Goal: Task Accomplishment & Management: Manage account settings

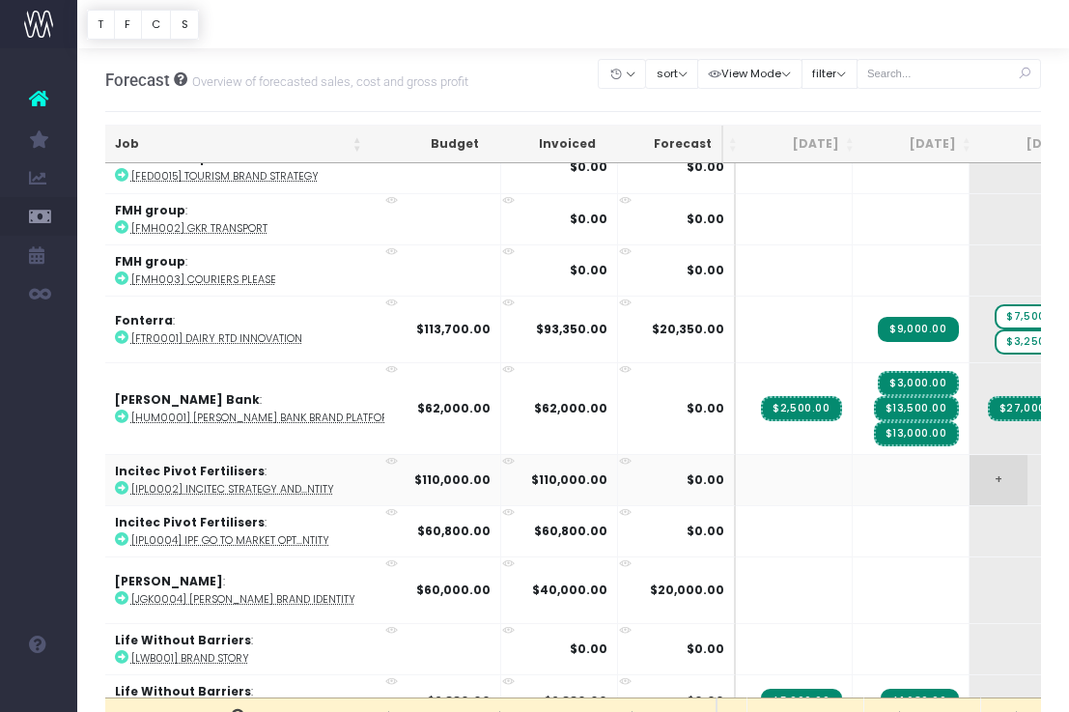
scroll to position [2397, 94]
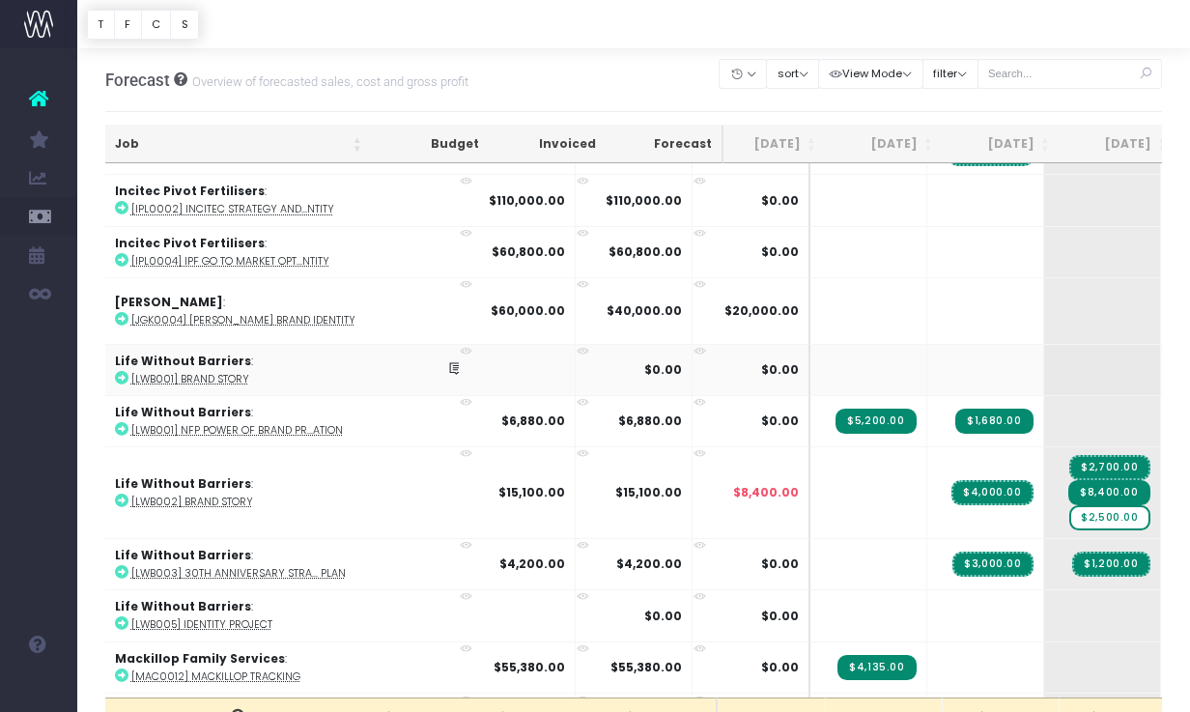
scroll to position [0, 19]
click at [1068, 512] on span "$2,500.00" at bounding box center [1109, 517] width 80 height 25
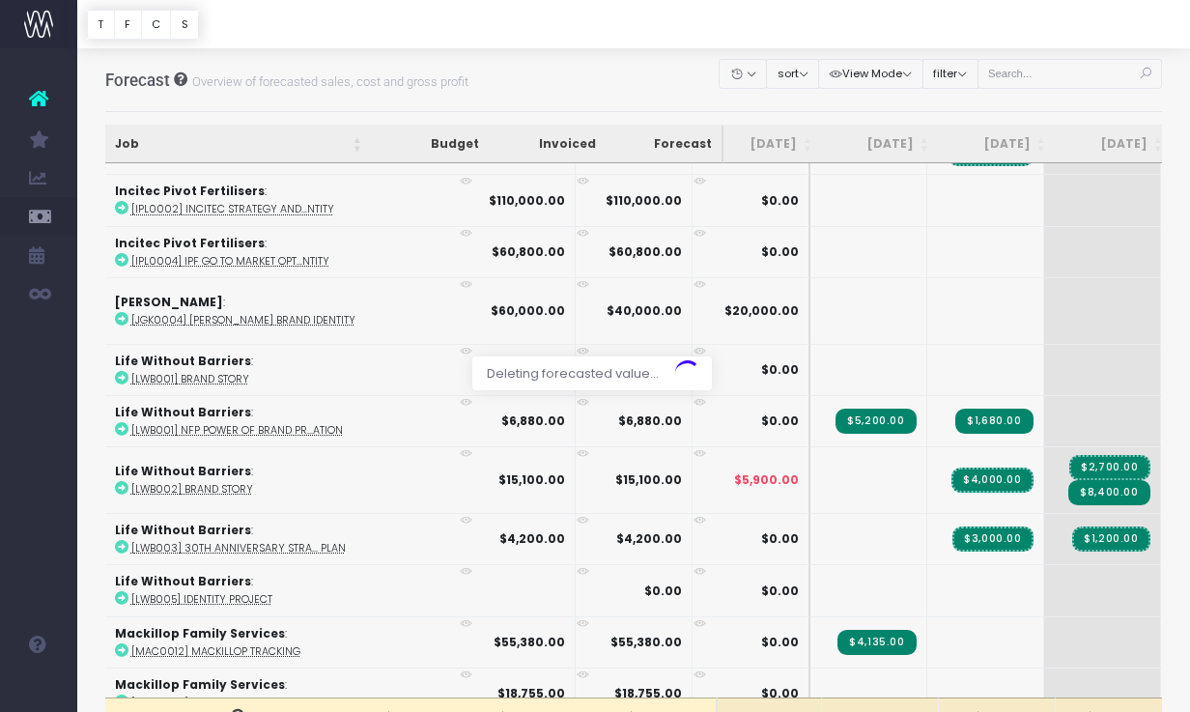
click at [1068, 468] on div at bounding box center [595, 356] width 1190 height 712
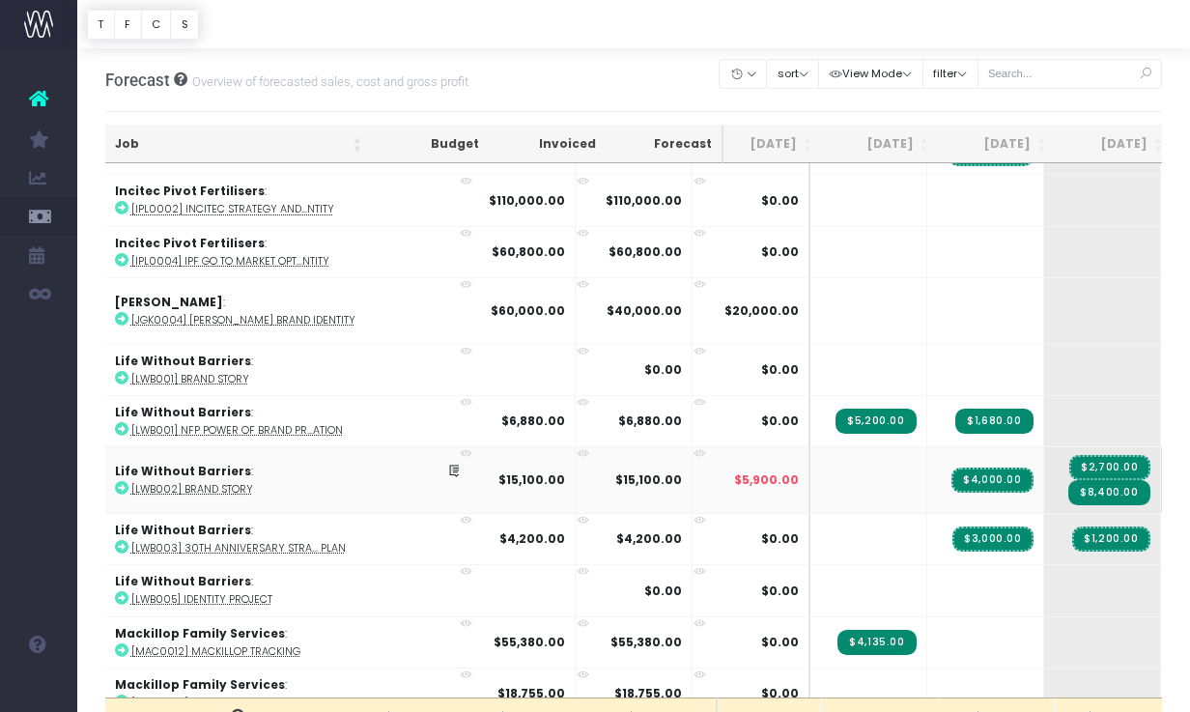
click at [1068, 472] on span "+" at bounding box center [1190, 480] width 58 height 66
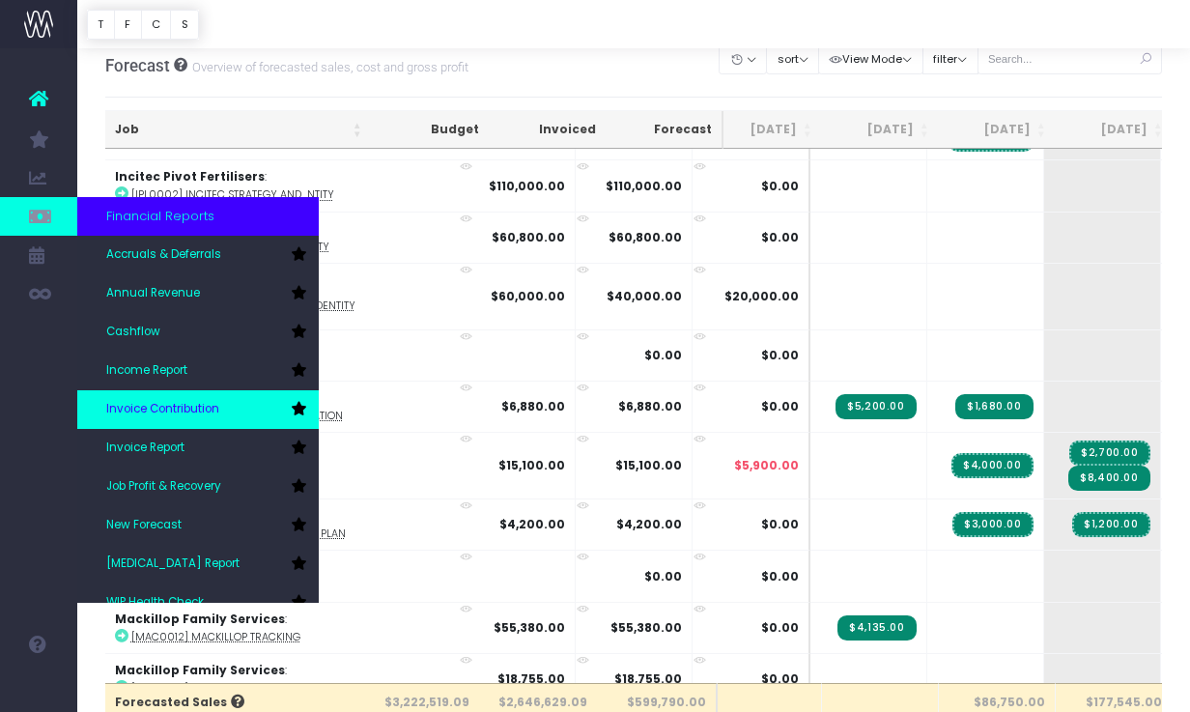
scroll to position [0, 0]
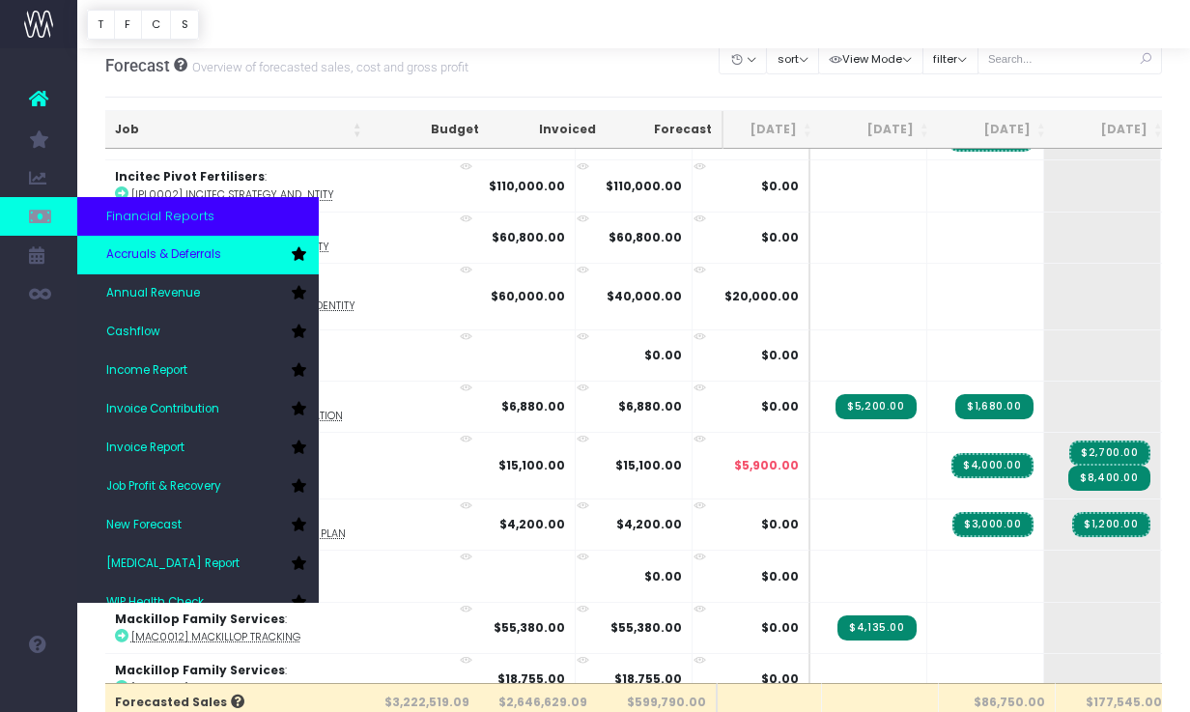
click at [221, 262] on span "Accruals & Deferrals" at bounding box center [163, 254] width 115 height 17
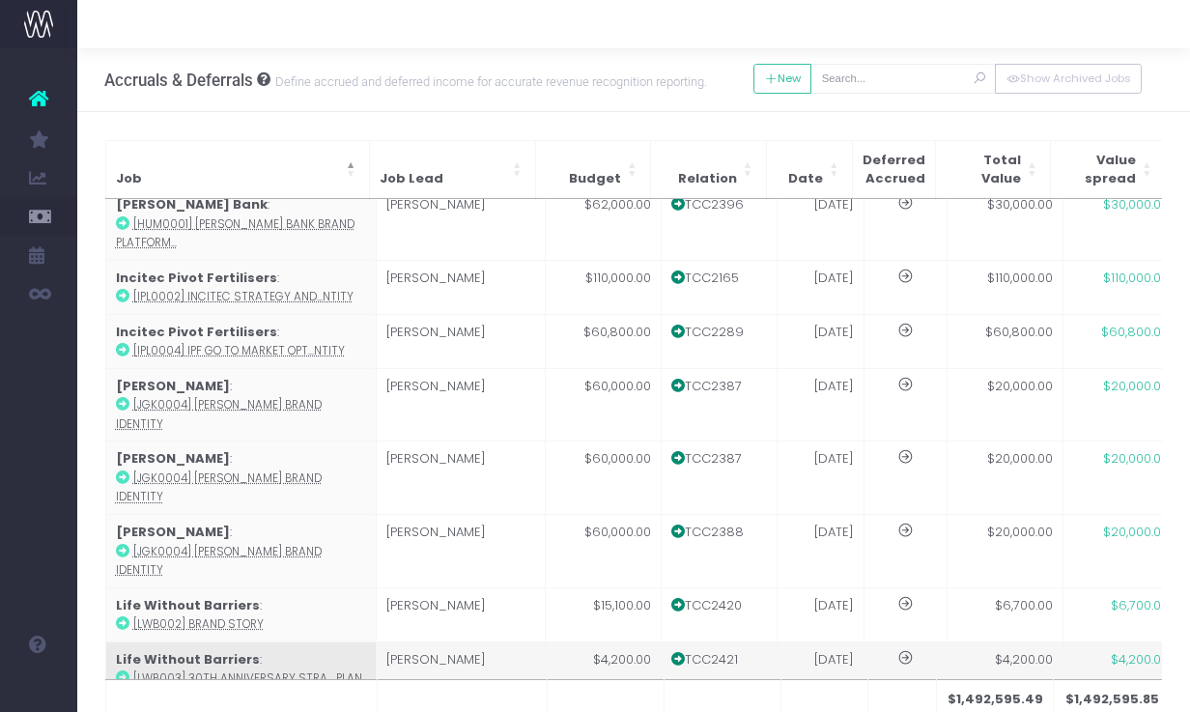
scroll to position [937, 0]
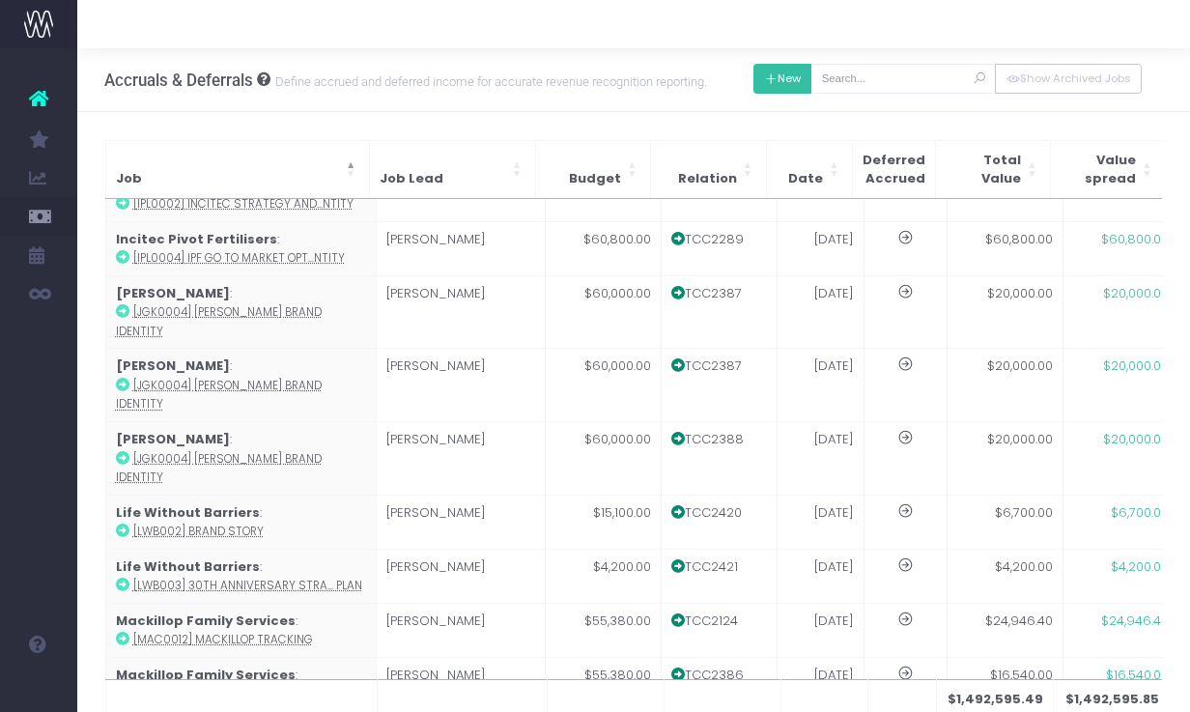
click at [812, 80] on button "New" at bounding box center [782, 79] width 59 height 30
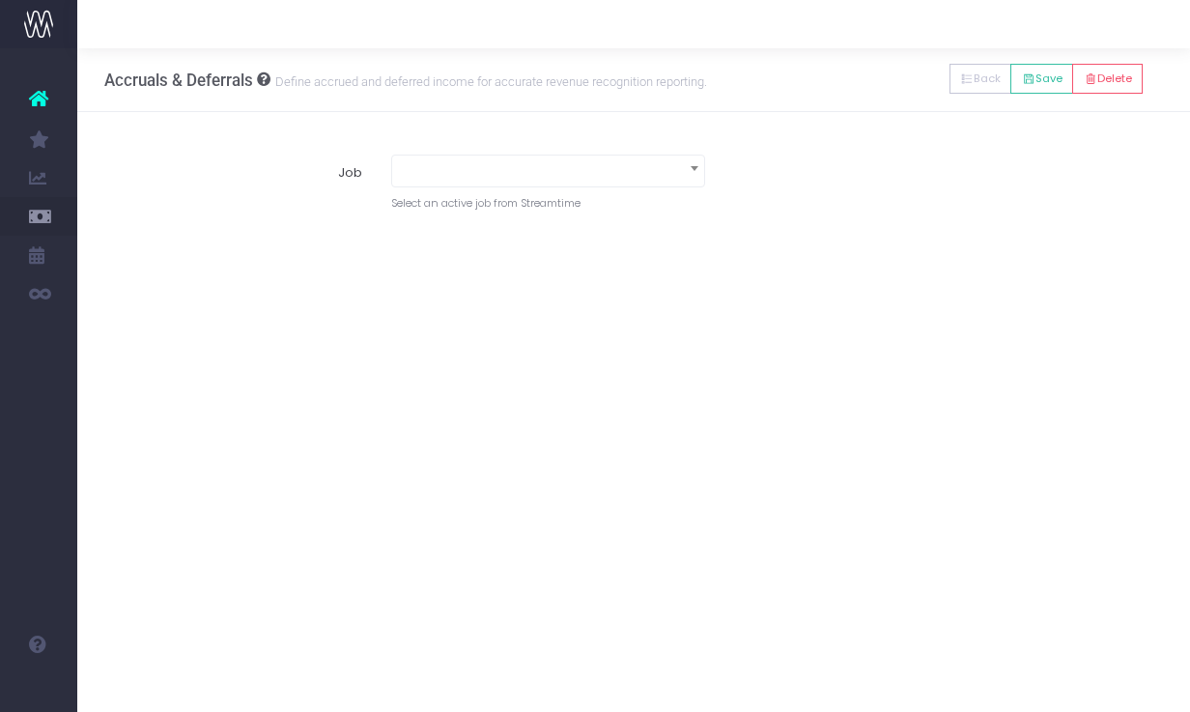
click at [555, 167] on span at bounding box center [548, 168] width 312 height 27
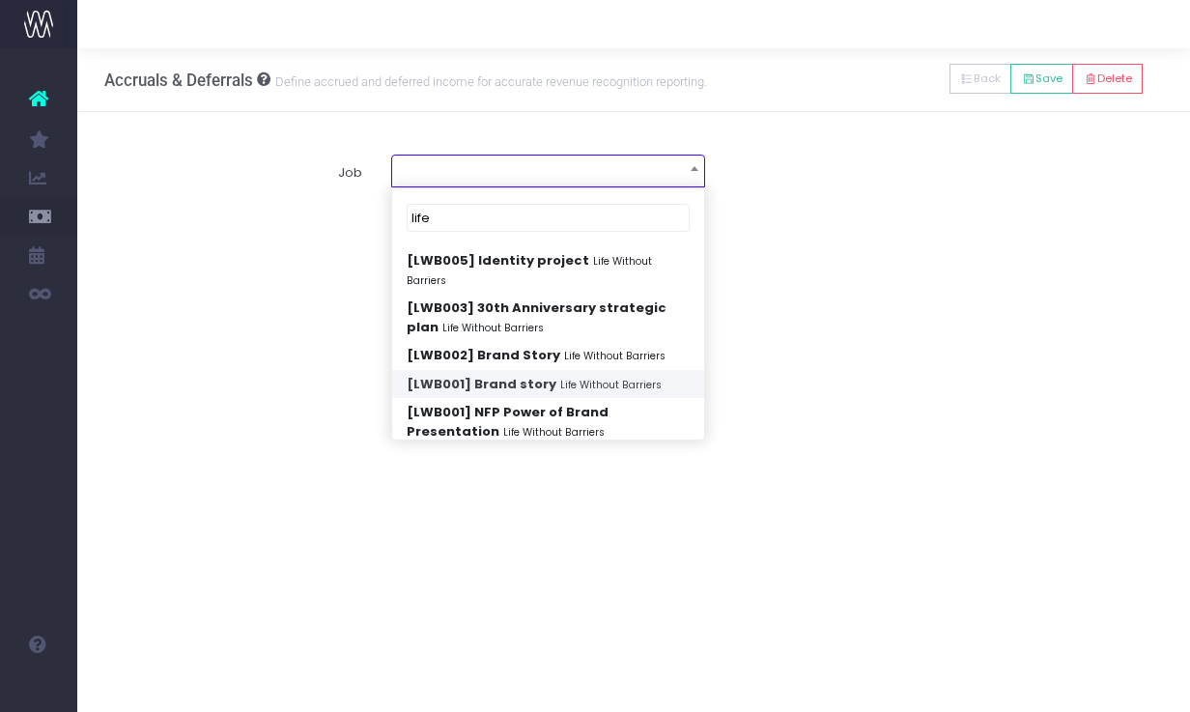
type input "life"
select select "1906682"
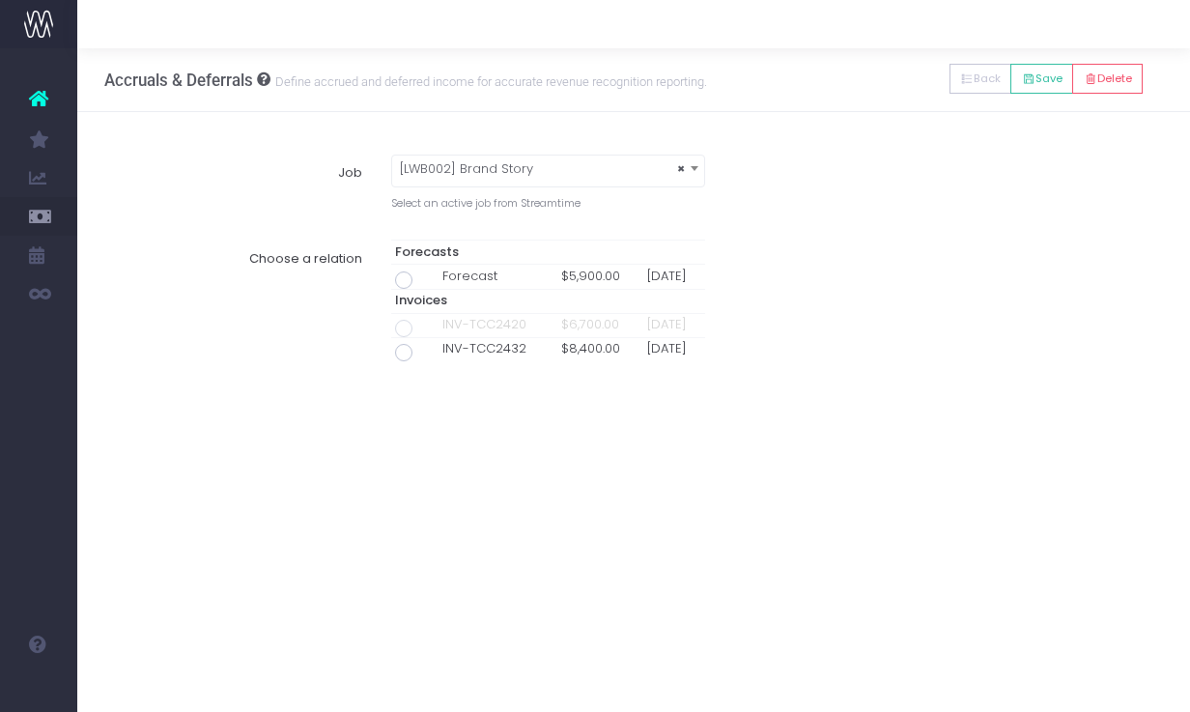
click at [403, 353] on span at bounding box center [403, 352] width 17 height 17
click at [424, 353] on input "radio" at bounding box center [430, 349] width 13 height 13
type input "Invoice INV-TCC2432 / 29 Aug 25 / $8,400.00"
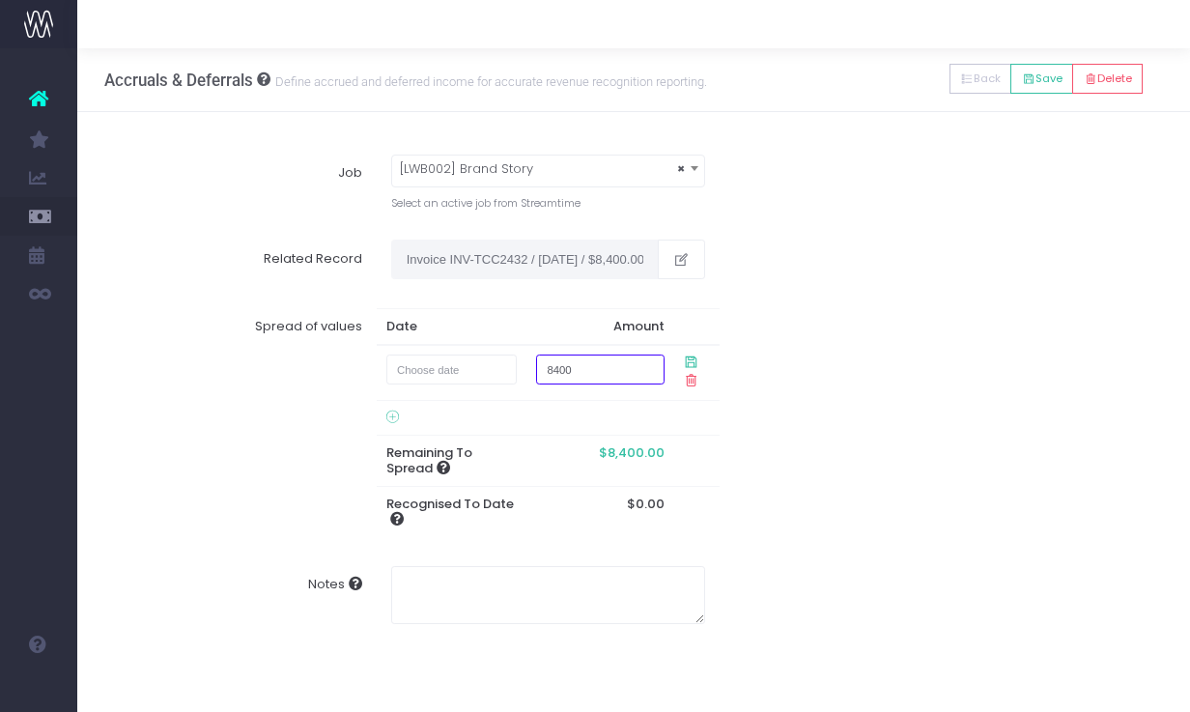
click at [585, 373] on input "8400" at bounding box center [600, 369] width 128 height 30
click at [479, 372] on input "text" at bounding box center [451, 369] width 131 height 30
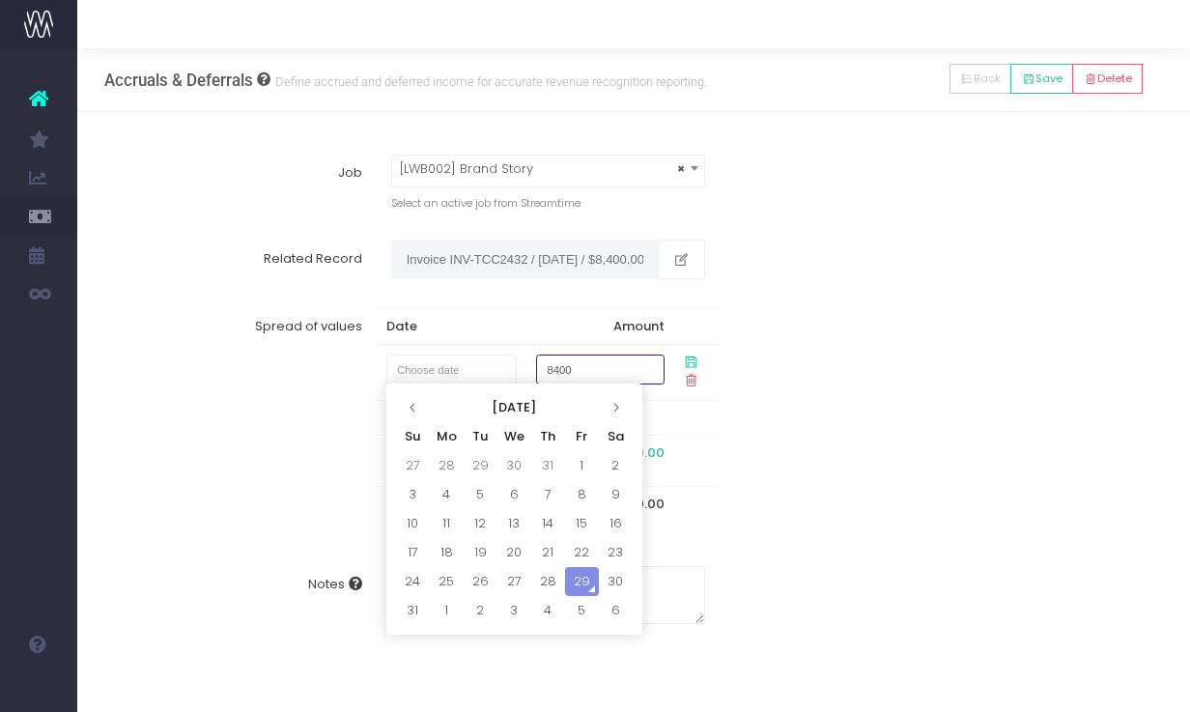
click at [590, 370] on input "8400" at bounding box center [600, 369] width 128 height 30
click at [444, 373] on input "text" at bounding box center [451, 369] width 131 height 30
click at [546, 576] on td "28" at bounding box center [548, 581] width 34 height 29
type input "28 August 2025"
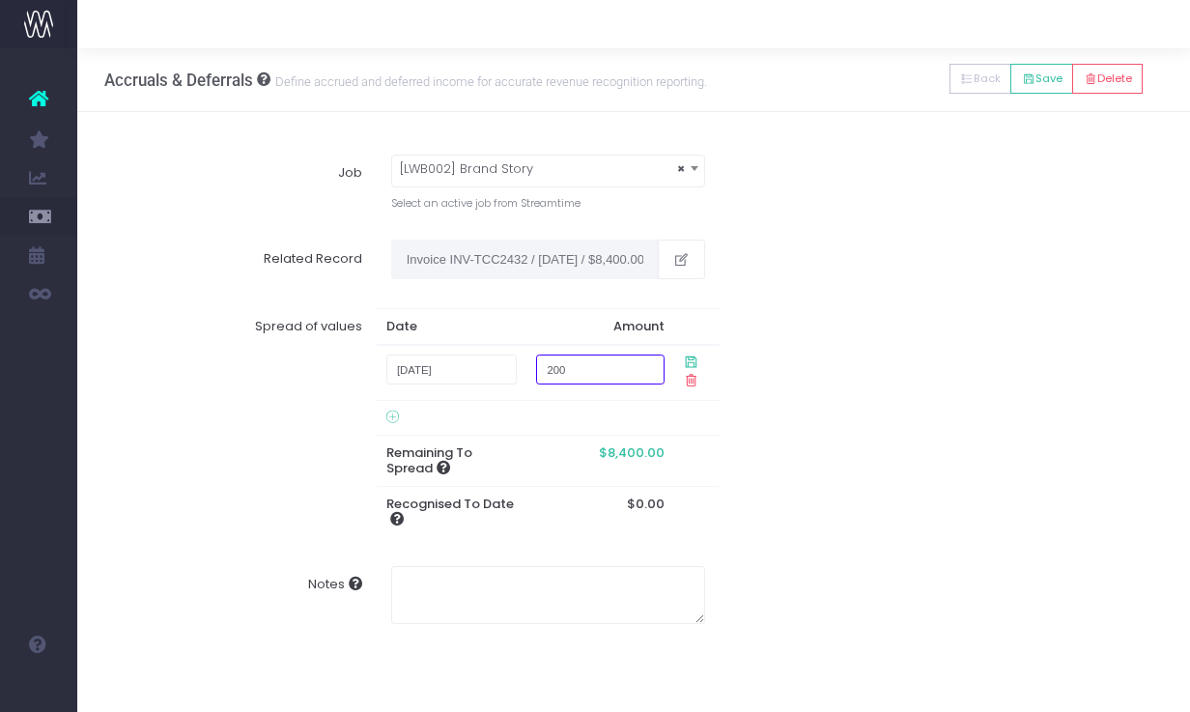
type input "2000"
click at [793, 353] on div "Spread of values Date Amount 28 August 2025 2000 Remaining To Spread $8,400.00 …" at bounding box center [634, 423] width 1087 height 259
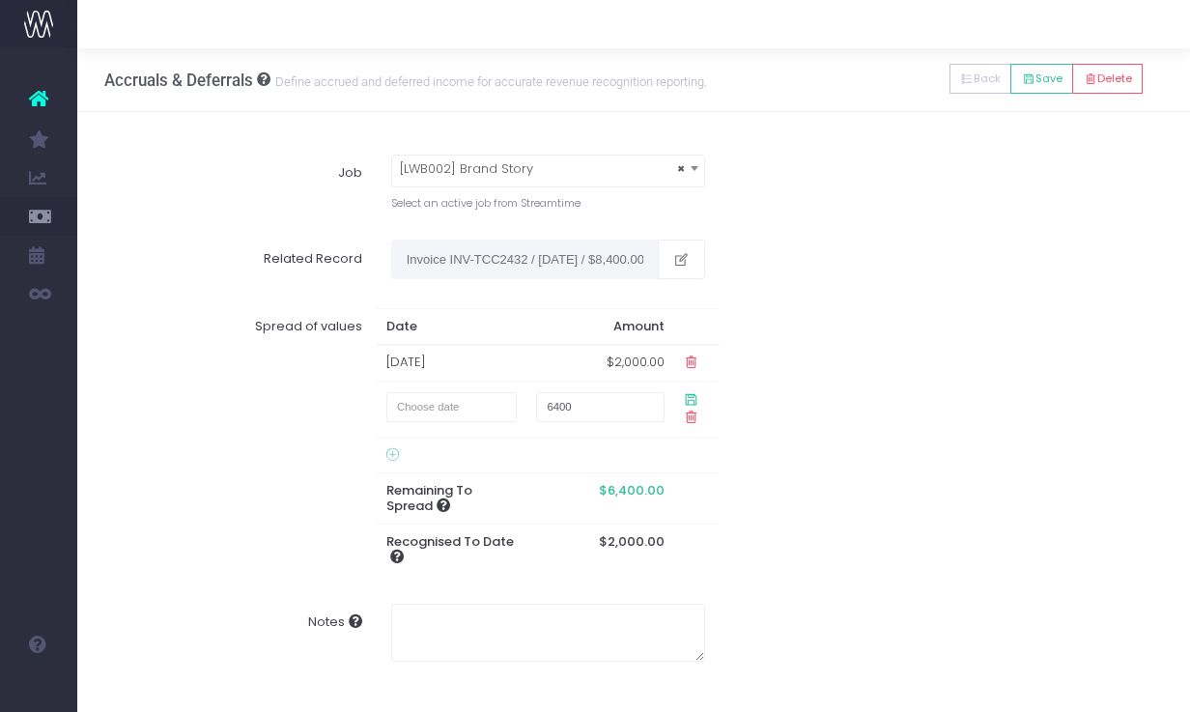
scroll to position [0, 0]
click at [431, 410] on input "text" at bounding box center [451, 407] width 131 height 30
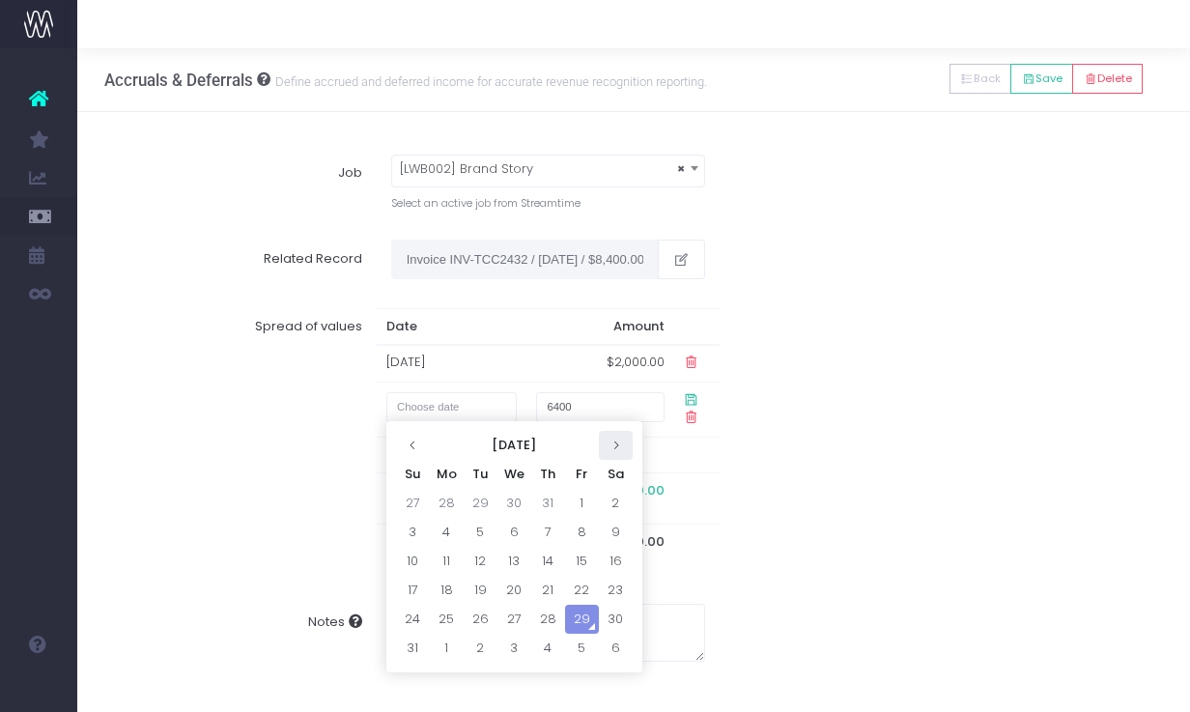
click at [613, 443] on icon at bounding box center [615, 444] width 11 height 11
click at [508, 523] on td "10" at bounding box center [514, 532] width 34 height 29
type input "10 September 2025"
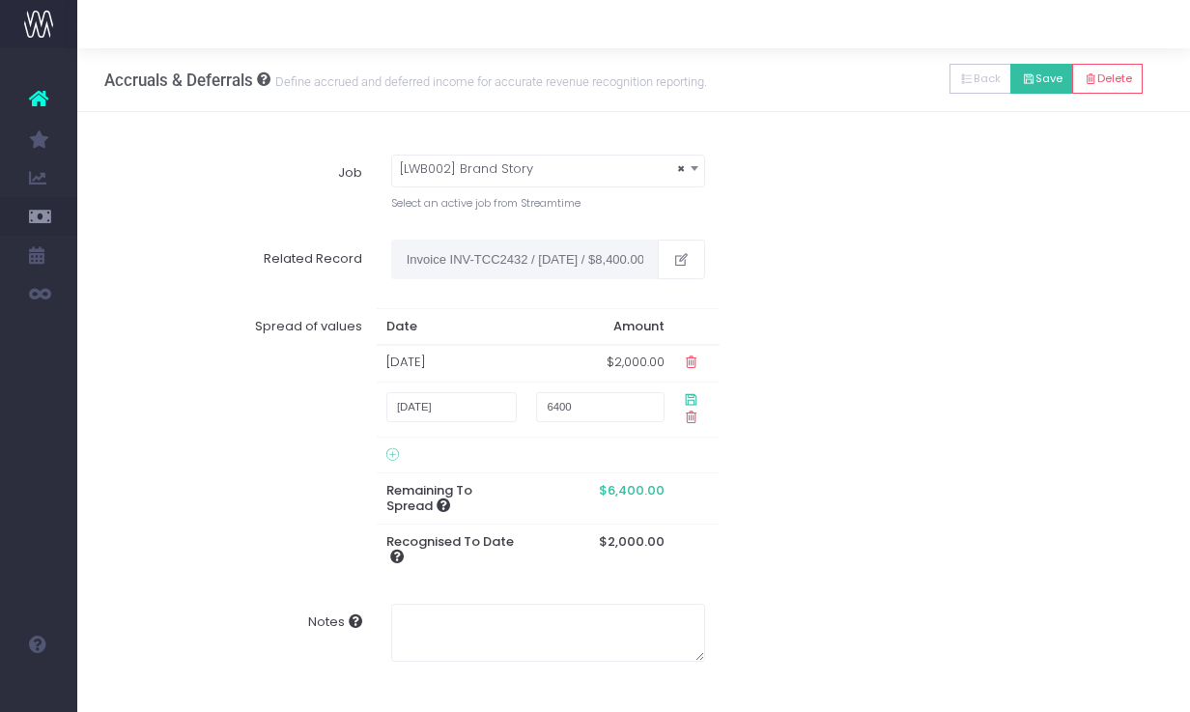
click at [1036, 80] on button "Save" at bounding box center [1041, 79] width 63 height 30
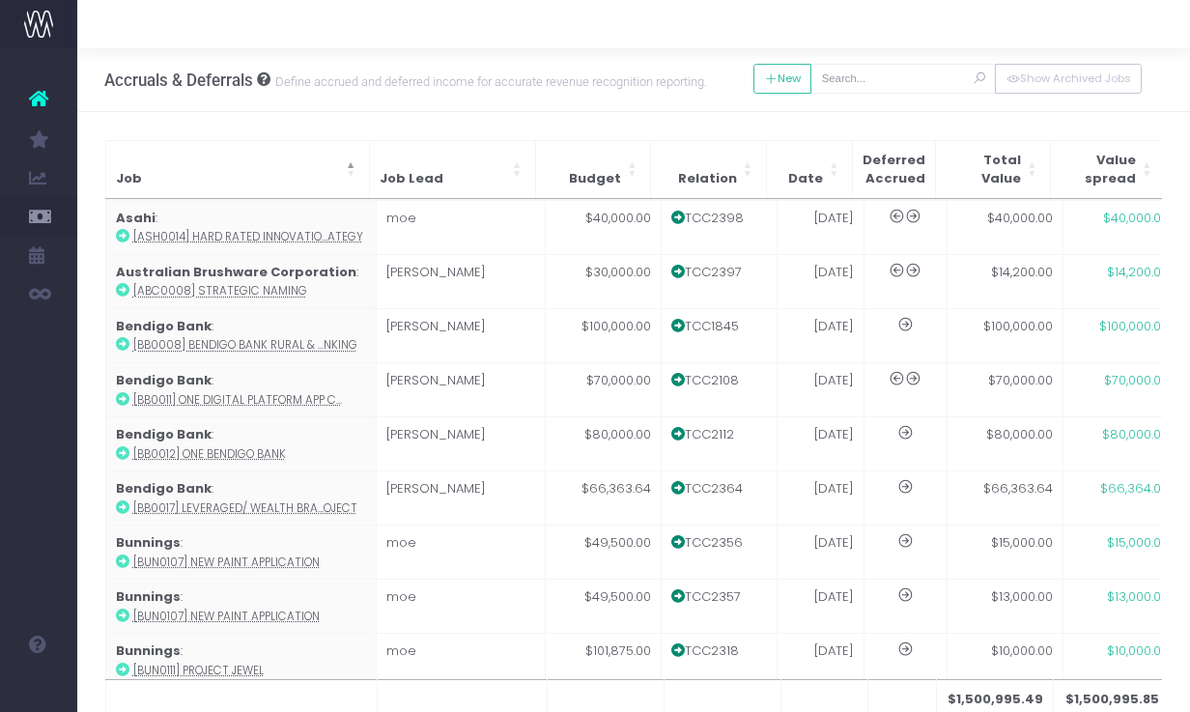
click at [40, 98] on icon at bounding box center [38, 98] width 19 height 25
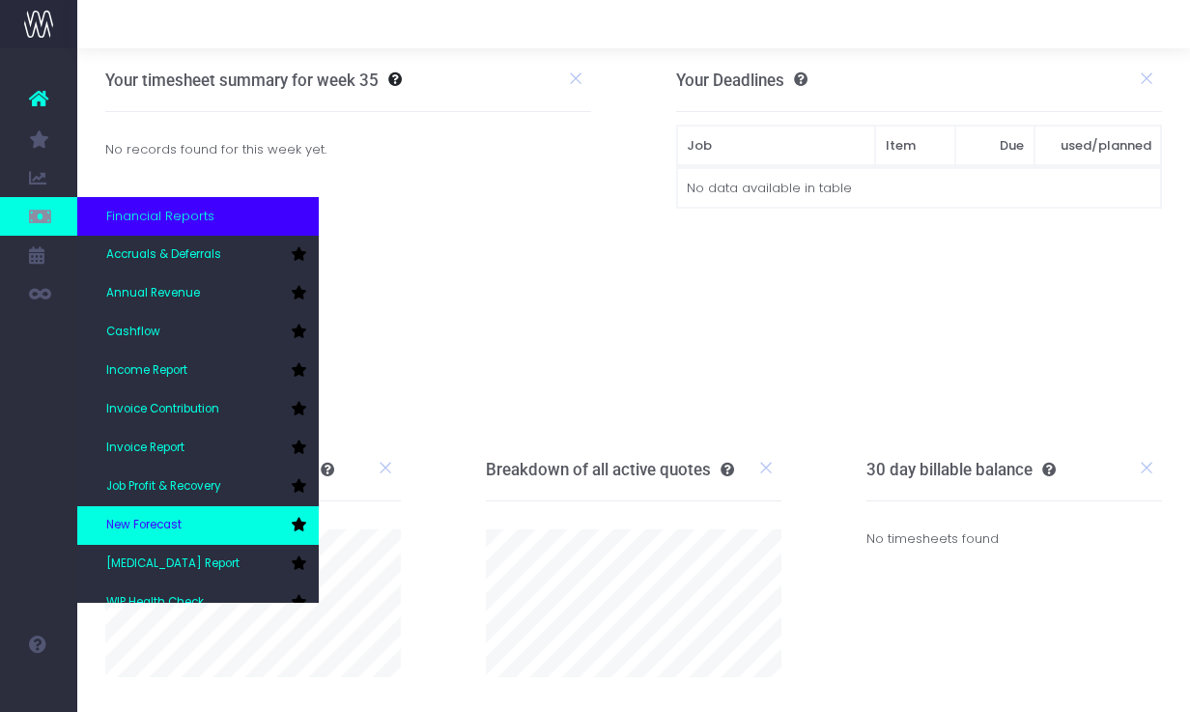
click at [202, 527] on link "New Forecast" at bounding box center [197, 525] width 241 height 39
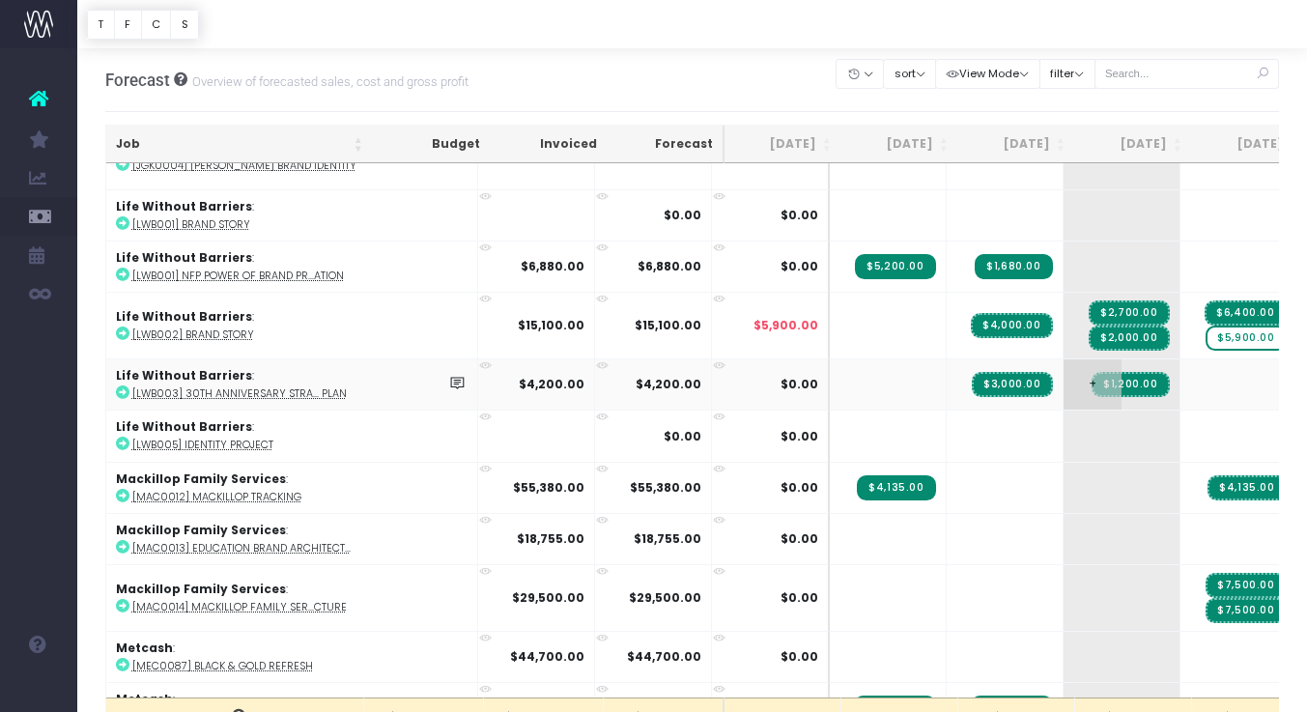
scroll to position [2676, 0]
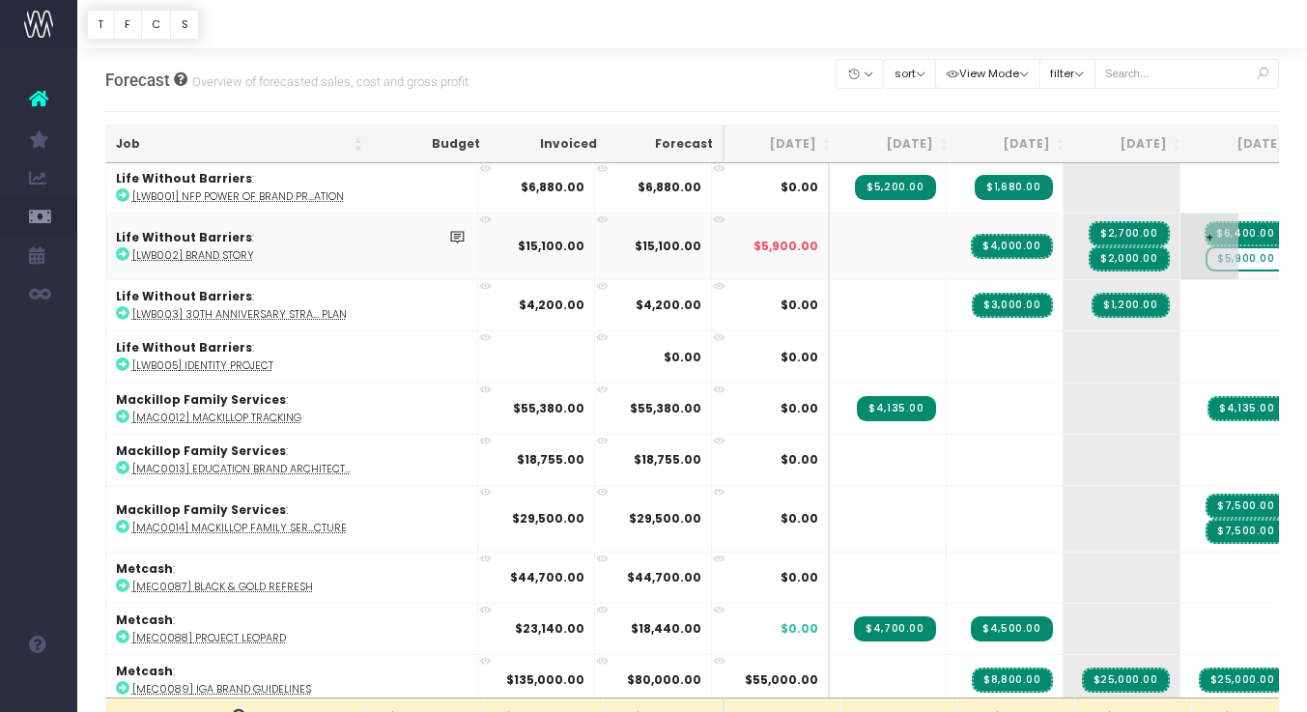
click at [1189, 247] on span "$5,900.00" at bounding box center [1245, 258] width 80 height 25
click at [1186, 106] on body "Oh my... this is bad. [PERSON_NAME] wasn't able to load this page. Please conta…" at bounding box center [653, 356] width 1307 height 712
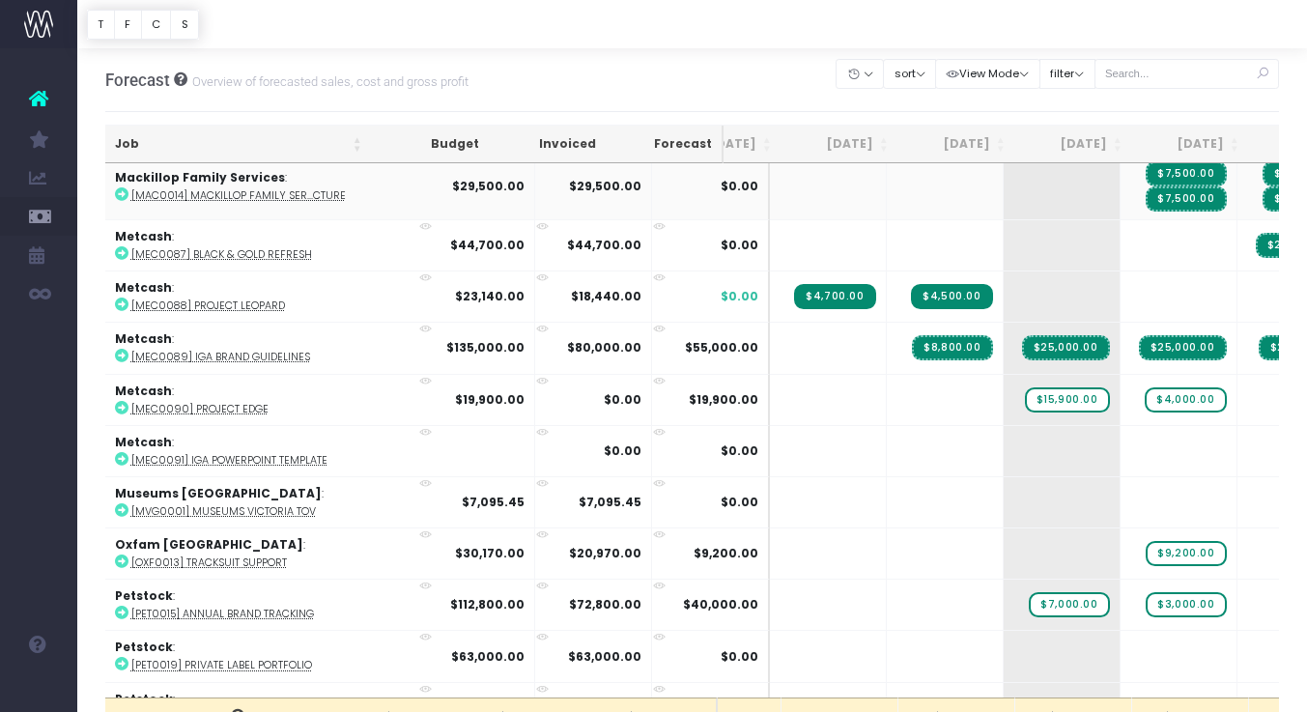
scroll to position [0, 61]
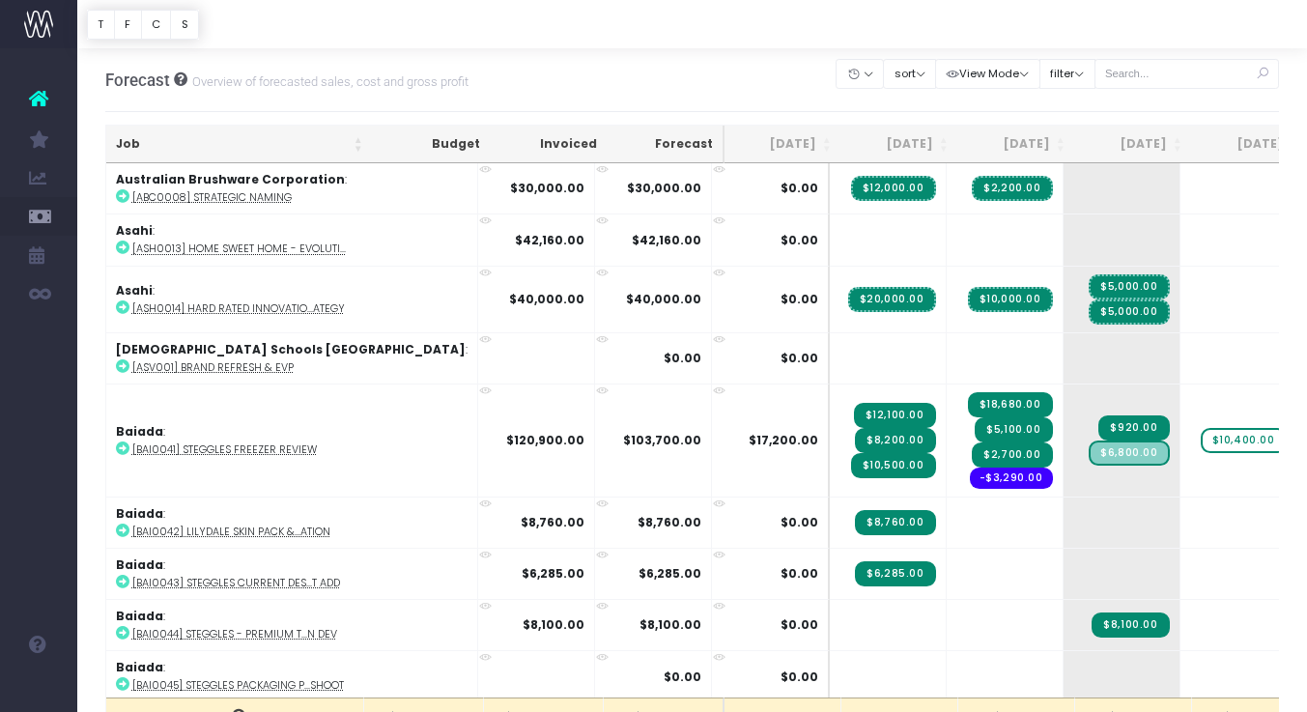
click at [720, 100] on div "Forecast Overview of forecasted sales, cost and gross profit Clear Filters Hide…" at bounding box center [692, 80] width 1174 height 64
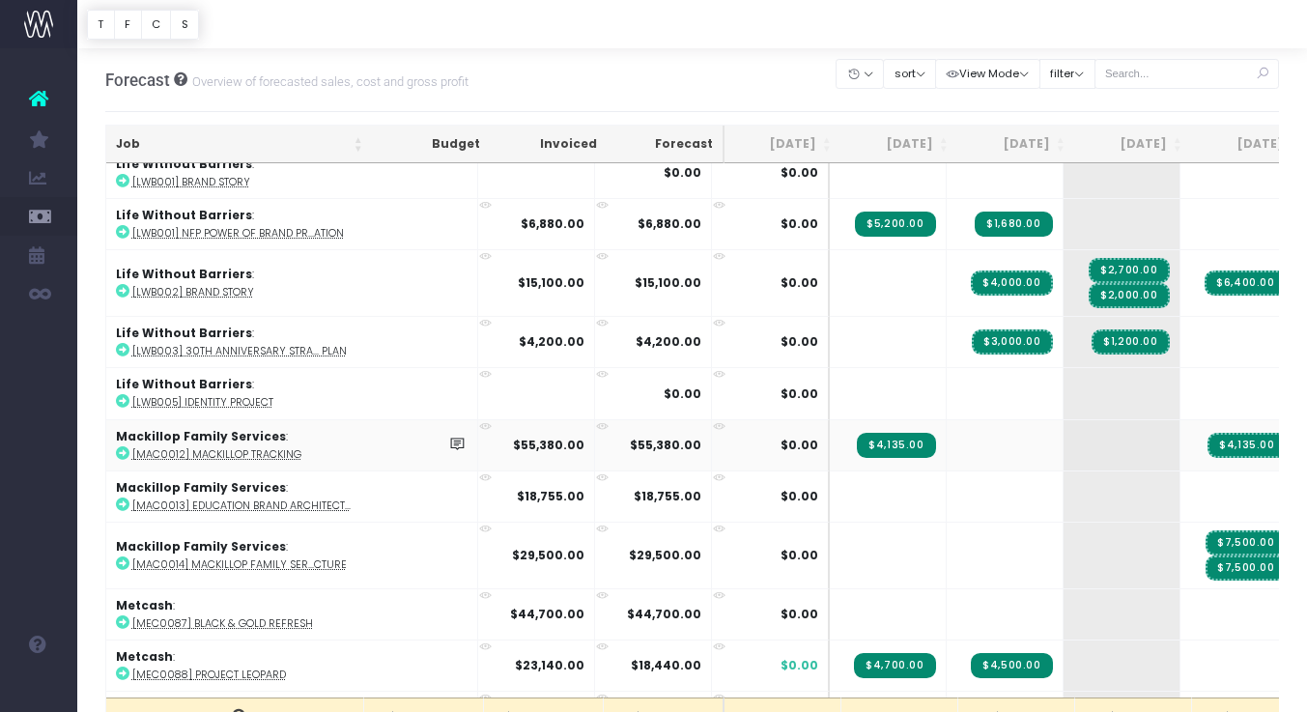
scroll to position [2944, 0]
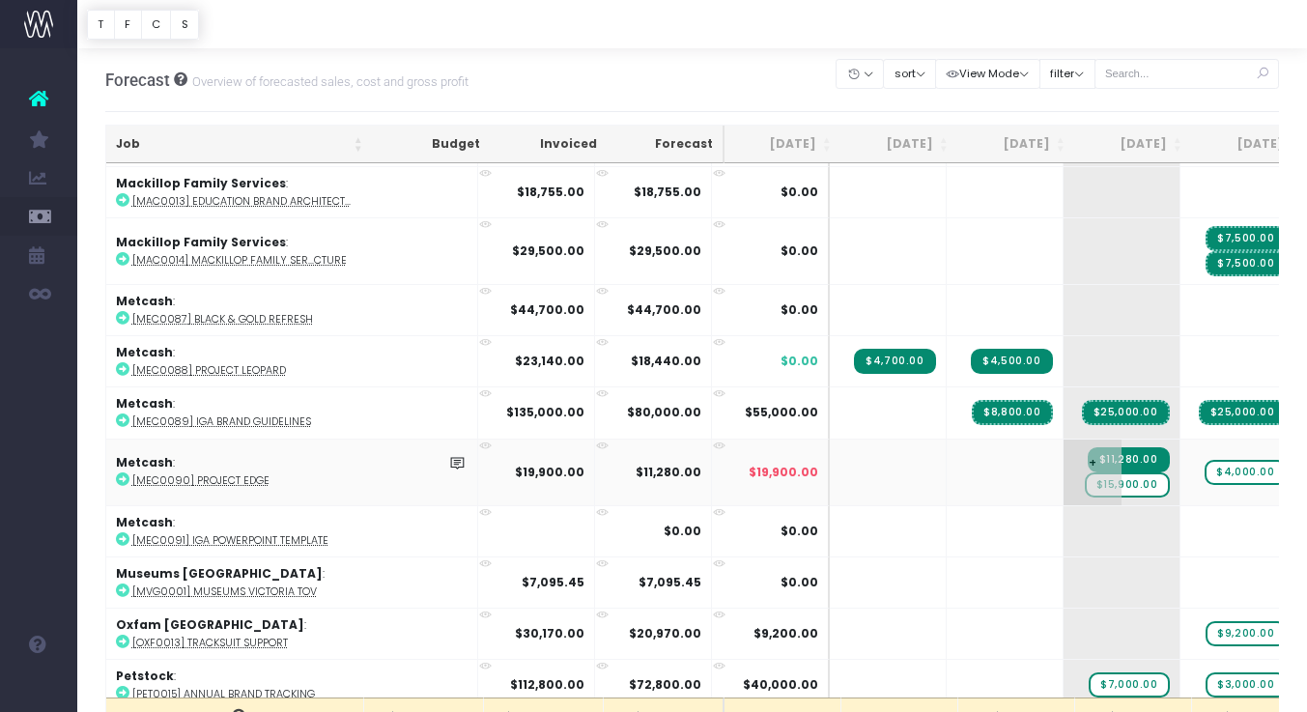
click at [1085, 478] on span "$15,900.00" at bounding box center [1127, 484] width 85 height 25
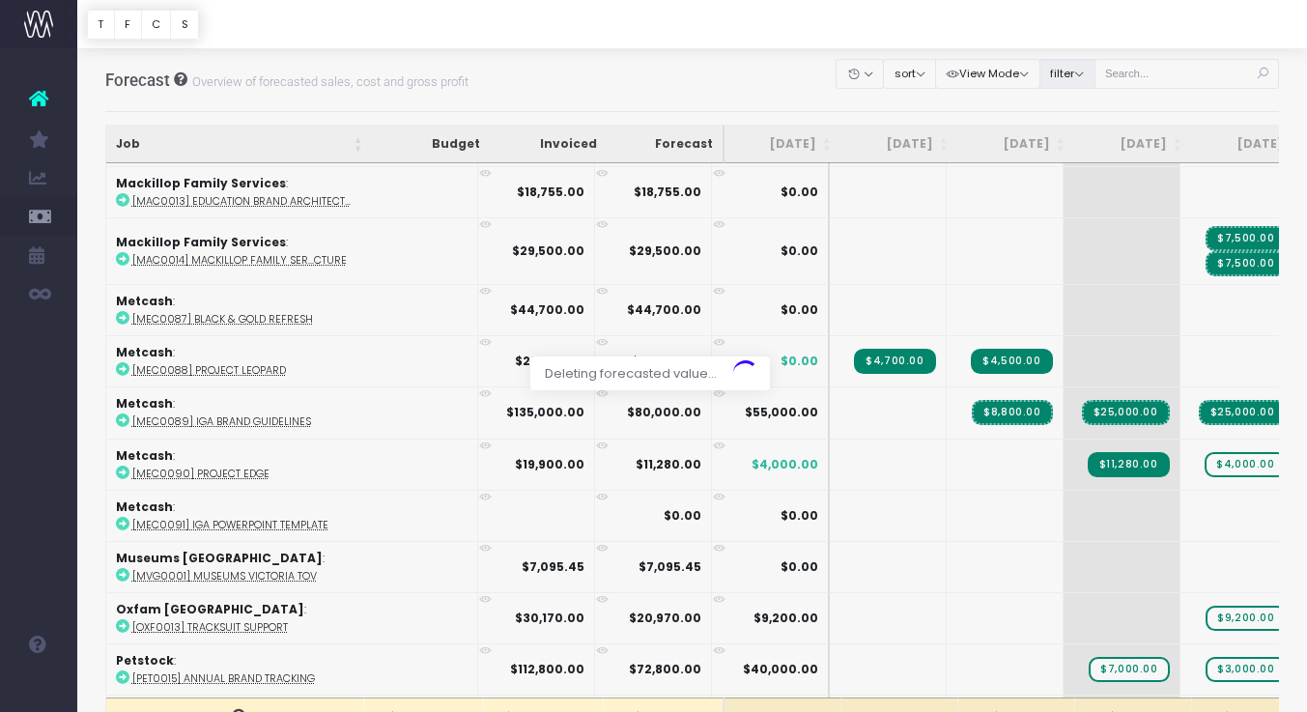
click at [1100, 80] on body "Oh my... this is bad. wayahead wasn't able to load this page. Please contact su…" at bounding box center [653, 356] width 1307 height 712
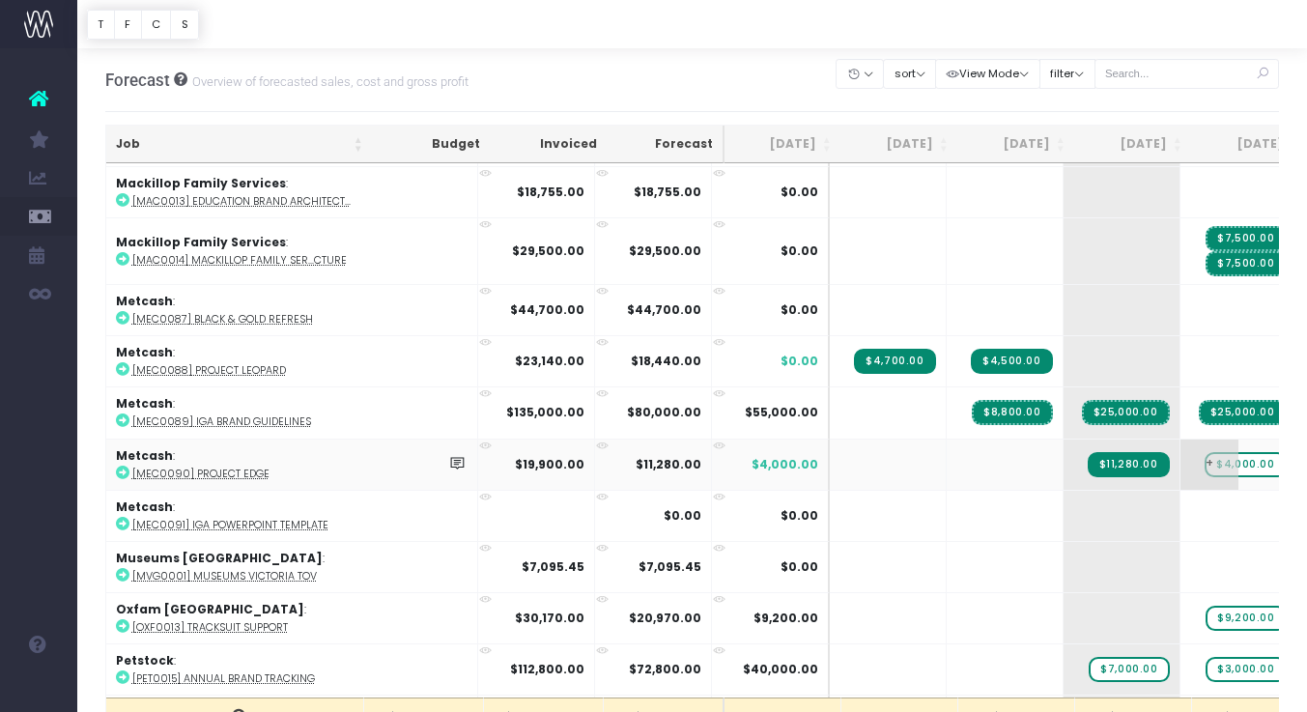
click at [1204, 456] on span "$4,000.00" at bounding box center [1244, 464] width 81 height 25
click at [1204, 457] on span "$4,000.00" at bounding box center [1244, 464] width 81 height 25
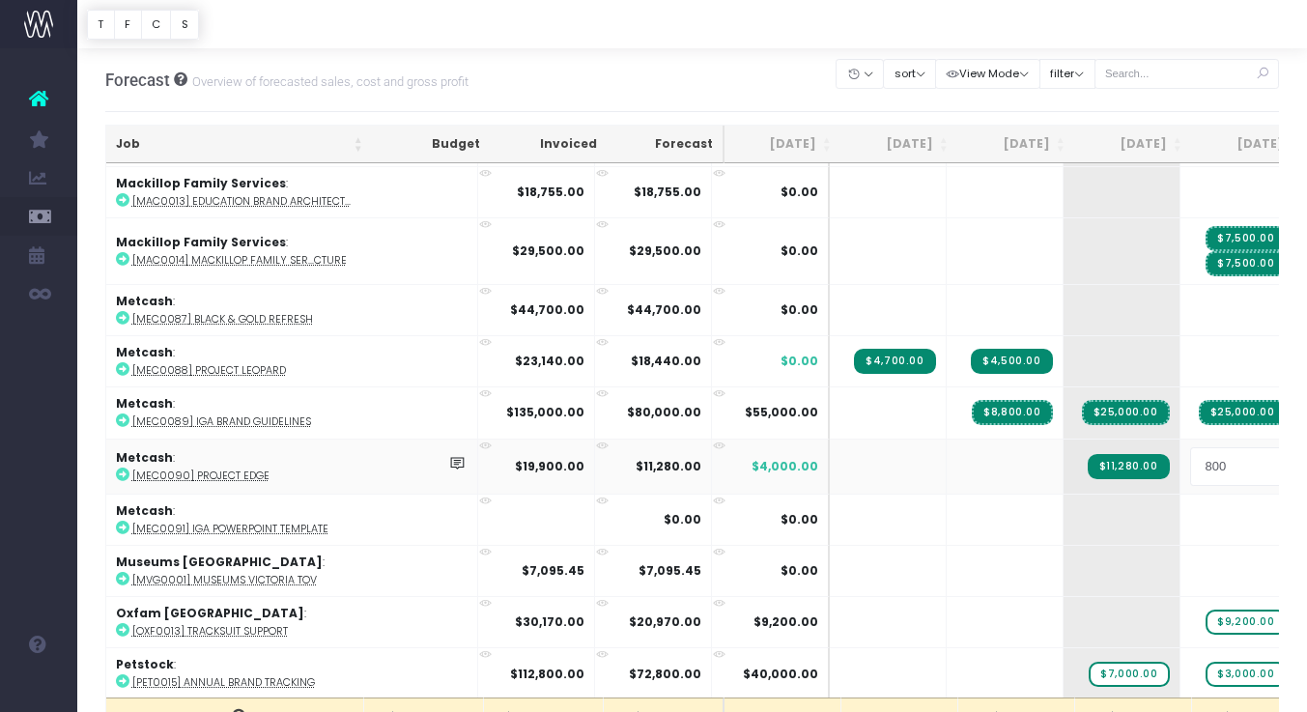
type input "8000"
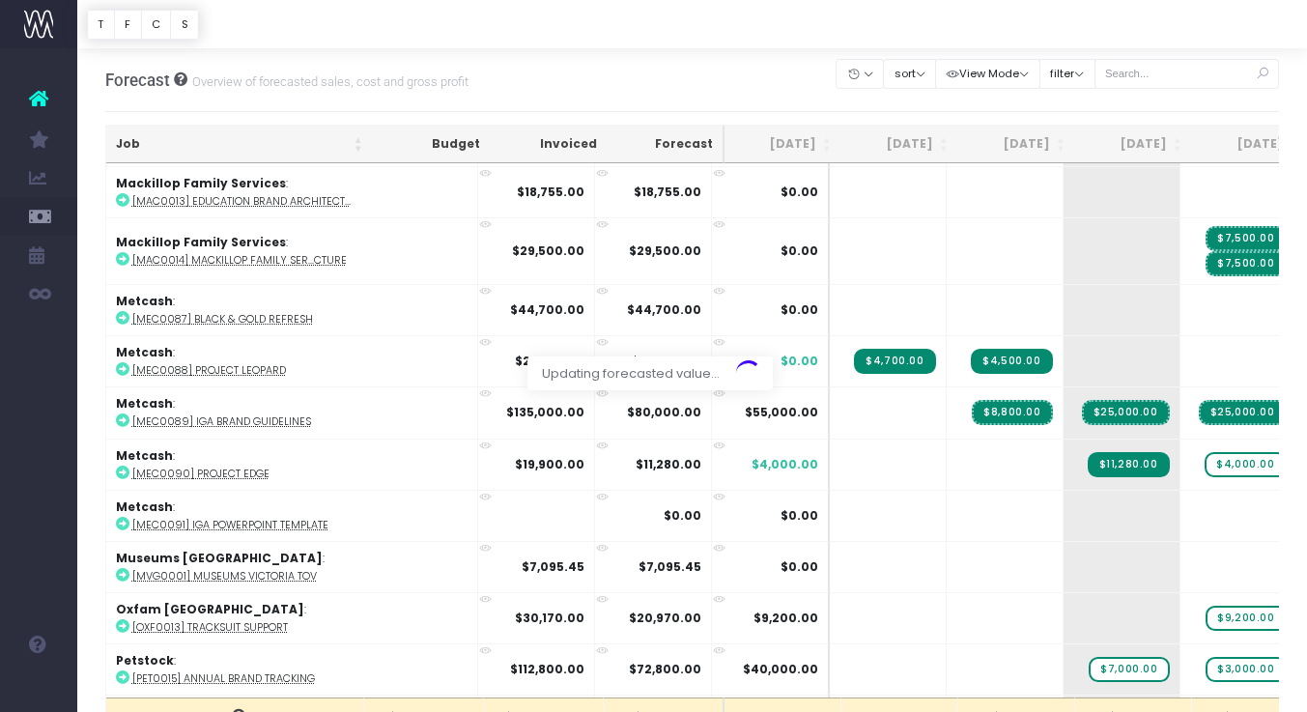
click at [1144, 98] on div "Clear Filters Hide Jun 2025 Jul 2025 Aug 2025 Sep 2025 Oct 2025 Nov 2025 Dec 20…" at bounding box center [1057, 80] width 442 height 52
click at [1205, 458] on span "$8,000.00" at bounding box center [1245, 464] width 80 height 25
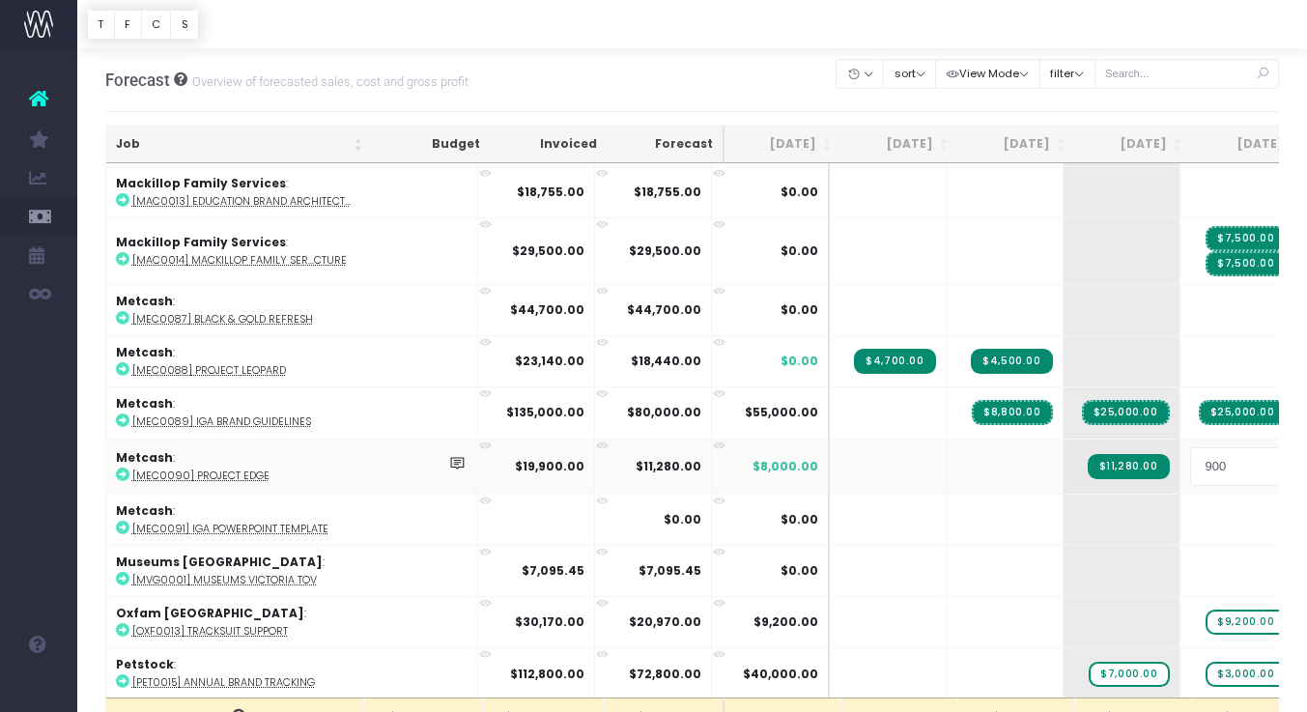
type input "9000"
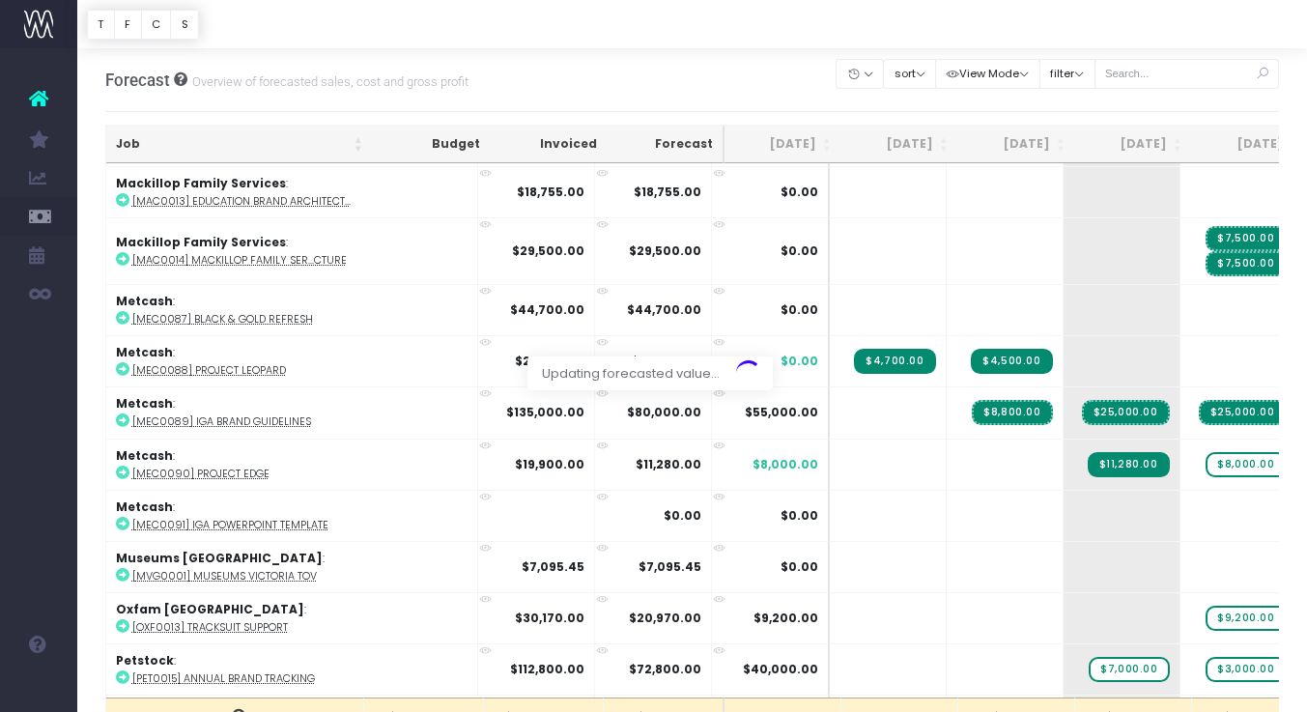
click at [1100, 126] on body "Oh my... this is bad. [PERSON_NAME] wasn't able to load this page. Please conta…" at bounding box center [653, 356] width 1307 height 712
click at [1205, 460] on span "$9,000.00" at bounding box center [1245, 464] width 80 height 25
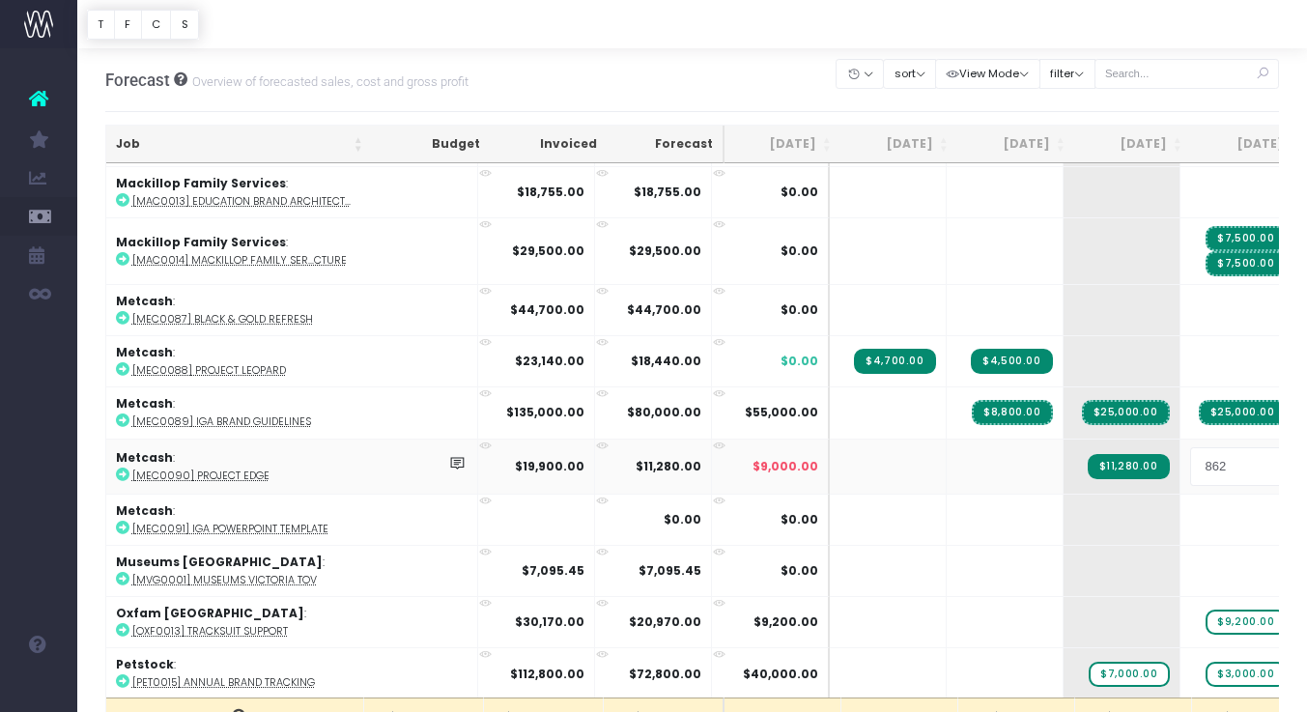
type input "8620"
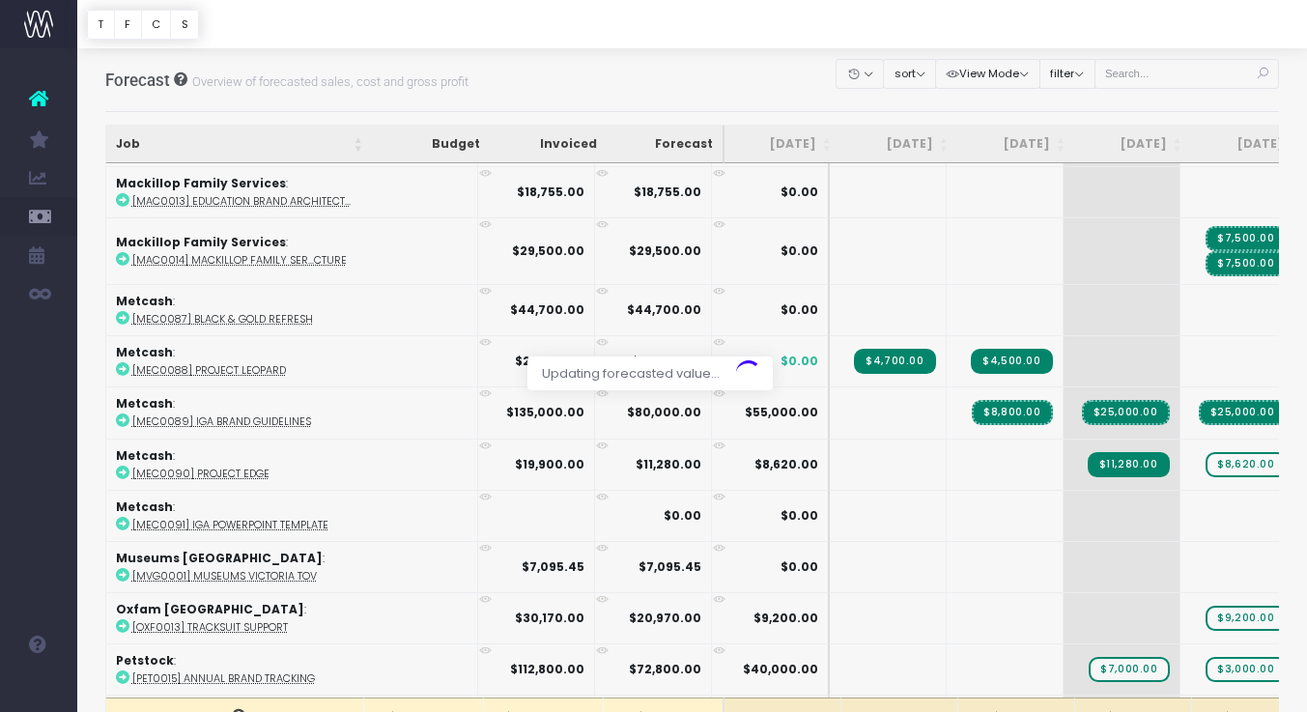
click at [1173, 112] on div "Forecast Overview of forecasted sales, cost and gross profit Clear Filters Hide…" at bounding box center [692, 80] width 1174 height 64
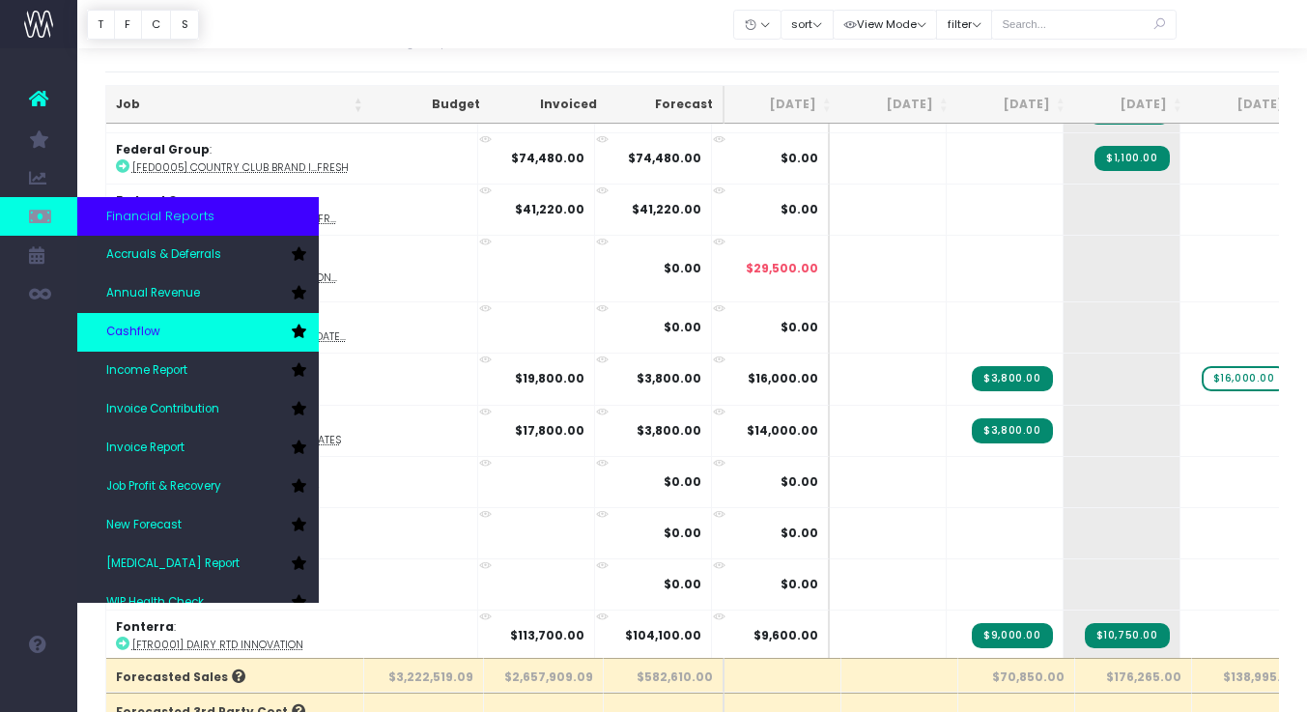
scroll to position [0, 0]
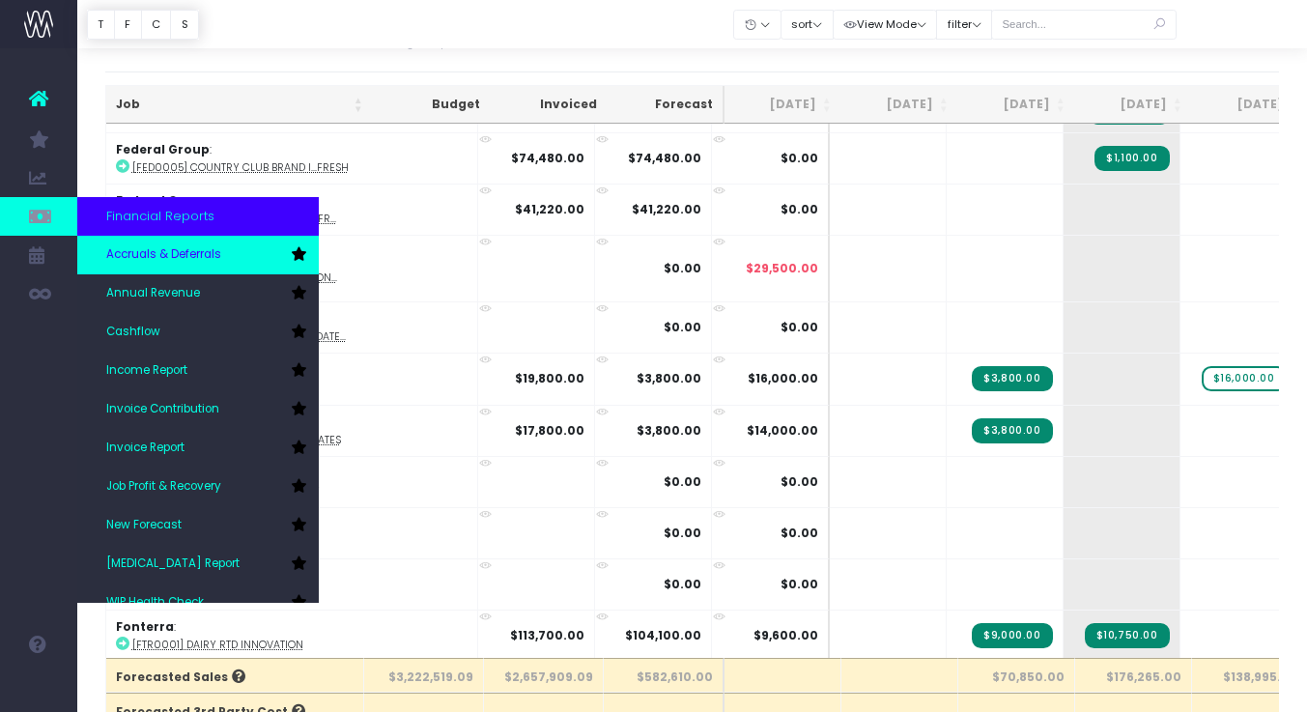
click at [172, 266] on link "Accruals & Deferrals" at bounding box center [197, 255] width 241 height 39
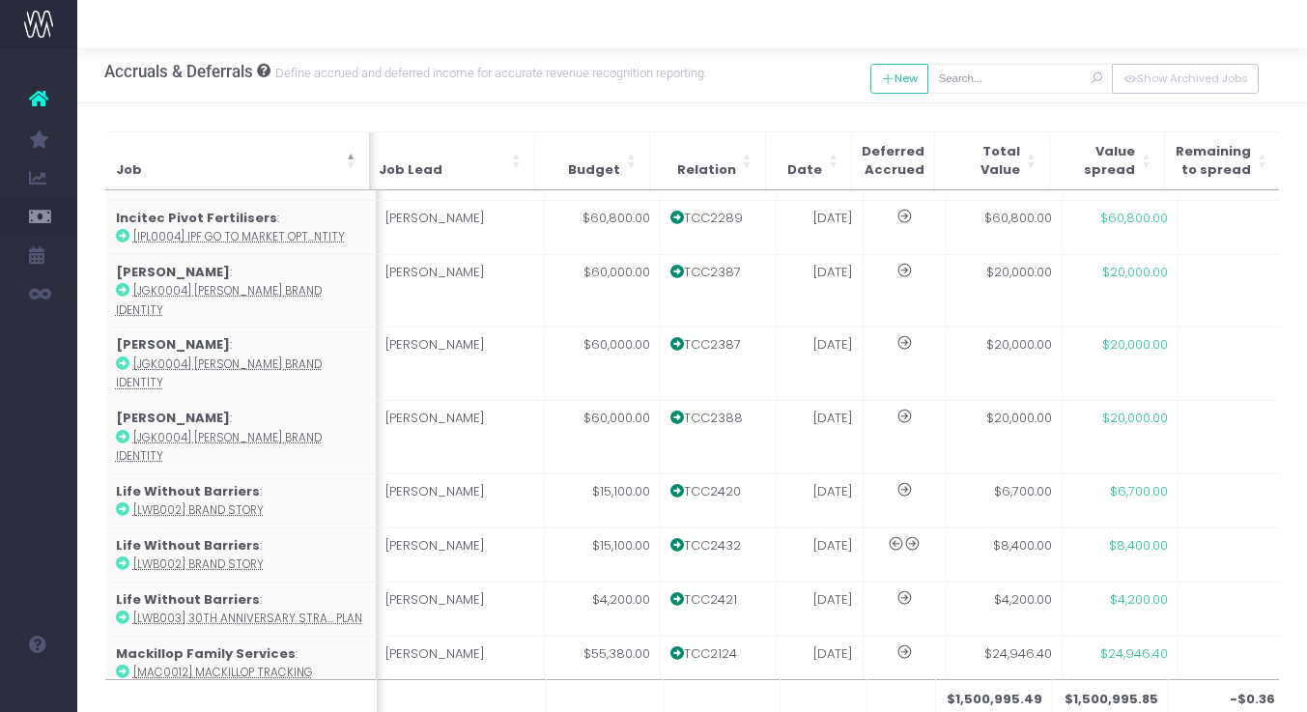
scroll to position [906, 1]
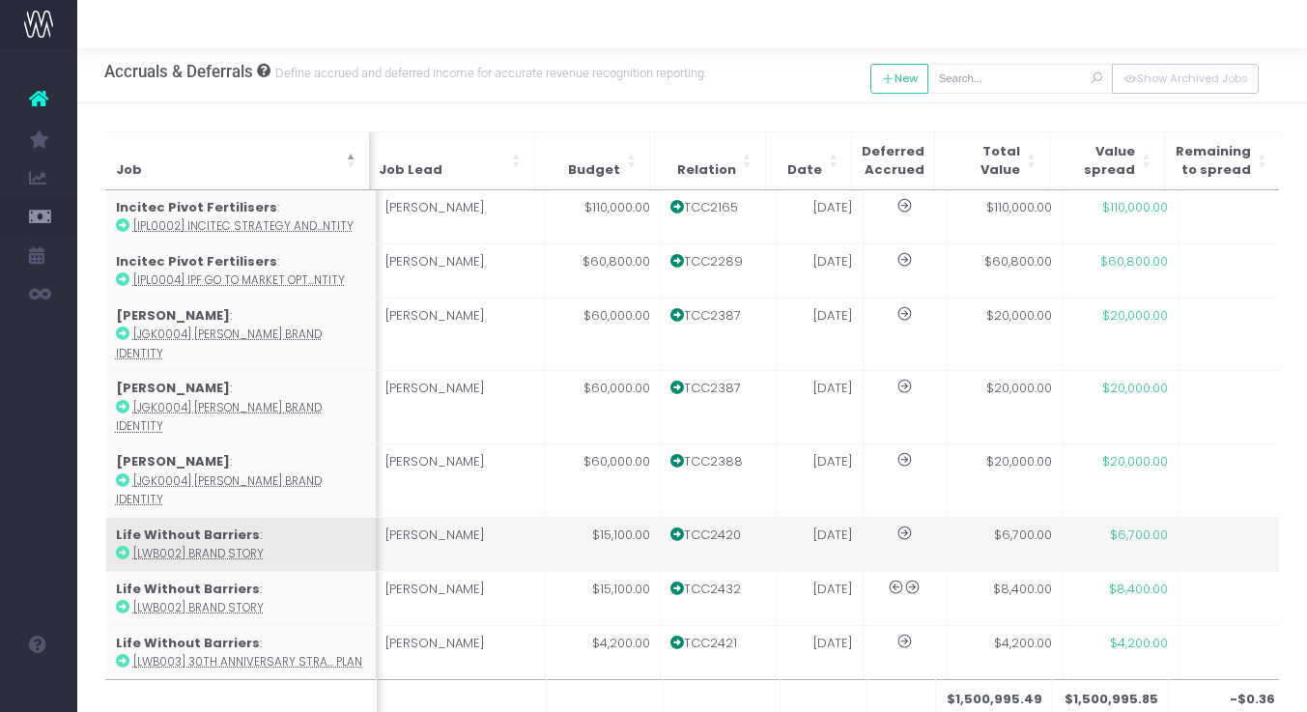
click at [241, 517] on td "Life Without Barriers : [LWB002] Brand Story" at bounding box center [240, 544] width 270 height 54
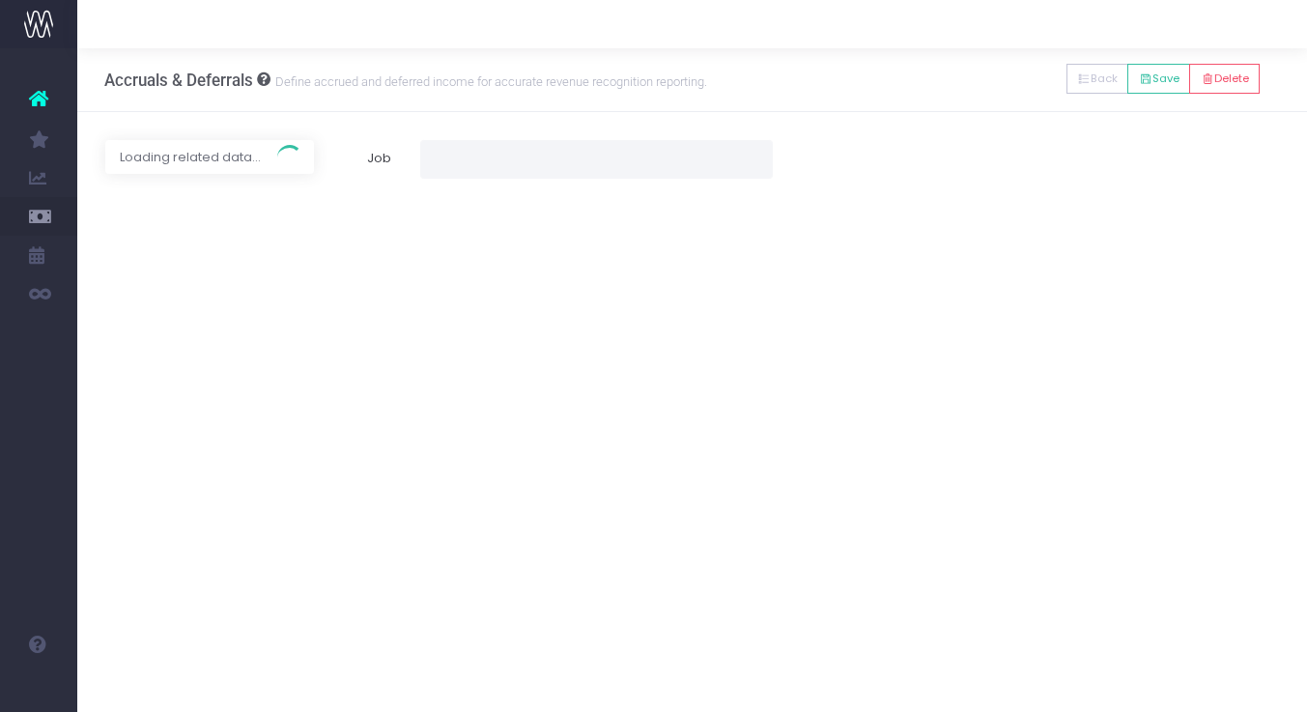
type input "[LWB002] Brand Story"
type input "Invoice TCC2420 / 31 Jul 25 / $6,700.00"
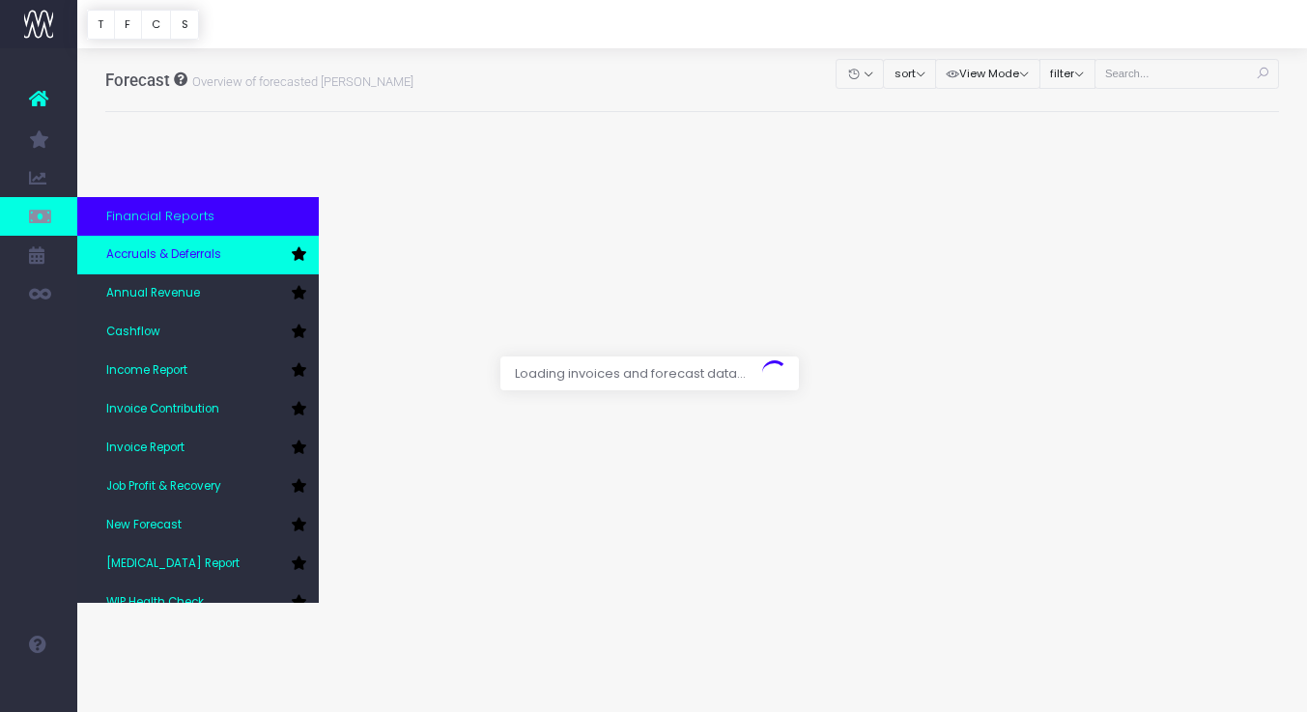
click at [183, 254] on span "Accruals & Deferrals" at bounding box center [163, 254] width 115 height 17
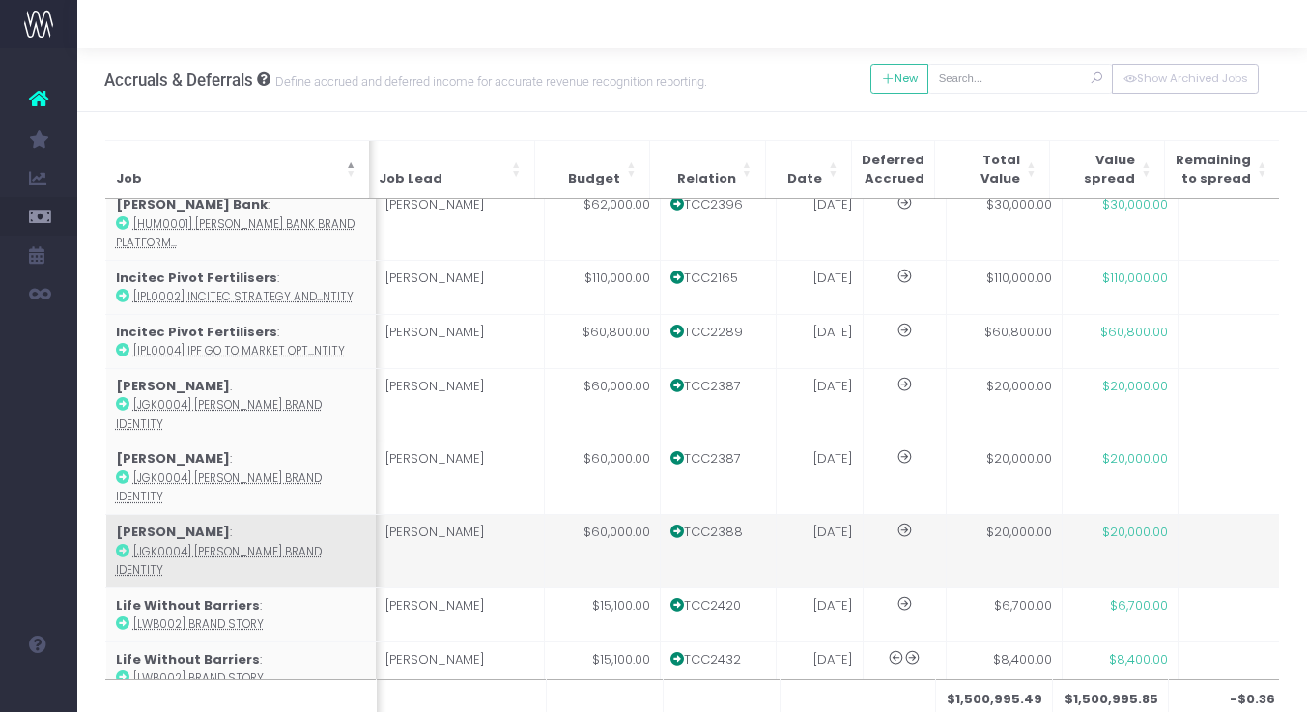
scroll to position [876, 1]
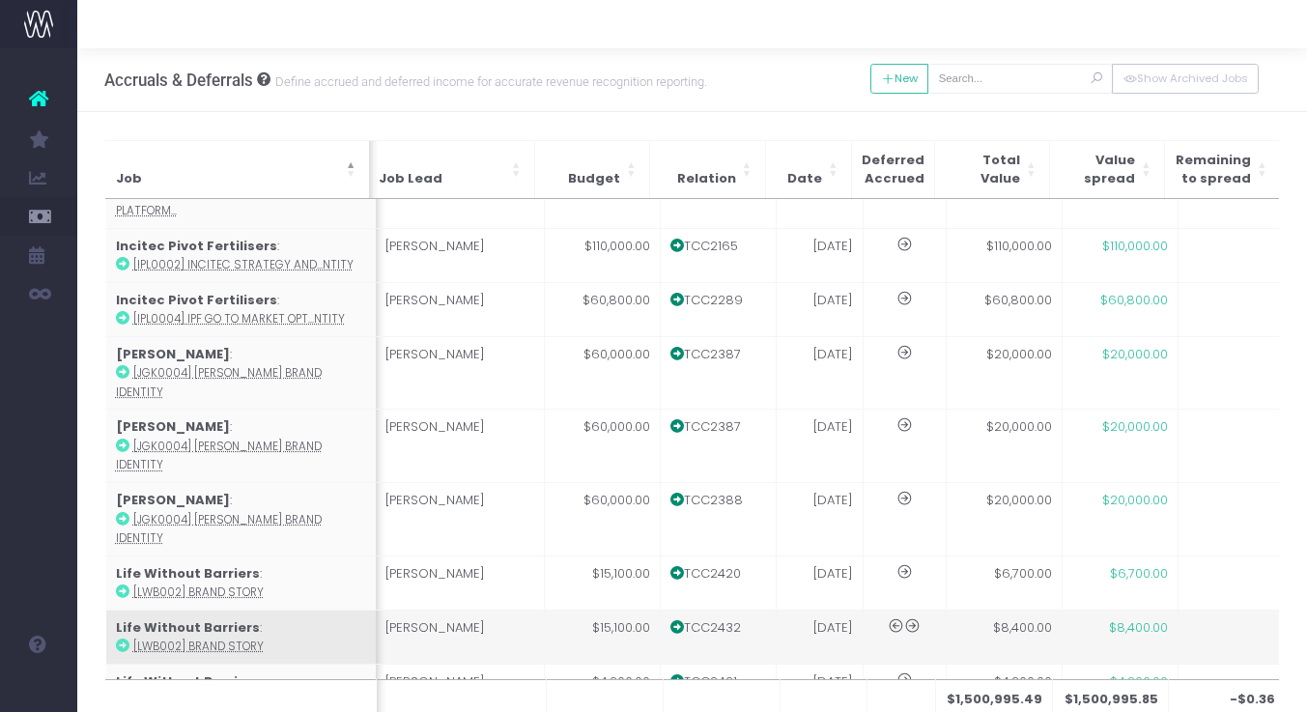
click at [302, 609] on td "Life Without Barriers : [LWB002] Brand Story" at bounding box center [240, 636] width 270 height 54
type input "[LWB002] Brand Story"
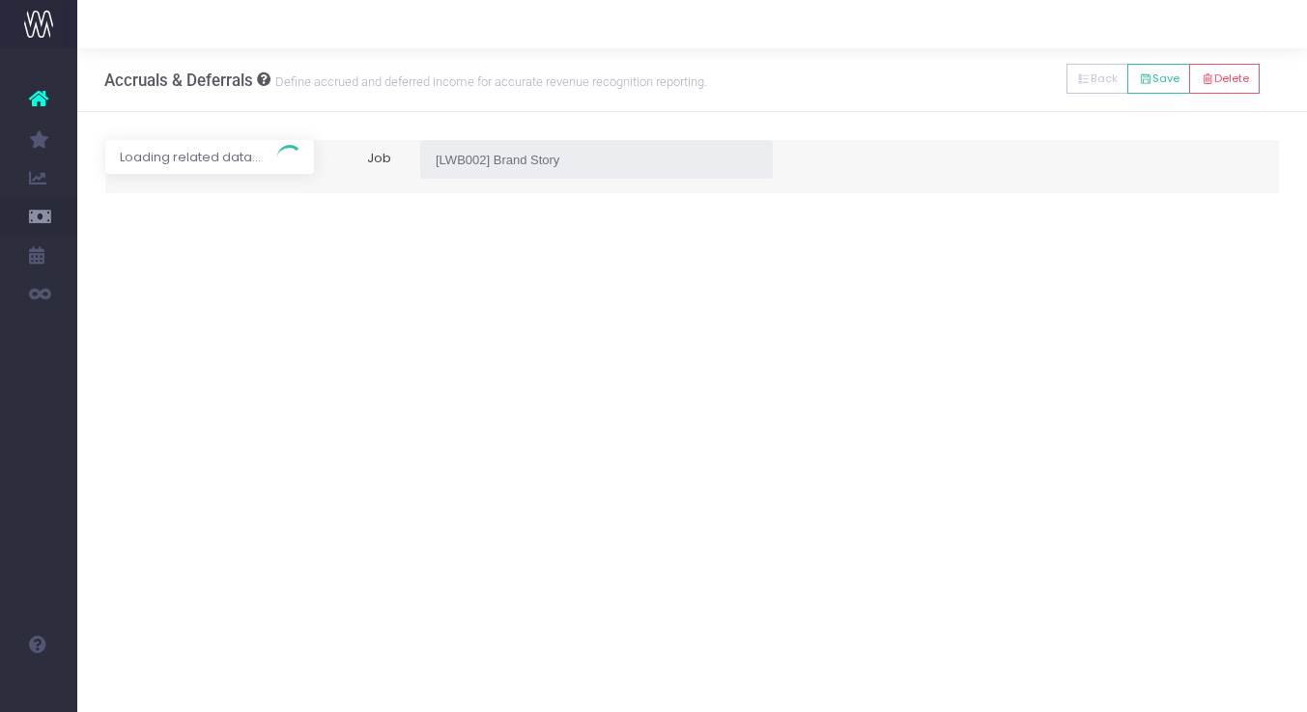
type input "Invoice TCC2432 / [DATE] / $8,400.00"
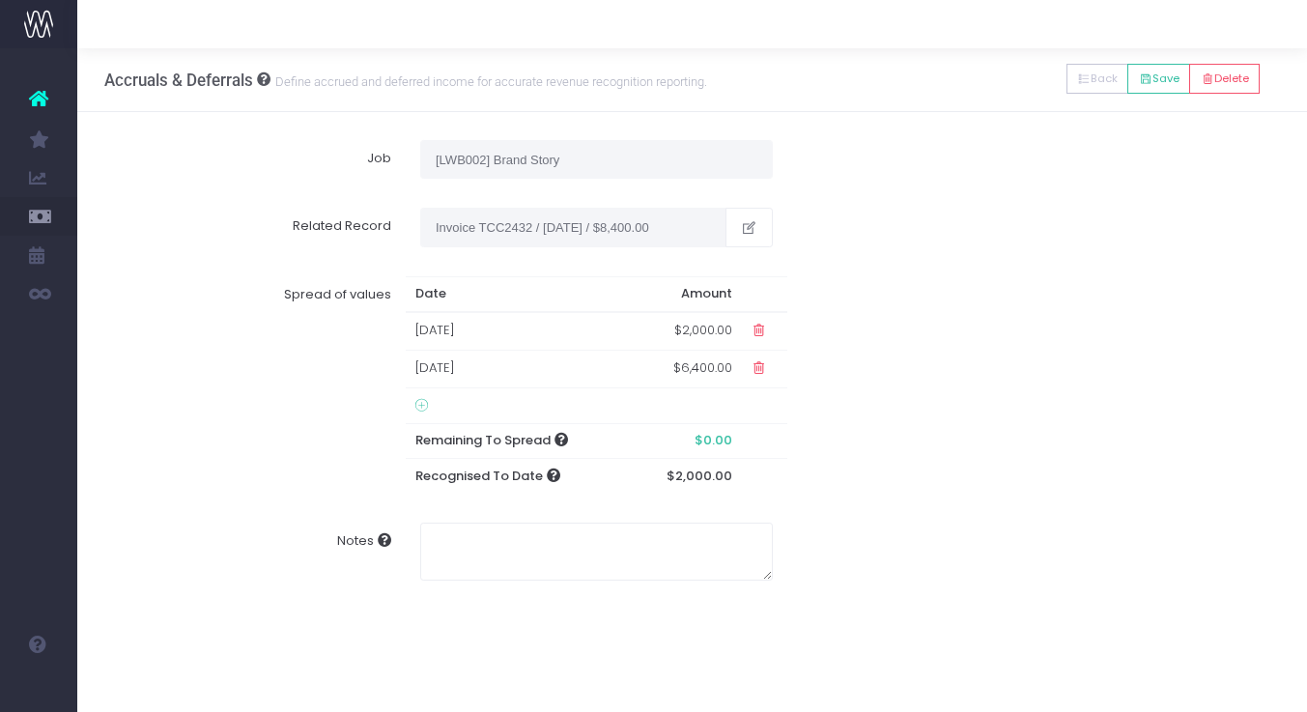
click at [588, 366] on td "[DATE]" at bounding box center [518, 370] width 225 height 38
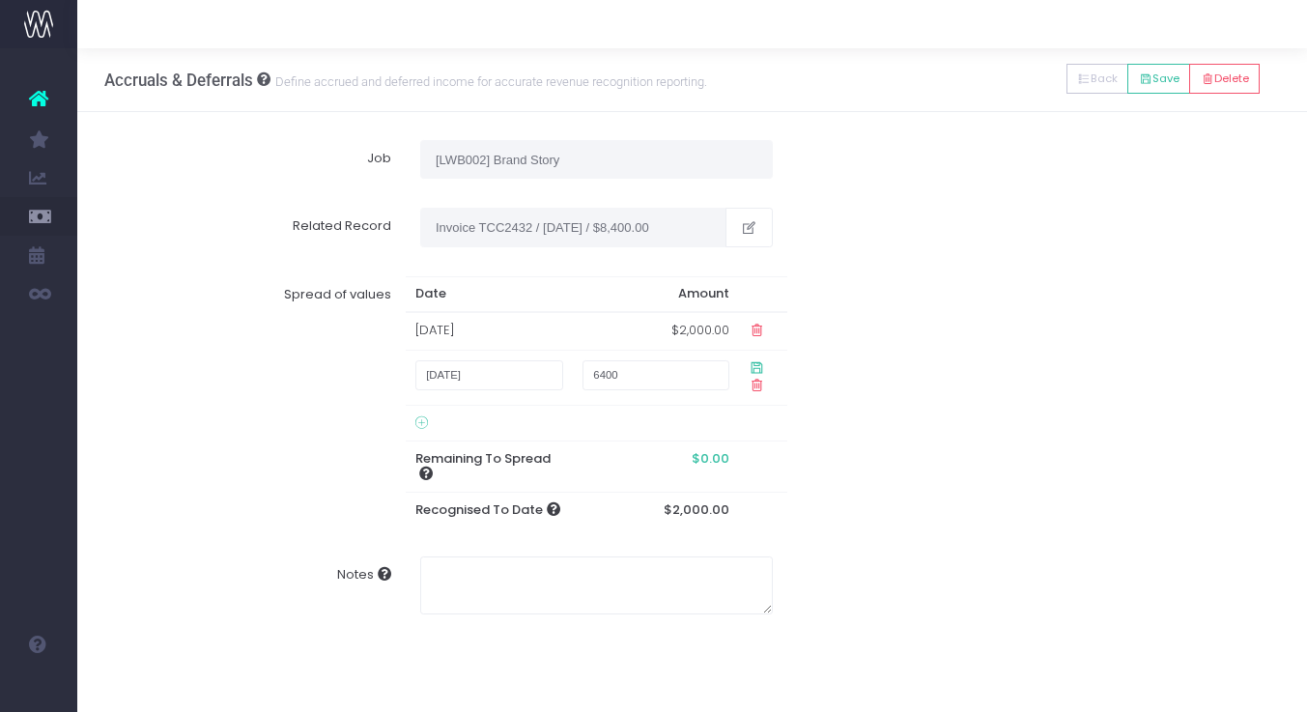
click at [652, 331] on td "$2,000.00" at bounding box center [656, 331] width 166 height 38
click at [689, 332] on td "$2,000.00" at bounding box center [656, 331] width 166 height 38
click at [701, 326] on td "$2,000.00" at bounding box center [656, 331] width 166 height 38
click at [527, 331] on td "28 Aug 2025" at bounding box center [489, 331] width 167 height 38
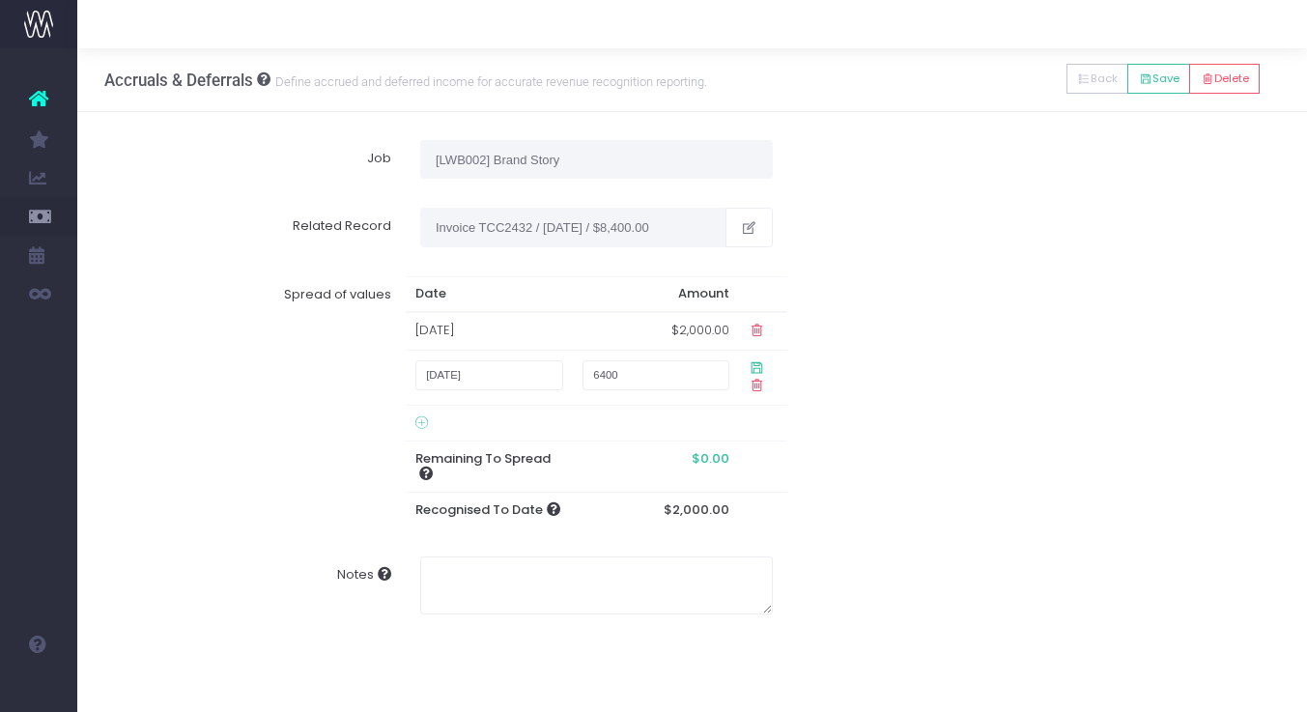
click at [899, 353] on div "Spread of values Date Amount 28 Aug 2025 $2,000.00 10 September 2025 6400 Remai…" at bounding box center [692, 402] width 1203 height 280
click at [748, 364] on icon at bounding box center [756, 367] width 16 height 16
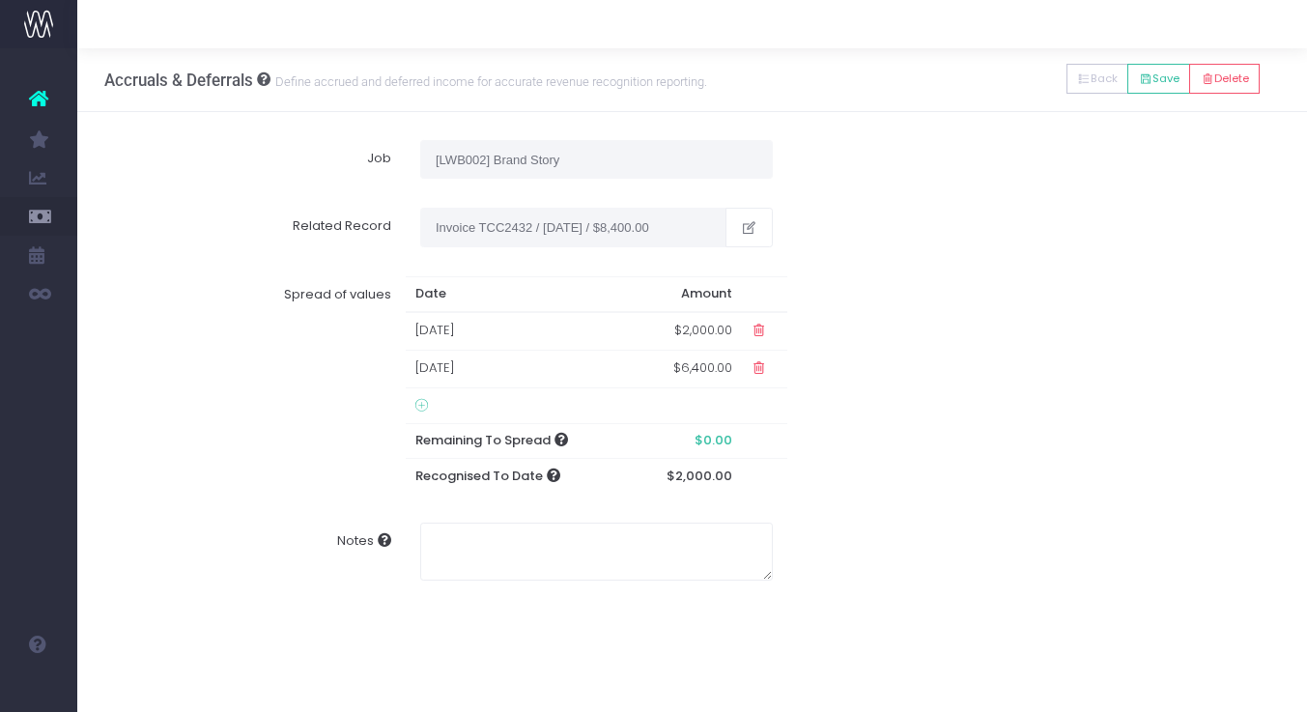
click at [708, 336] on td "$2,000.00" at bounding box center [686, 331] width 111 height 38
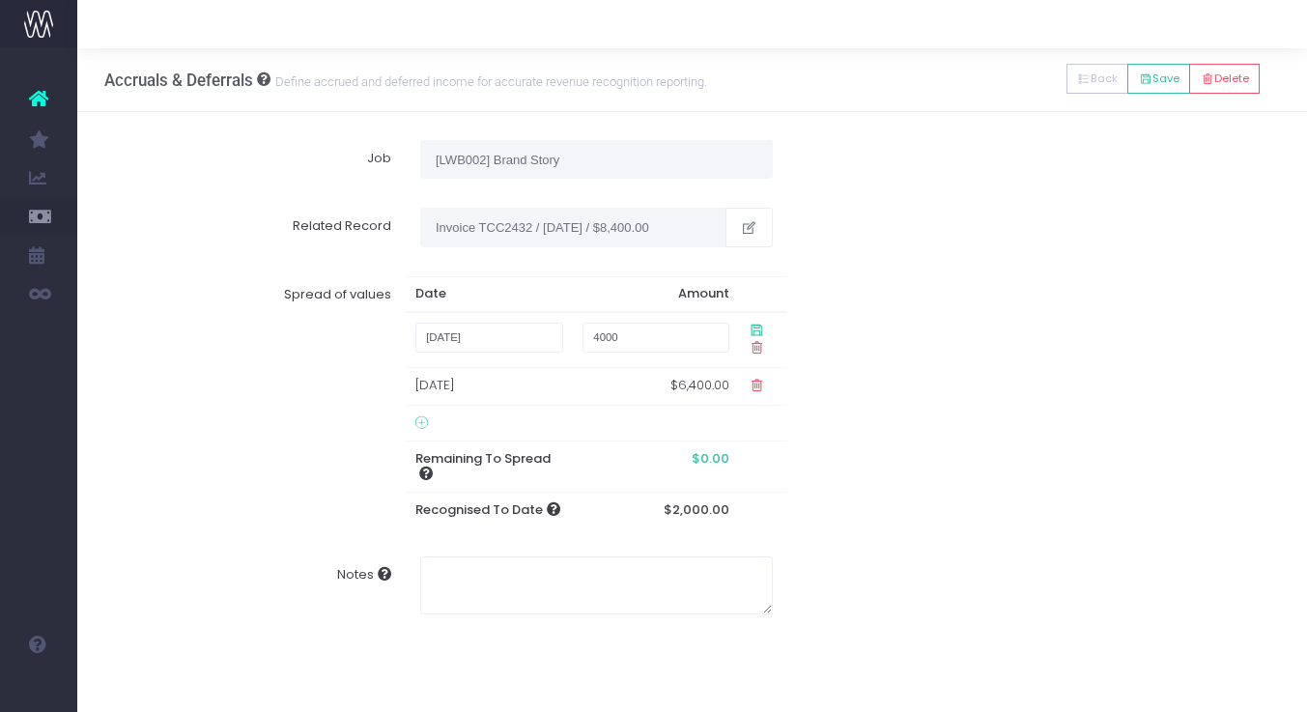
type input "4000"
click at [954, 381] on div "Spread of values Date Amount 28 August 2025 4000 10 Sep 2025 $6,400.00 Remainin…" at bounding box center [692, 402] width 1203 height 280
click at [754, 327] on icon at bounding box center [756, 330] width 16 height 16
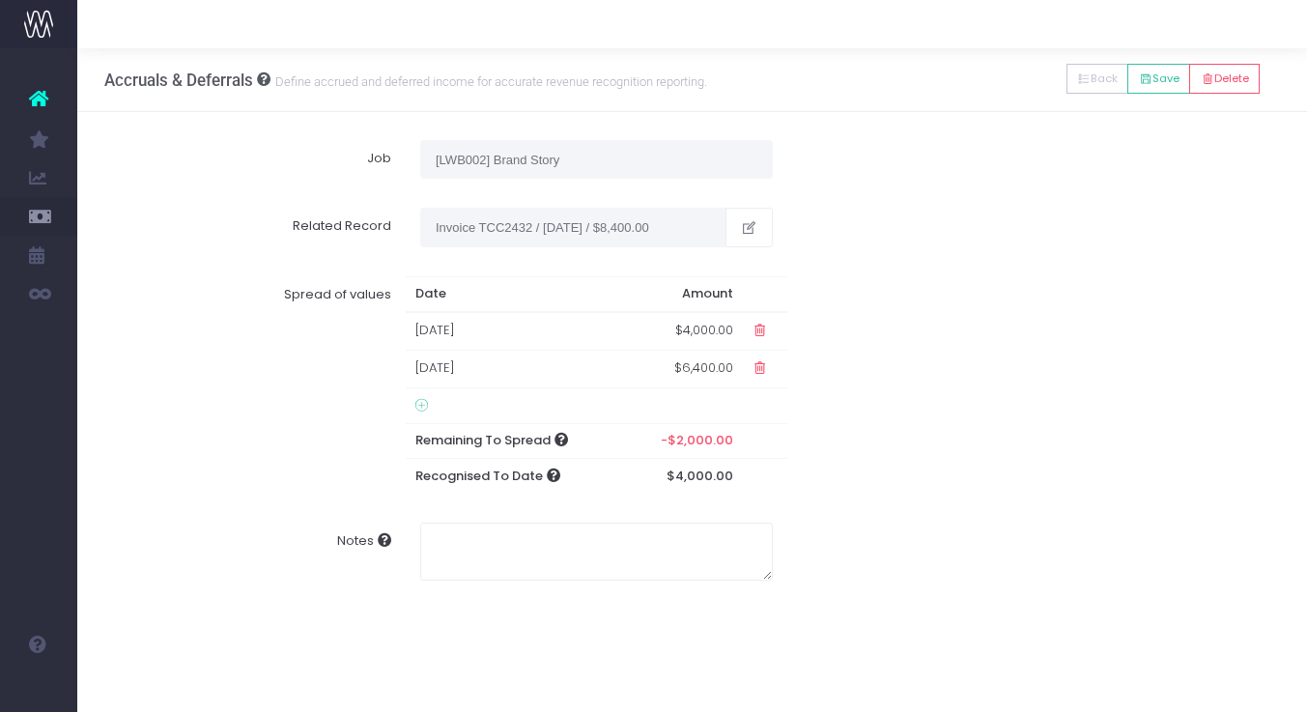
click at [711, 364] on td "$6,400.00" at bounding box center [683, 370] width 117 height 38
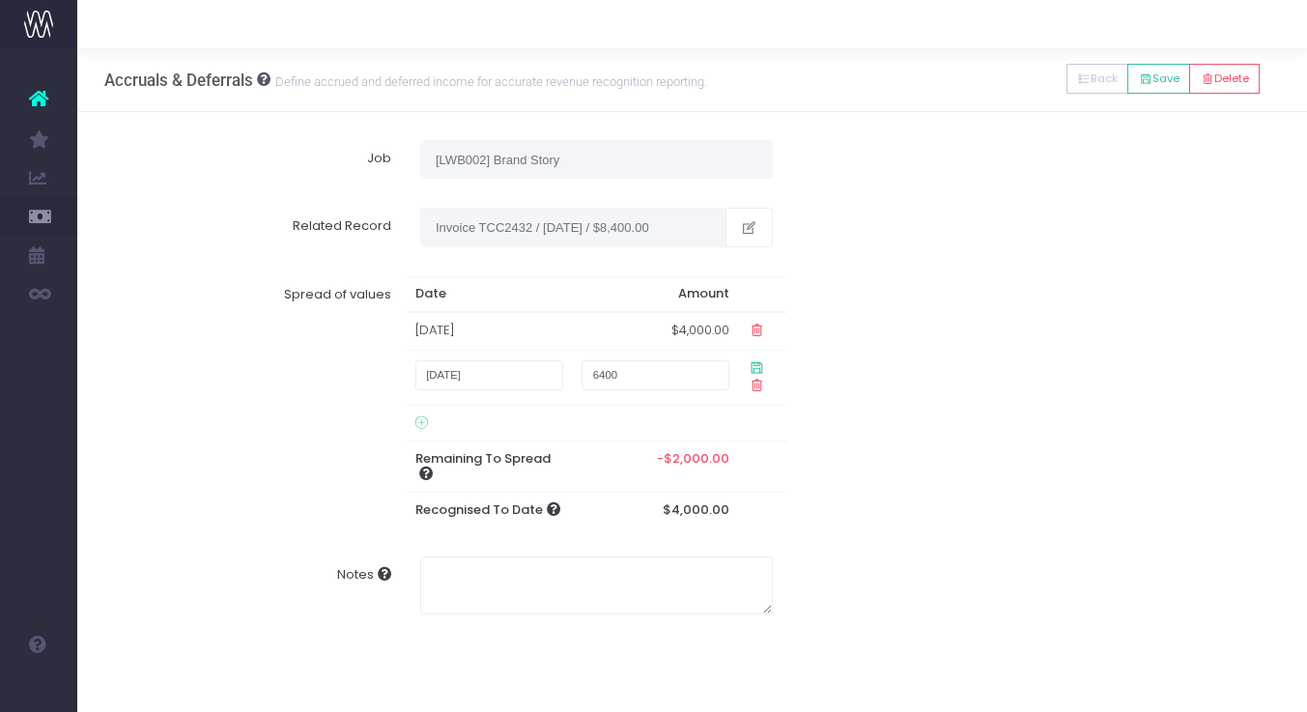
click at [711, 364] on input "6400" at bounding box center [655, 375] width 148 height 30
click at [610, 374] on input "6400" at bounding box center [655, 375] width 148 height 30
click at [601, 374] on input "6400" at bounding box center [655, 375] width 148 height 30
type input "4400"
click at [1001, 425] on div "Spread of values Date Amount 28 Aug 2025 $4,000.00 10 September 2025 4400 Remai…" at bounding box center [692, 402] width 1203 height 280
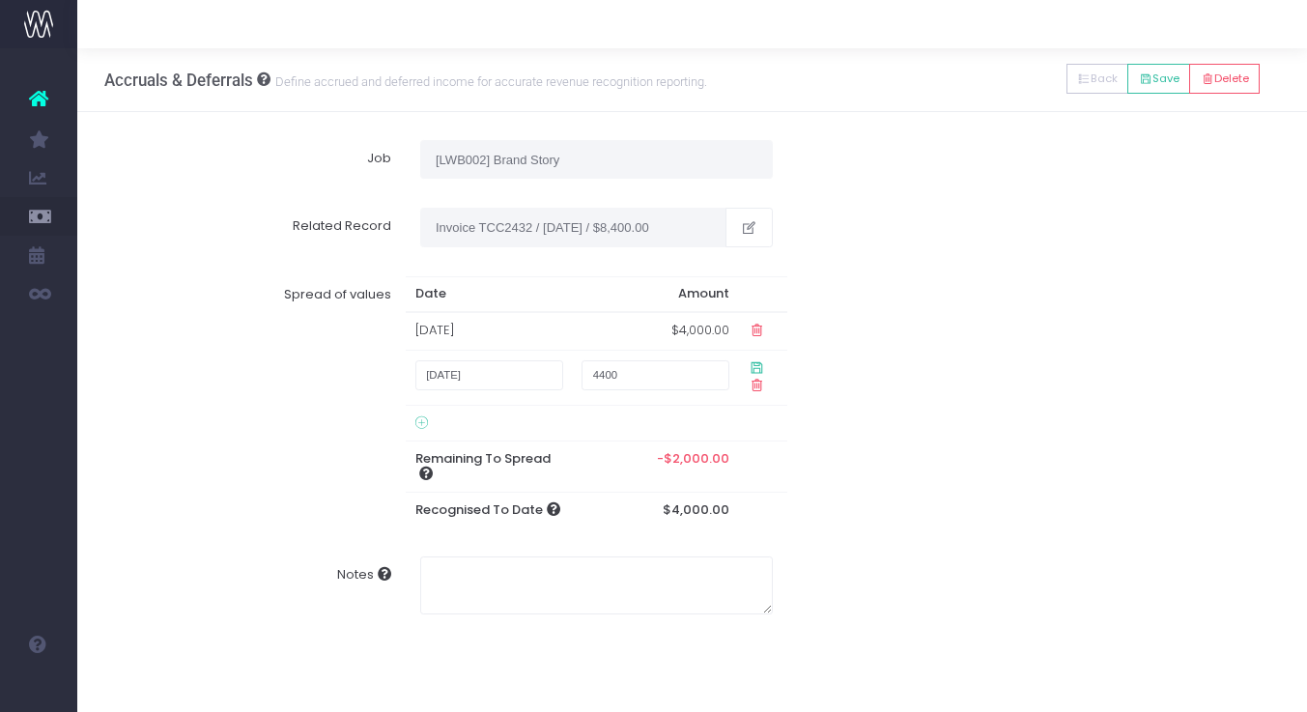
click at [755, 365] on icon at bounding box center [756, 367] width 16 height 16
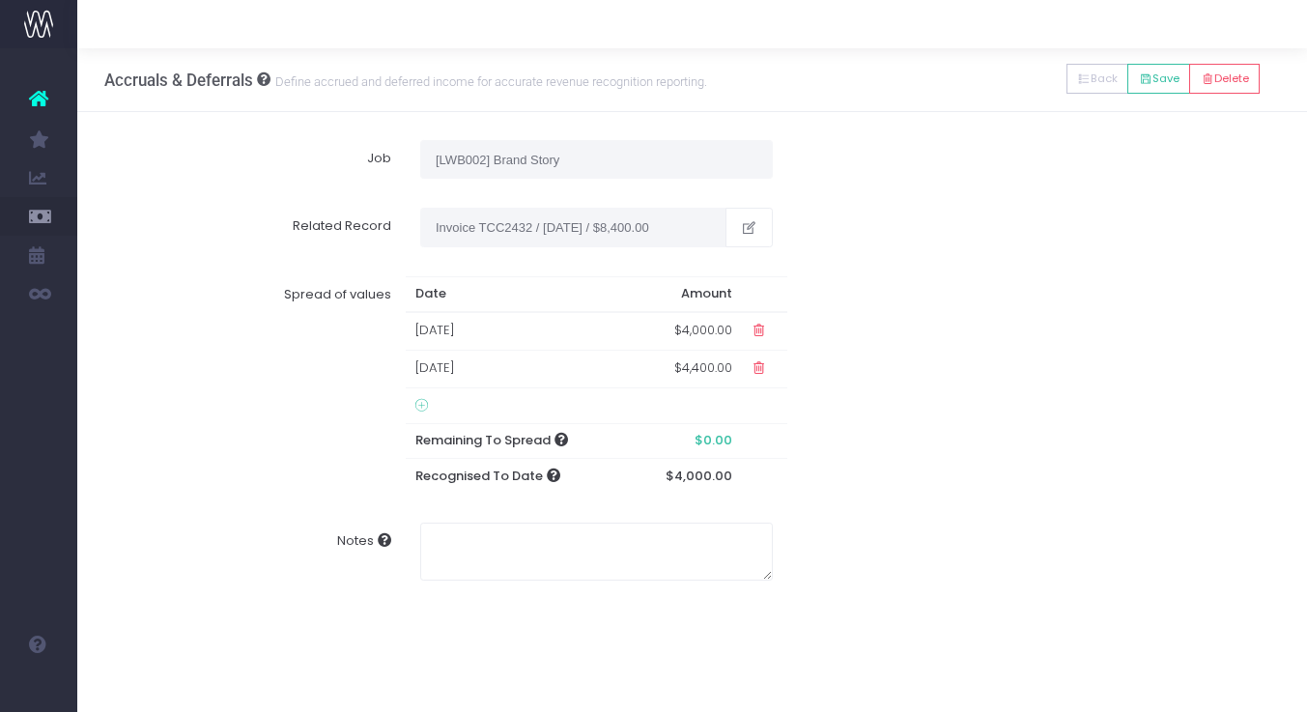
scroll to position [0, 0]
click at [44, 103] on icon at bounding box center [38, 98] width 19 height 25
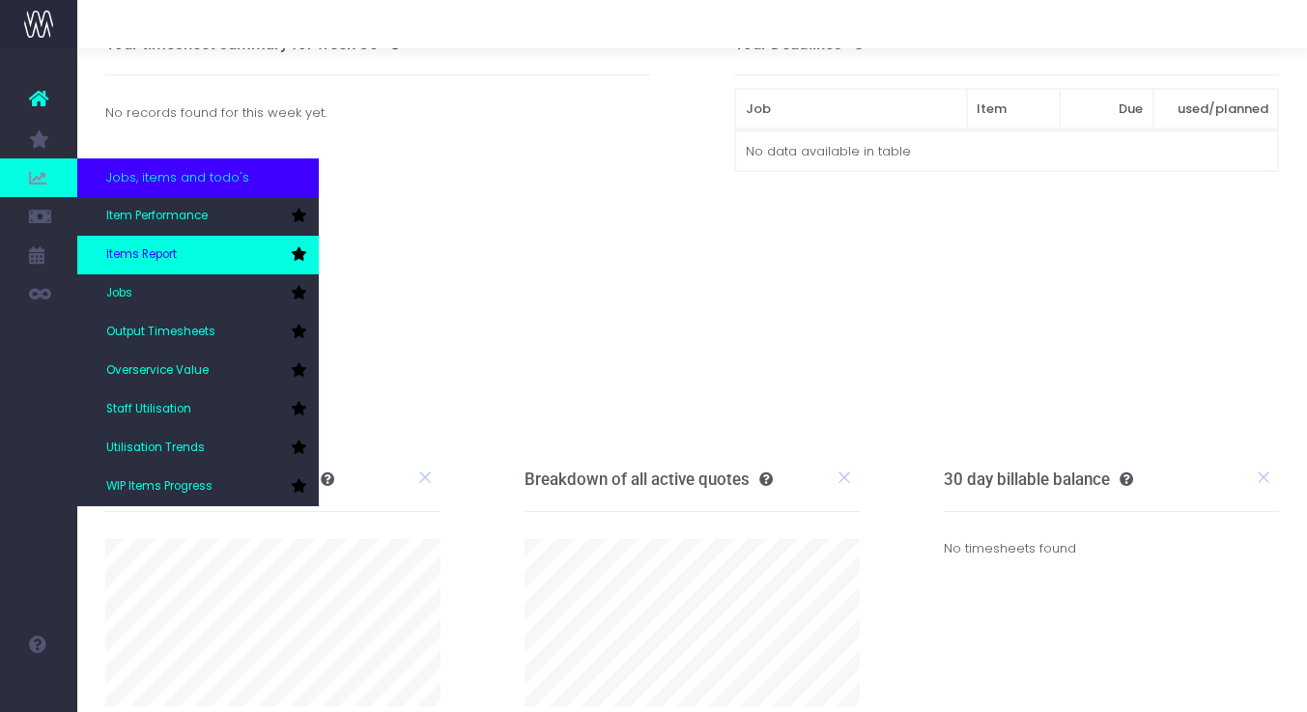
scroll to position [36, 0]
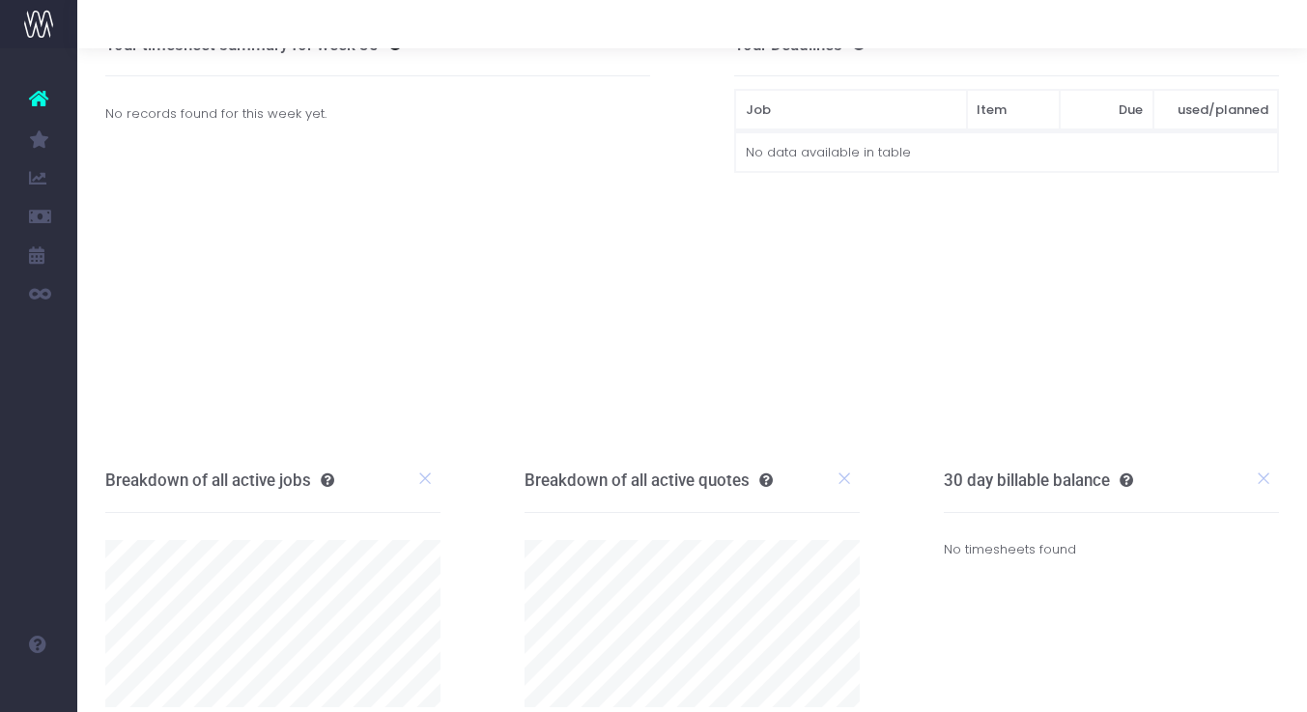
click at [43, 99] on icon at bounding box center [38, 98] width 19 height 25
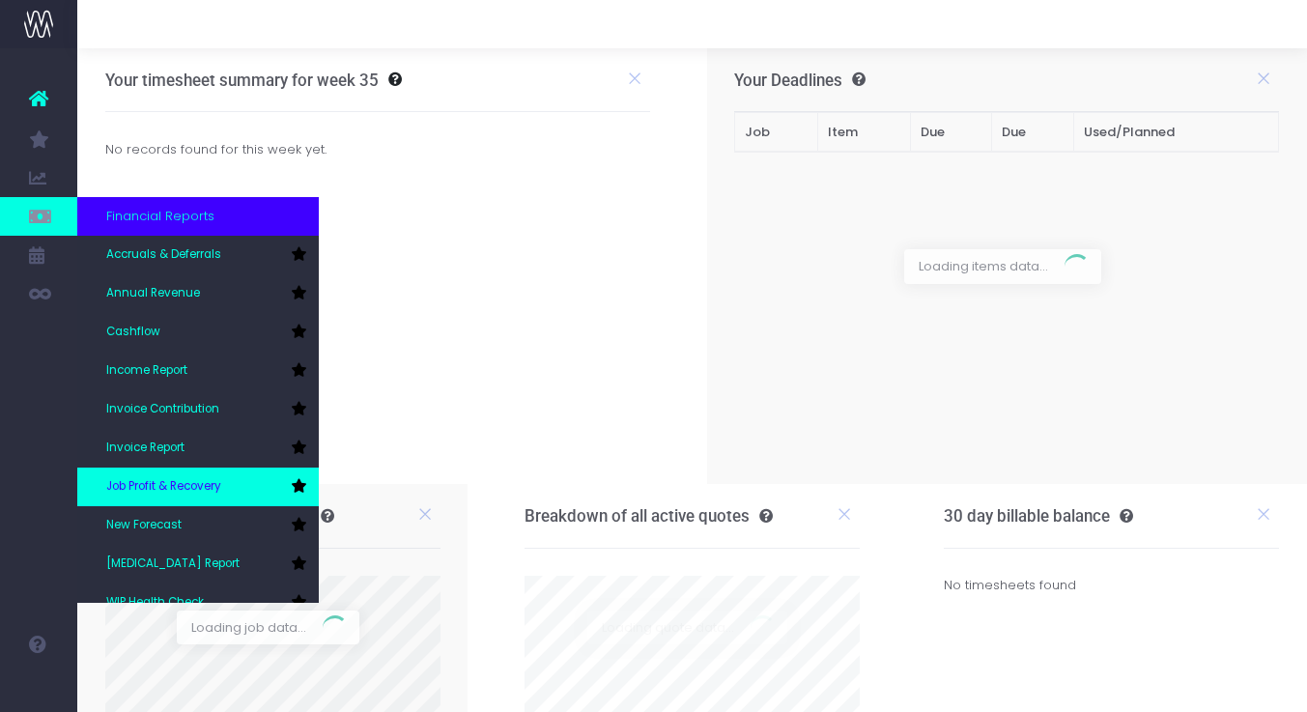
scroll to position [58, 0]
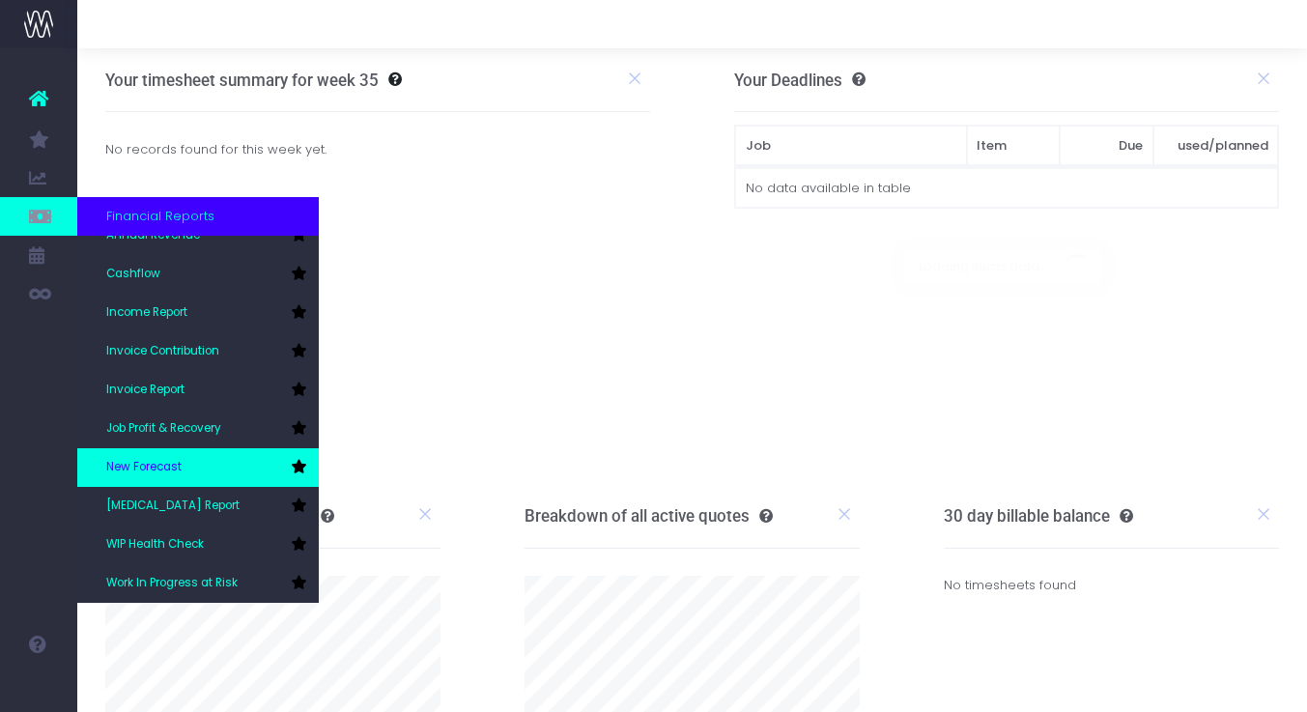
click at [177, 478] on link "New Forecast" at bounding box center [197, 467] width 241 height 39
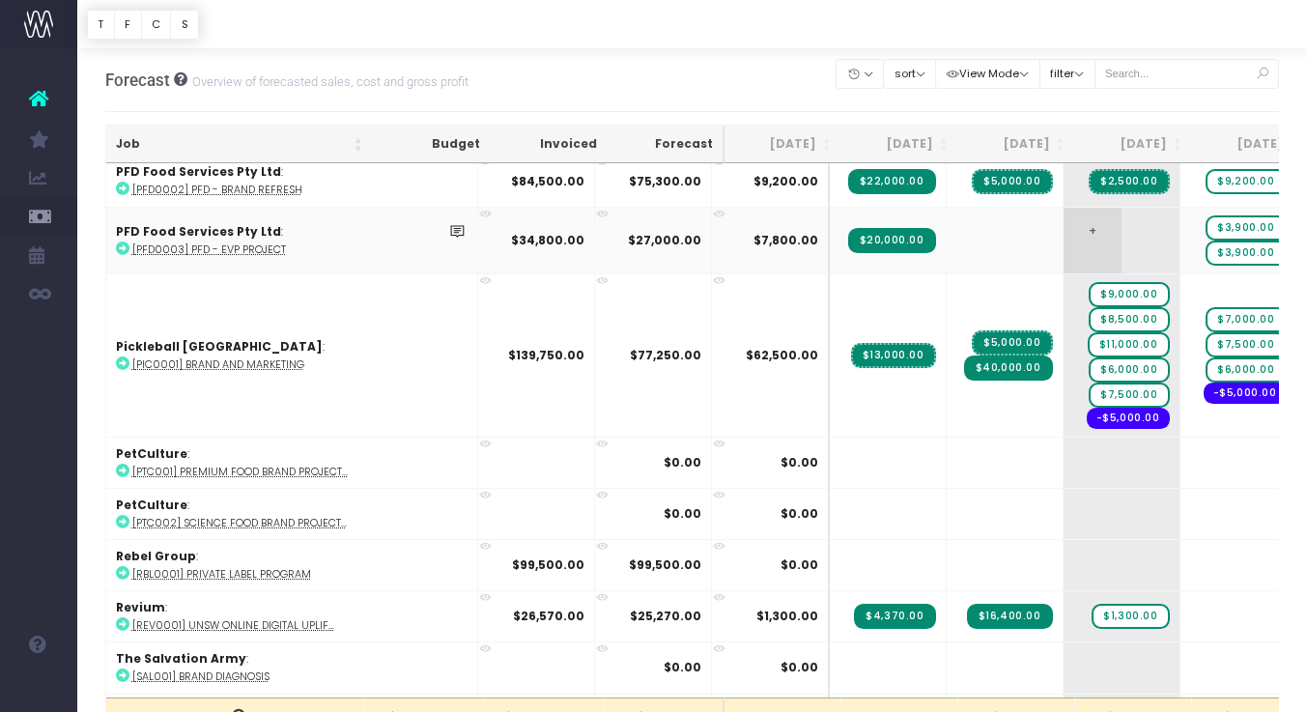
scroll to position [3788, 0]
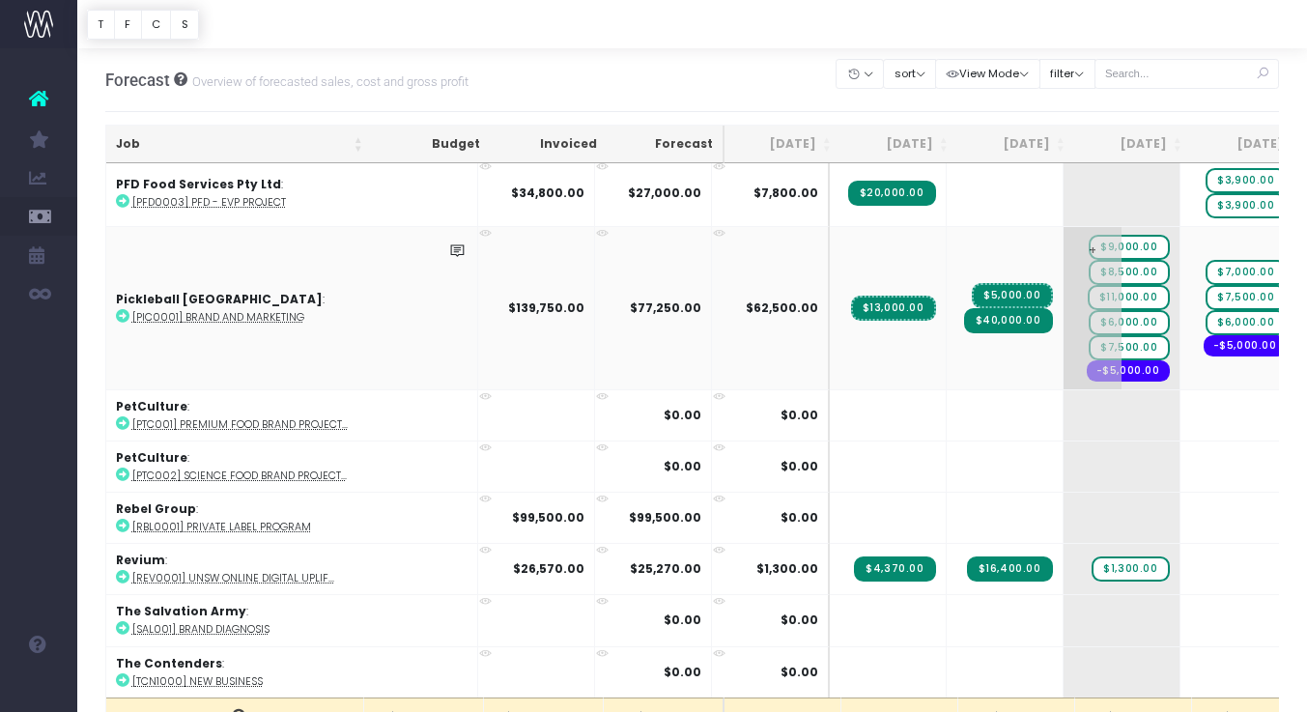
click at [1088, 319] on span "$6,000.00" at bounding box center [1128, 322] width 80 height 25
click at [952, 0] on div at bounding box center [691, 24] width 1229 height 48
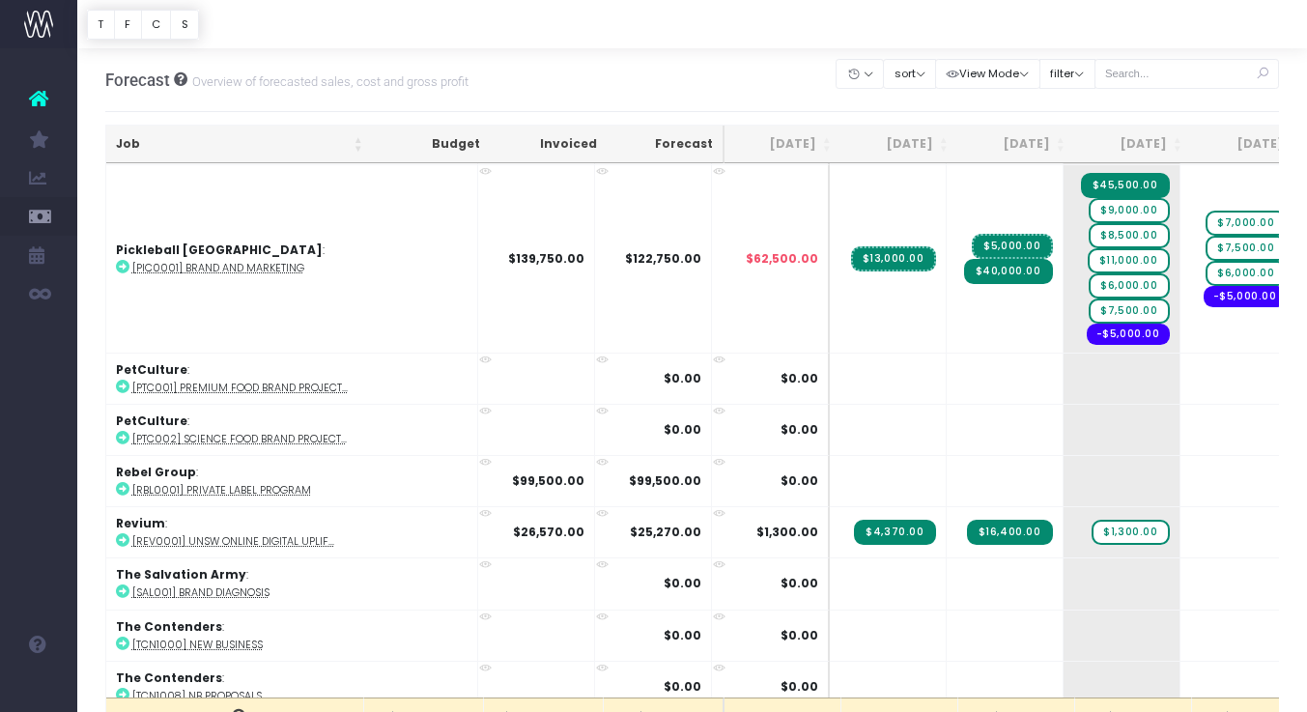
scroll to position [3794, 0]
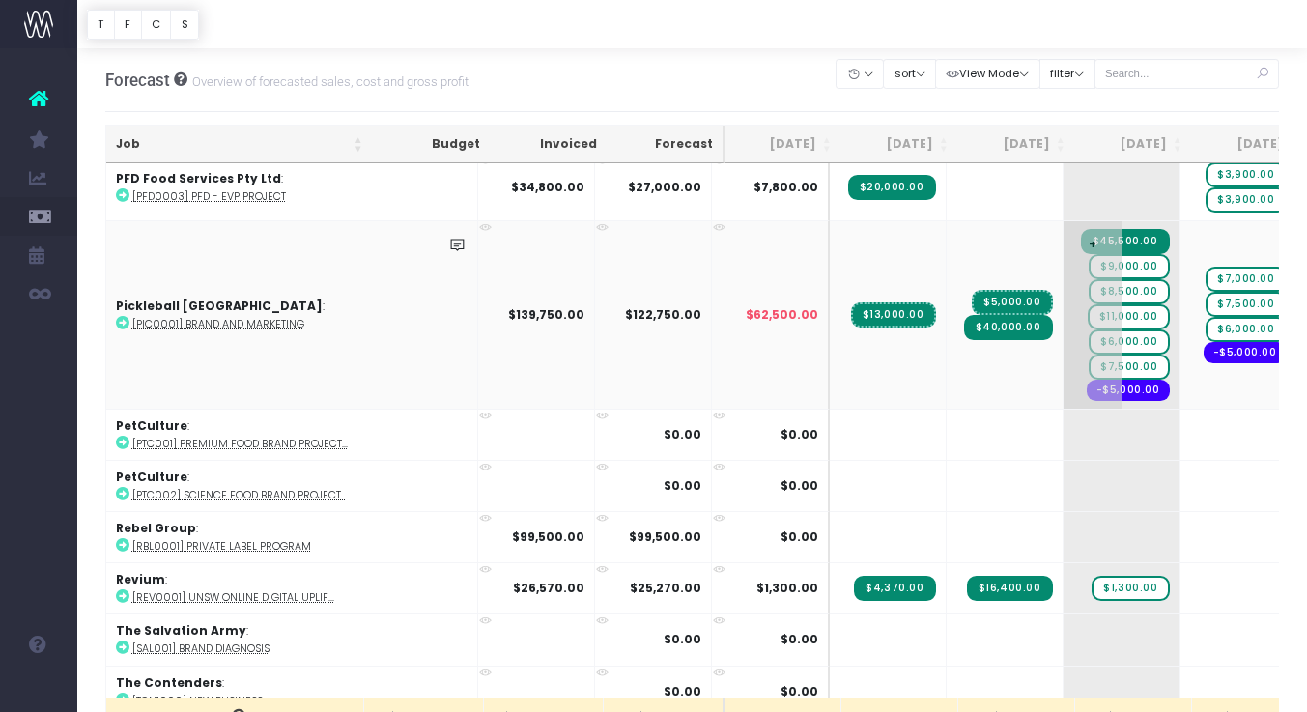
click at [1087, 310] on span "$11,000.00" at bounding box center [1128, 316] width 82 height 25
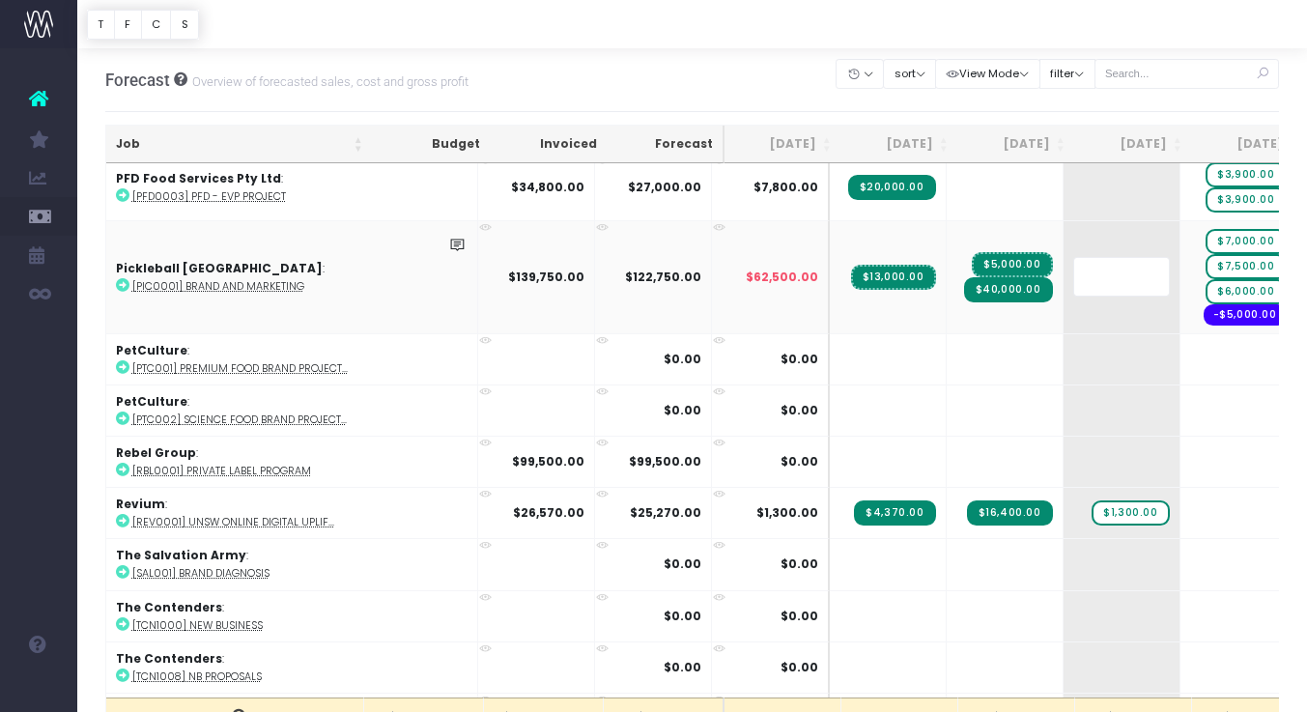
click at [1138, 26] on div at bounding box center [691, 24] width 1229 height 48
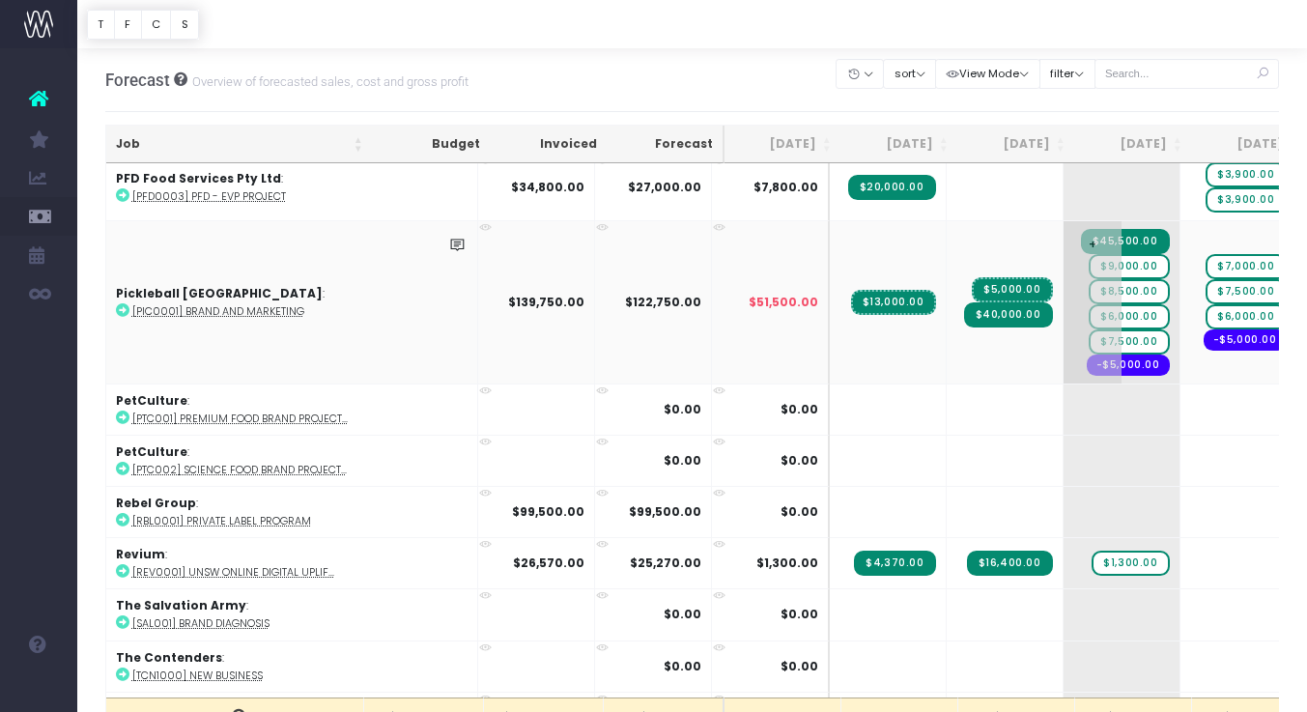
click at [1088, 254] on span "$9,000.00" at bounding box center [1128, 266] width 80 height 25
click at [1073, 112] on body "Oh my... this is bad. [PERSON_NAME] wasn't able to load this page. Please conta…" at bounding box center [653, 356] width 1307 height 712
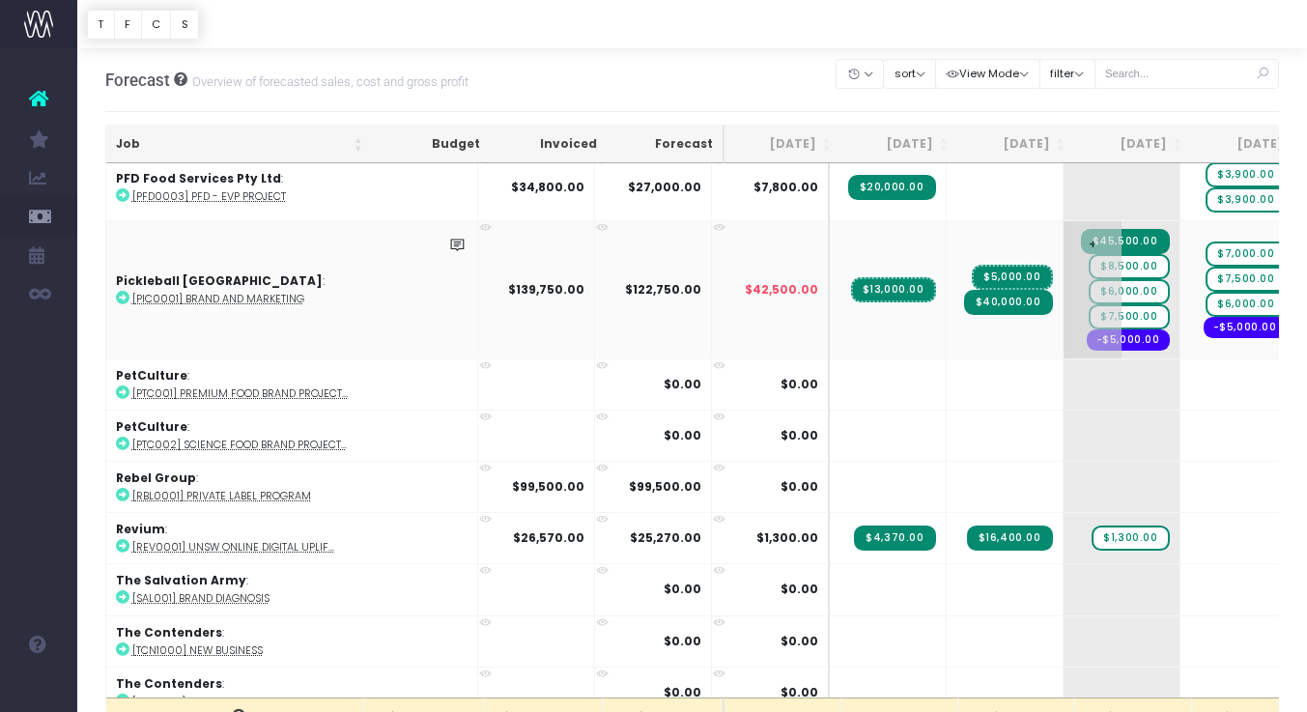
click at [1088, 279] on span "$6,000.00" at bounding box center [1128, 291] width 80 height 25
click at [1074, 120] on body "Oh my... this is bad. [PERSON_NAME] wasn't able to load this page. Please conta…" at bounding box center [653, 356] width 1307 height 712
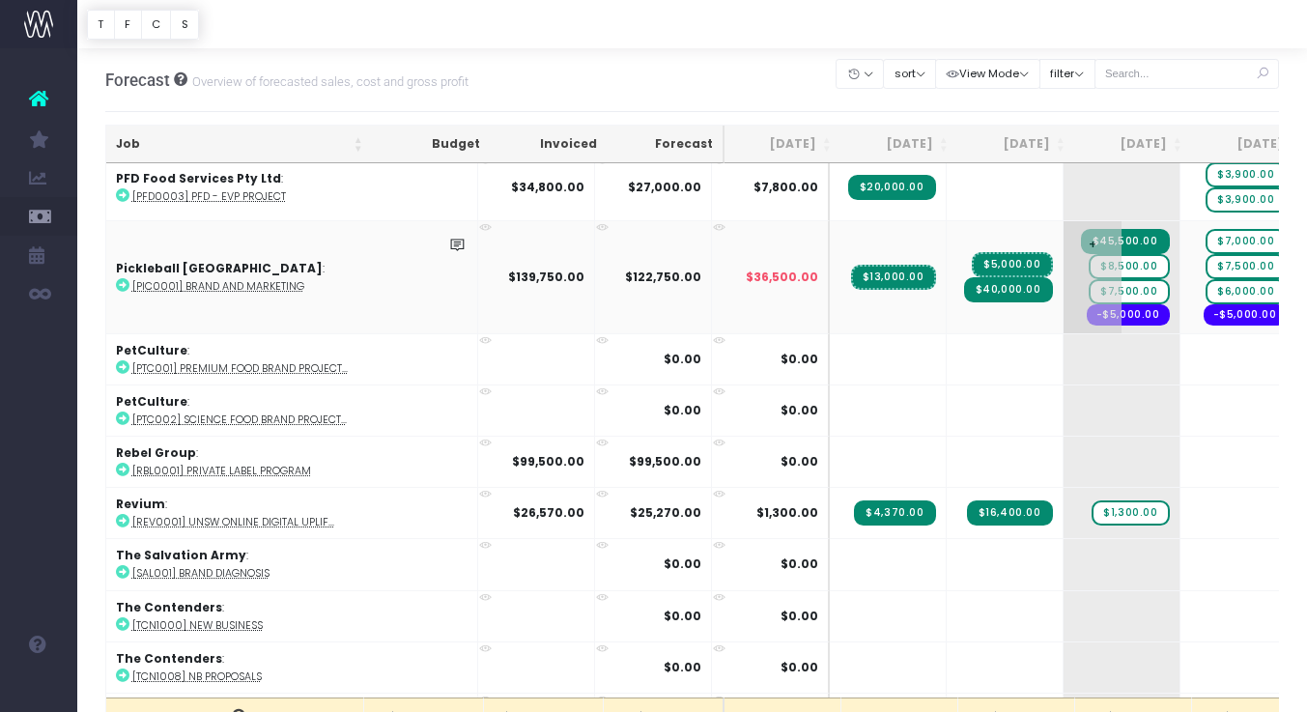
click at [1088, 260] on span "$8,500.00" at bounding box center [1128, 266] width 80 height 25
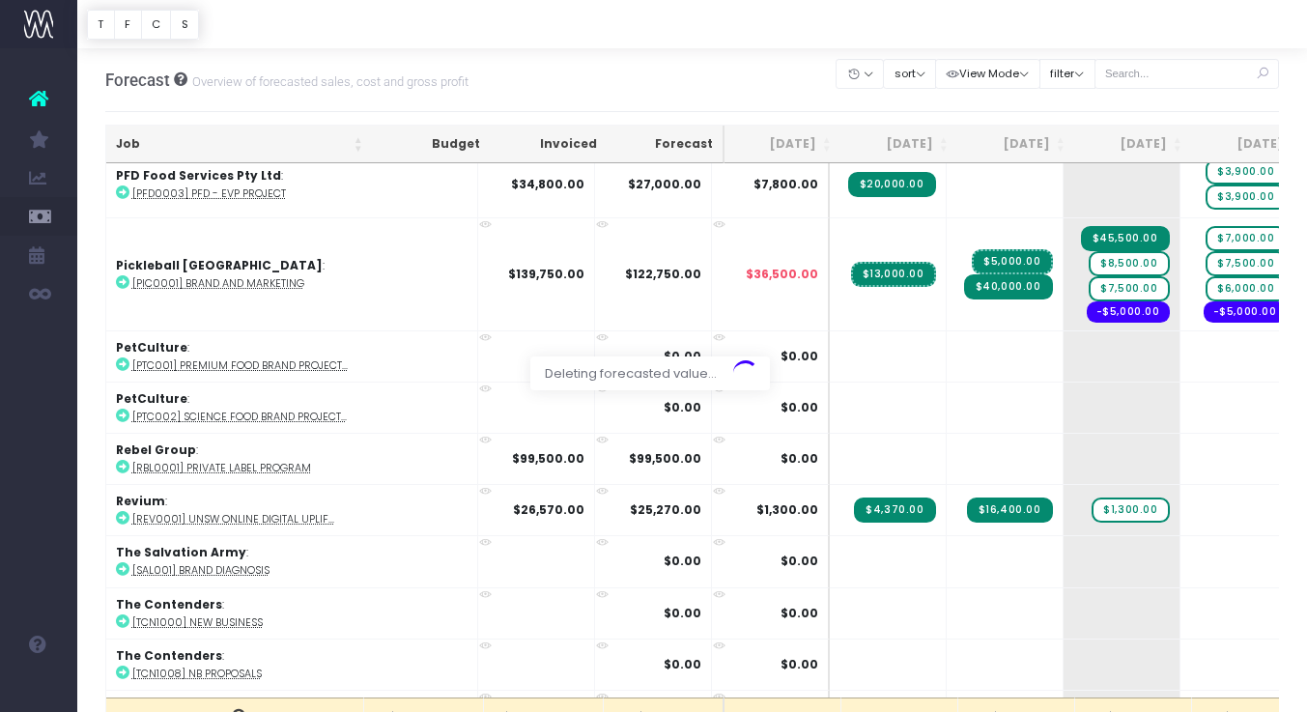
click at [1059, 115] on body "Oh my... this is bad. [PERSON_NAME] wasn't able to load this page. Please conta…" at bounding box center [653, 356] width 1307 height 712
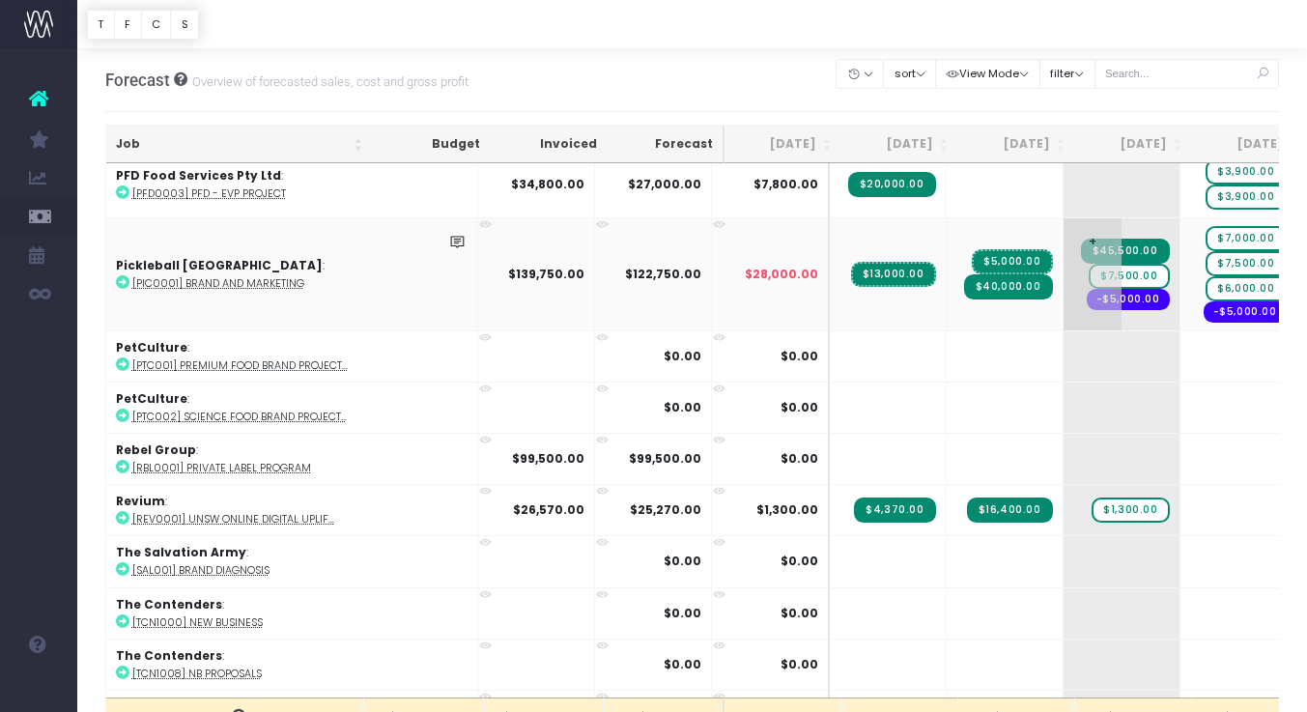
click at [1088, 267] on span "$7,500.00" at bounding box center [1128, 276] width 80 height 25
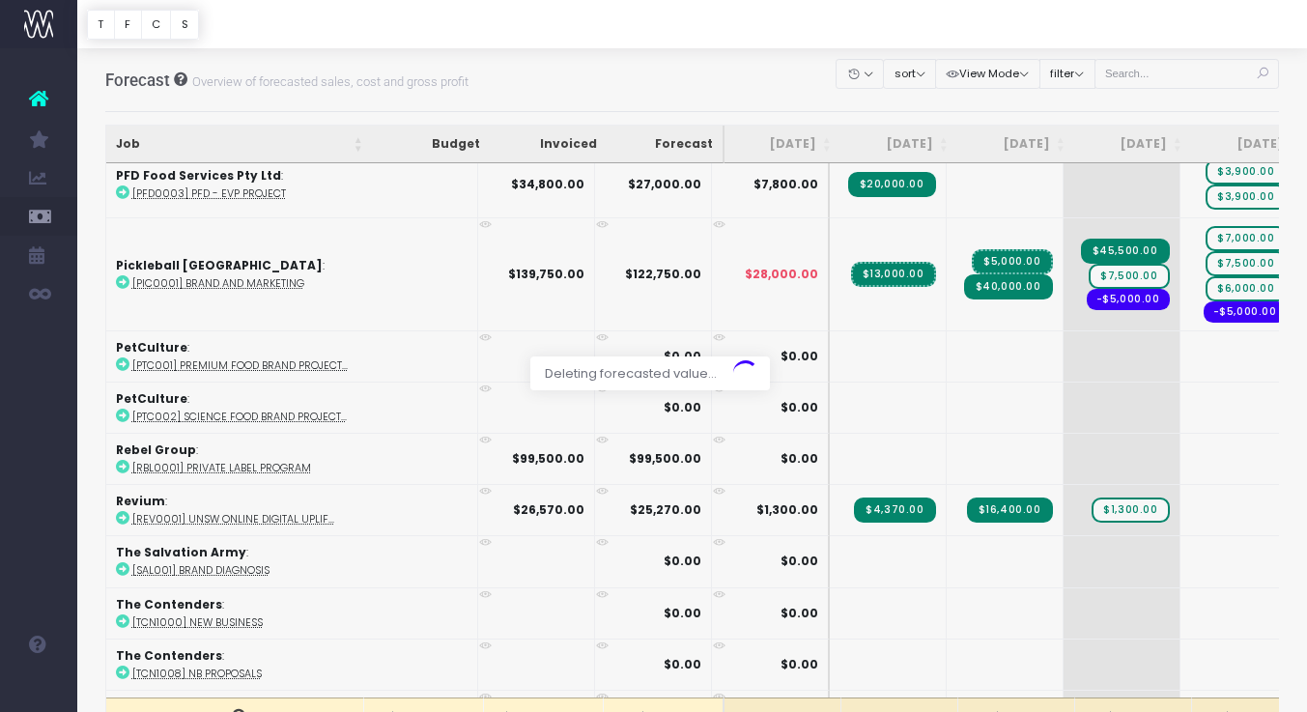
click at [1067, 112] on body "Oh my... this is bad. [PERSON_NAME] wasn't able to load this page. Please conta…" at bounding box center [653, 356] width 1307 height 712
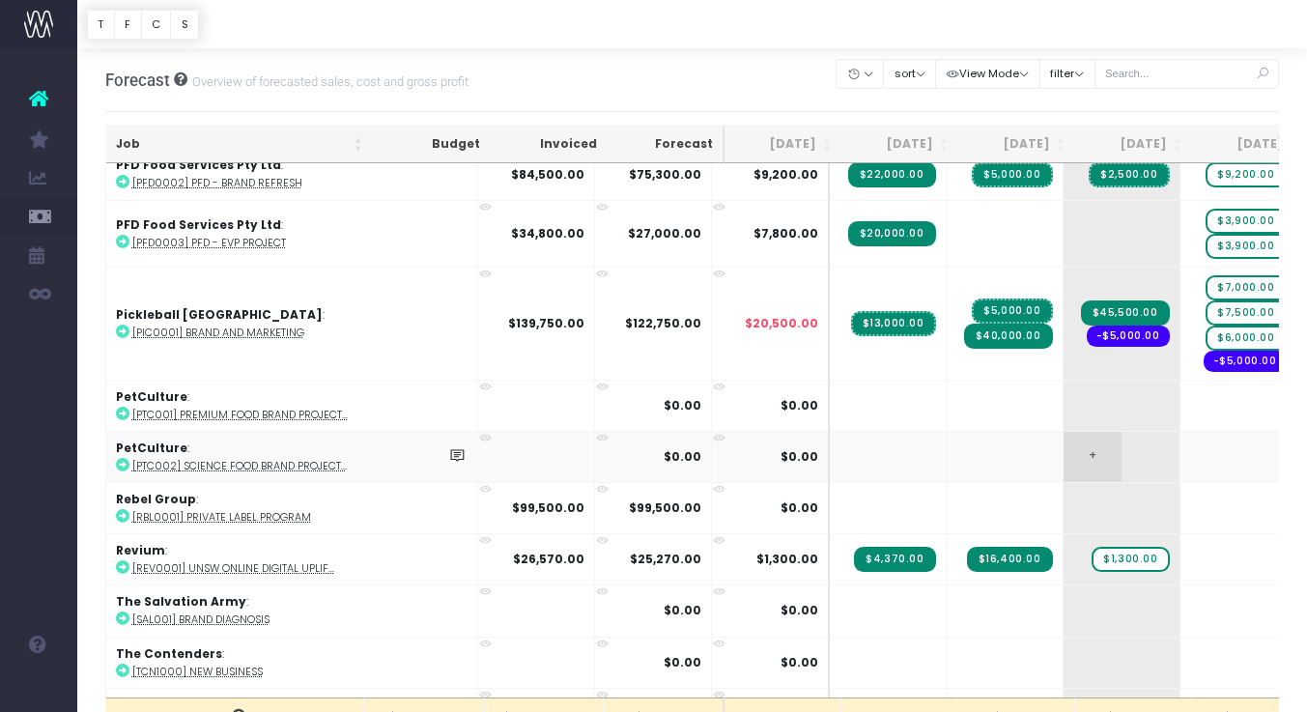
scroll to position [3750, 0]
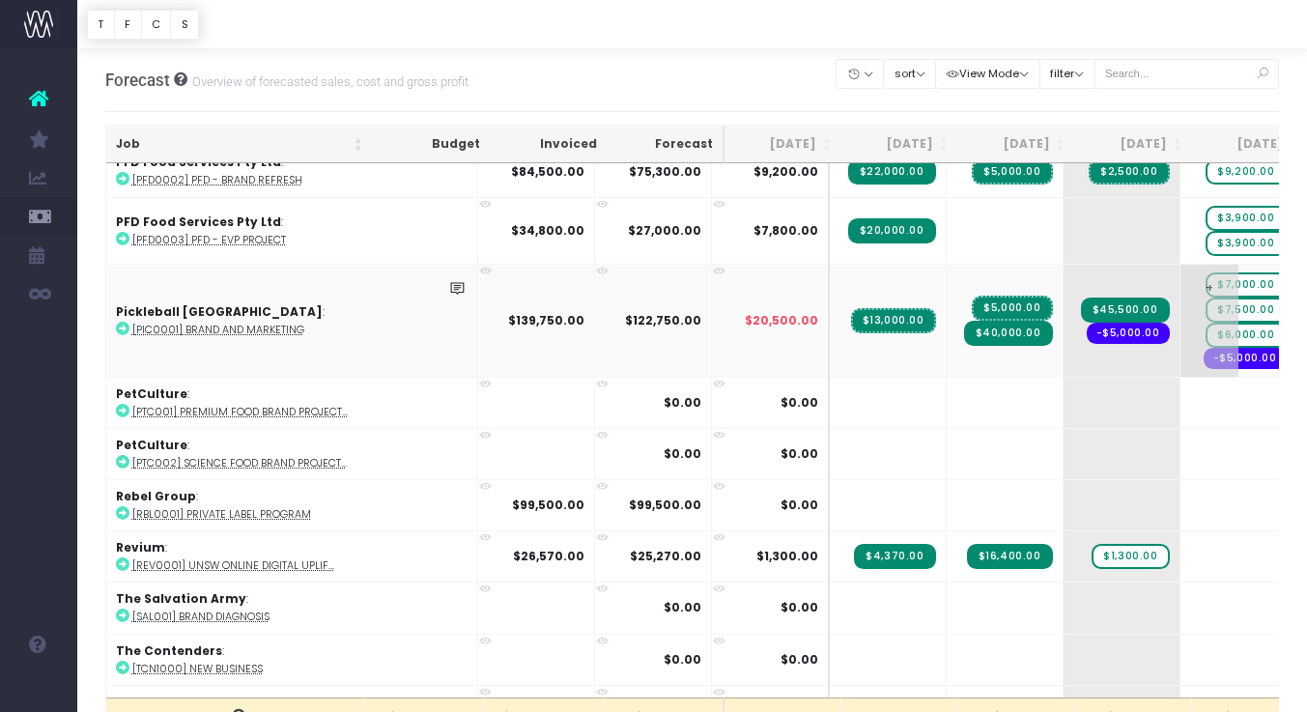
click at [1205, 276] on span "$7,000.00" at bounding box center [1245, 284] width 80 height 25
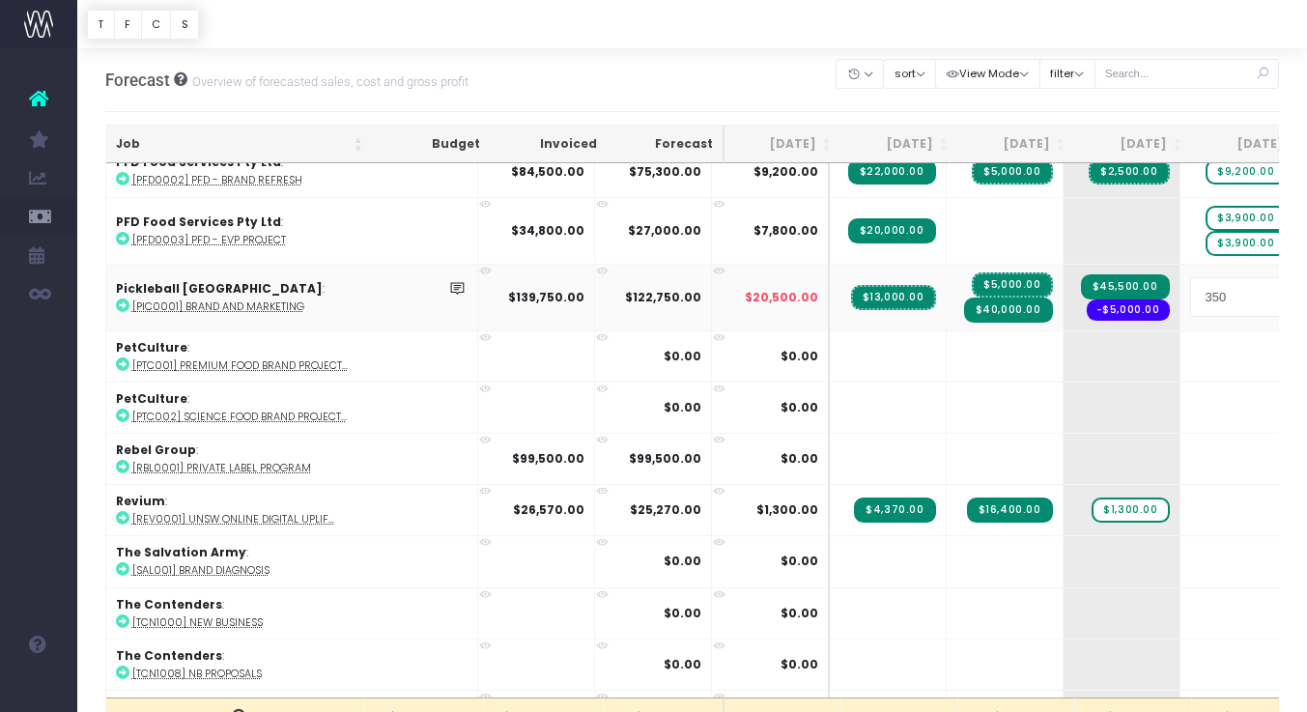
type input "3500"
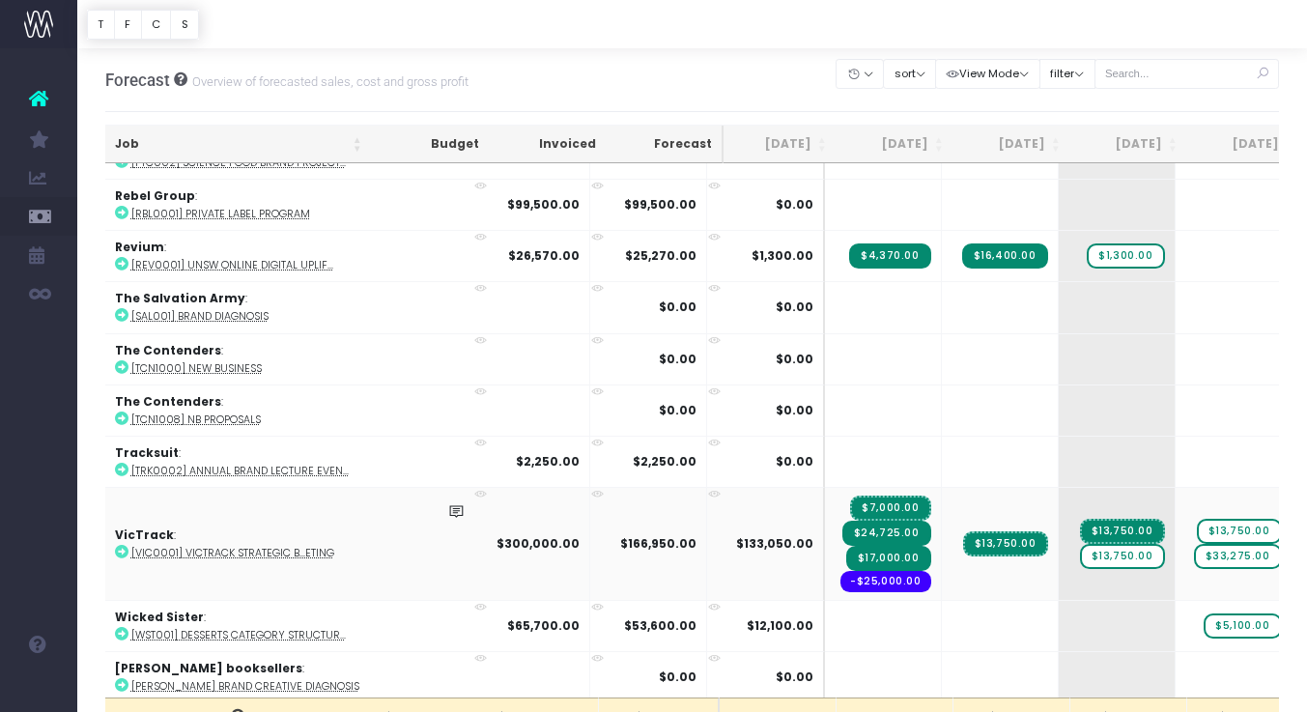
scroll to position [0, 8]
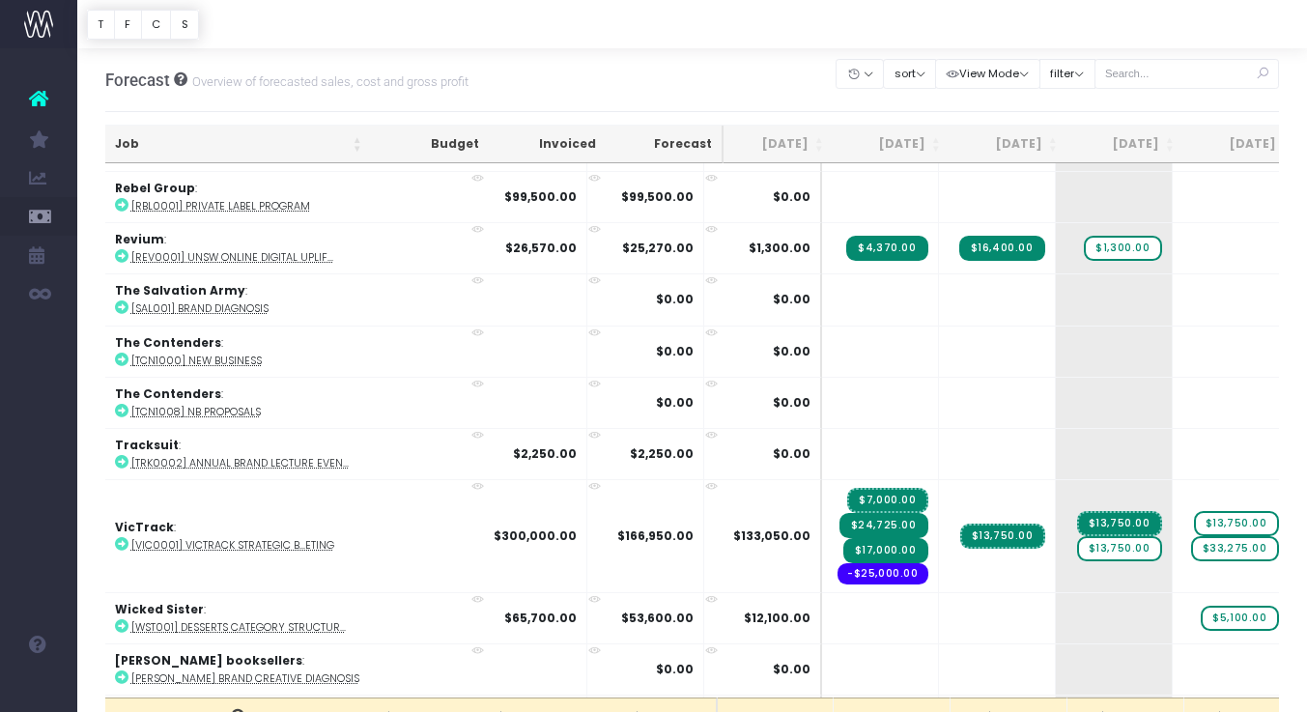
click at [811, 60] on div "Forecast Overview of forecasted sales, cost and gross profit Clear Filters Hide…" at bounding box center [692, 80] width 1174 height 64
click at [1077, 513] on span "$13,750.00" at bounding box center [1119, 523] width 85 height 25
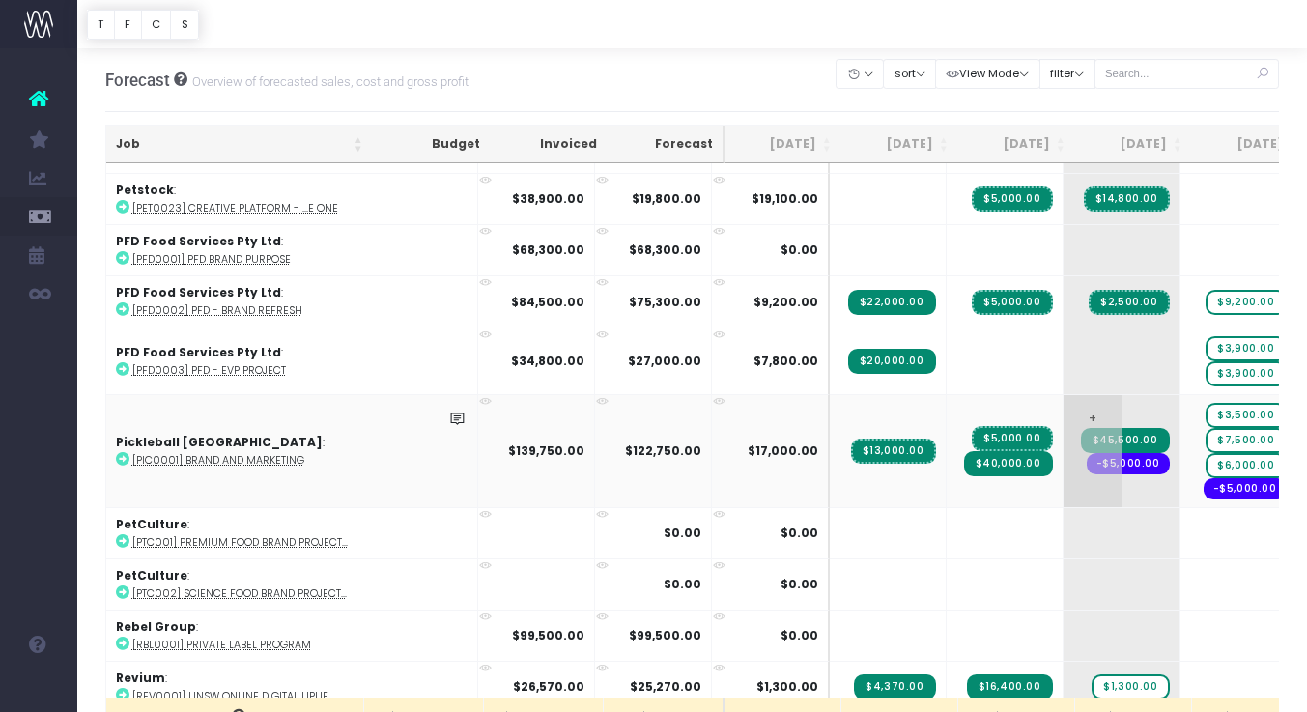
scroll to position [3892, 0]
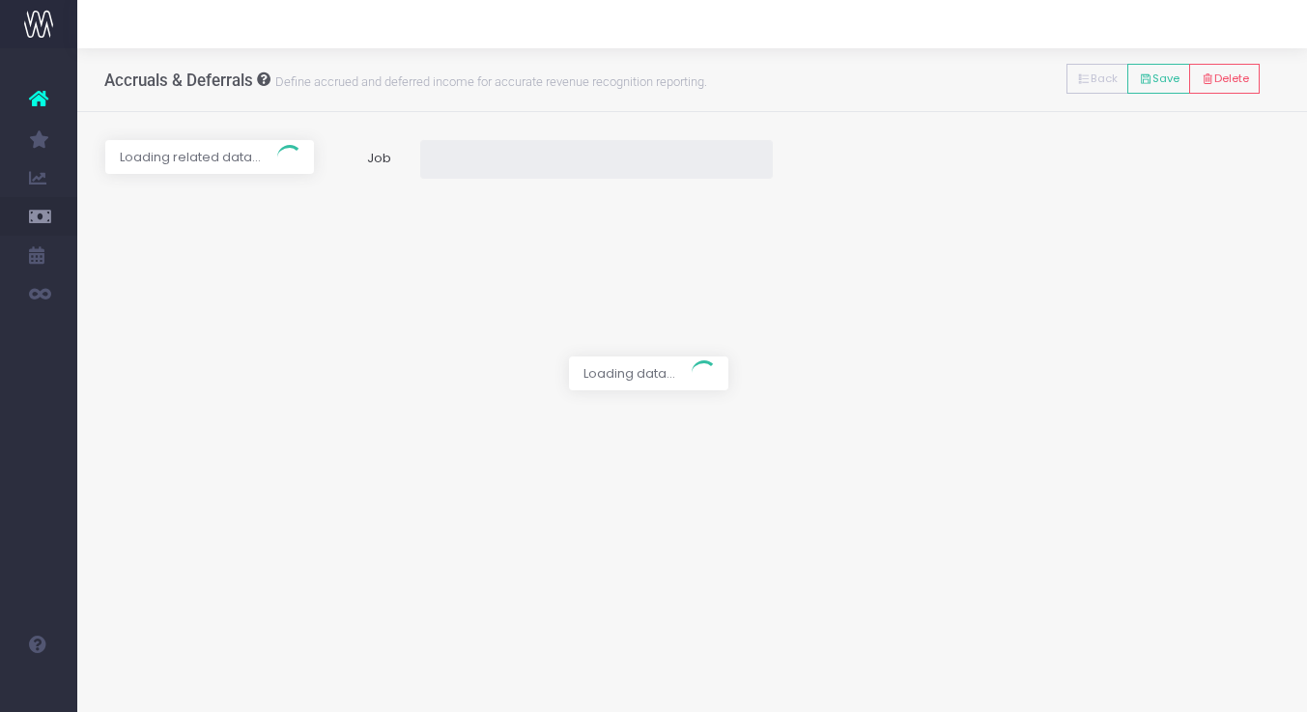
type input "[VIC0001] VicTrack Strategic brand and marketing"
type input "Invoice TCC2424 / [DATE] / $27,500.00"
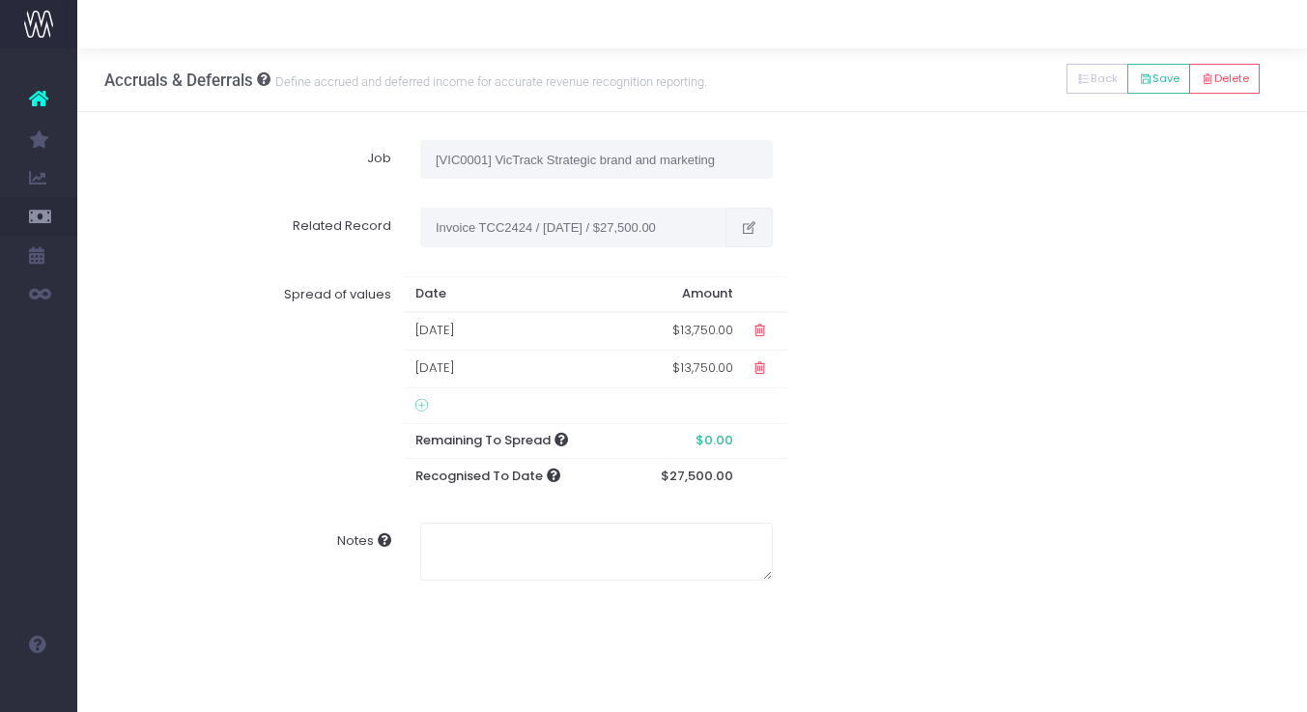
click at [747, 228] on icon "button" at bounding box center [749, 228] width 16 height 0
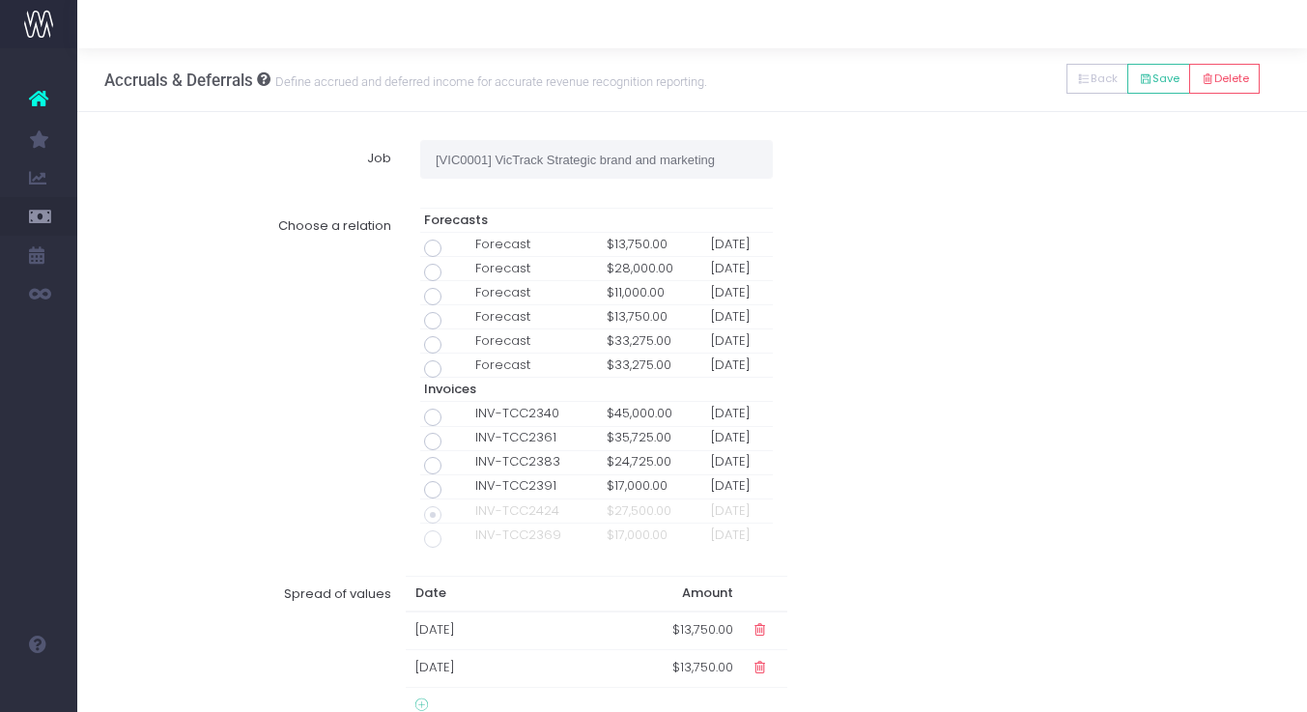
click at [868, 126] on div "13 Bendigo Bank : [BB0008] Bendigo Bank Rural & ...nking [PERSON_NAME] $100,000…" at bounding box center [691, 516] width 1229 height 809
click at [1161, 87] on button "Save" at bounding box center [1158, 79] width 63 height 30
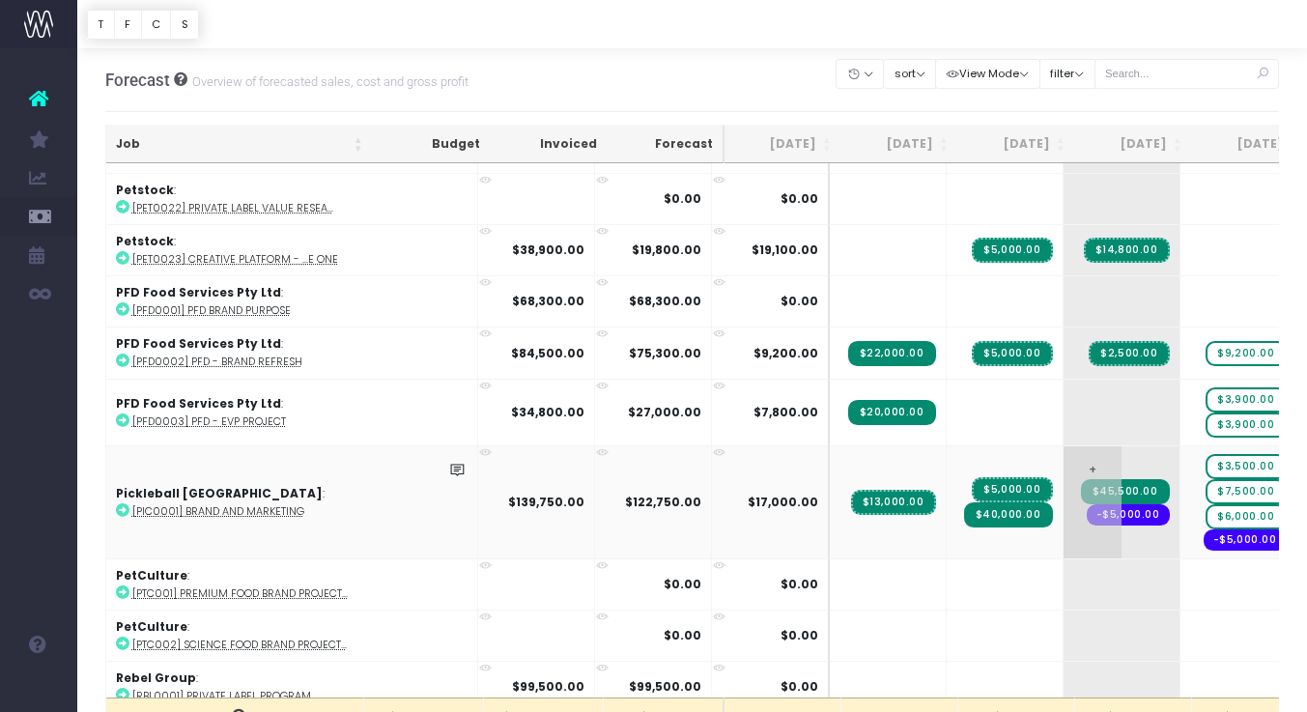
scroll to position [3780, 0]
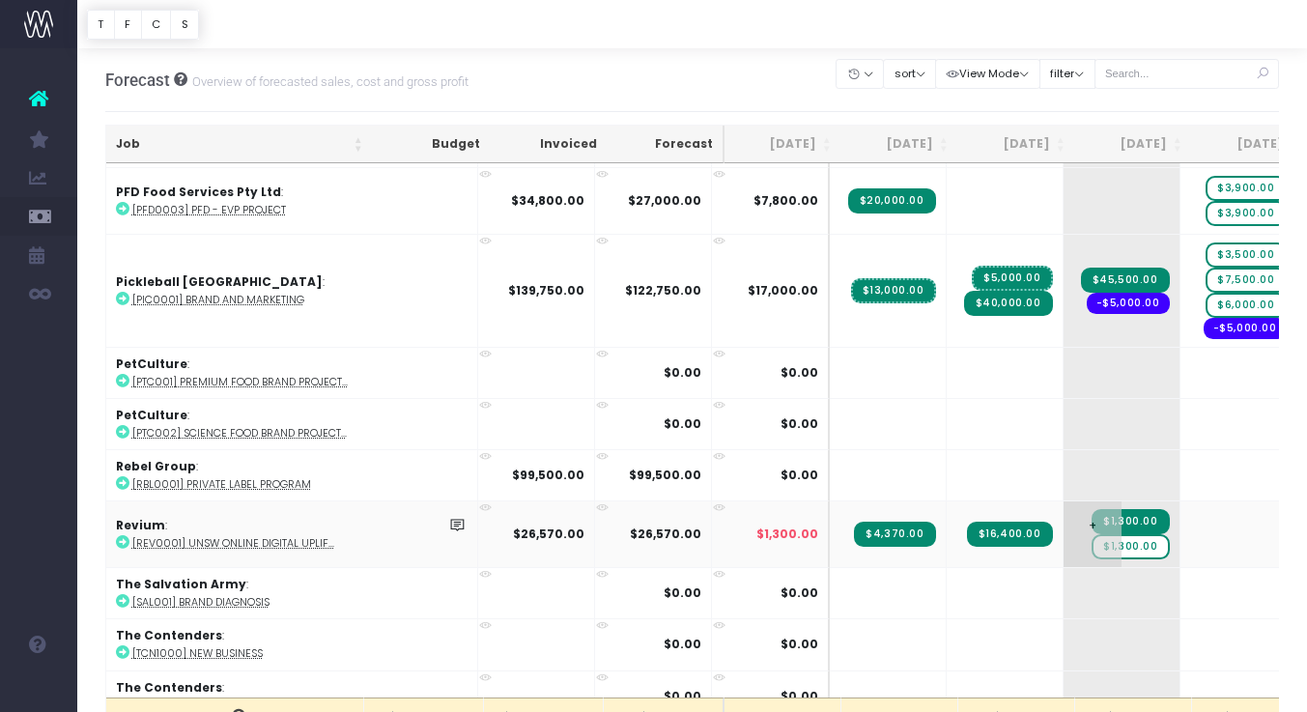
click at [1091, 542] on span "$1,300.00" at bounding box center [1129, 546] width 77 height 25
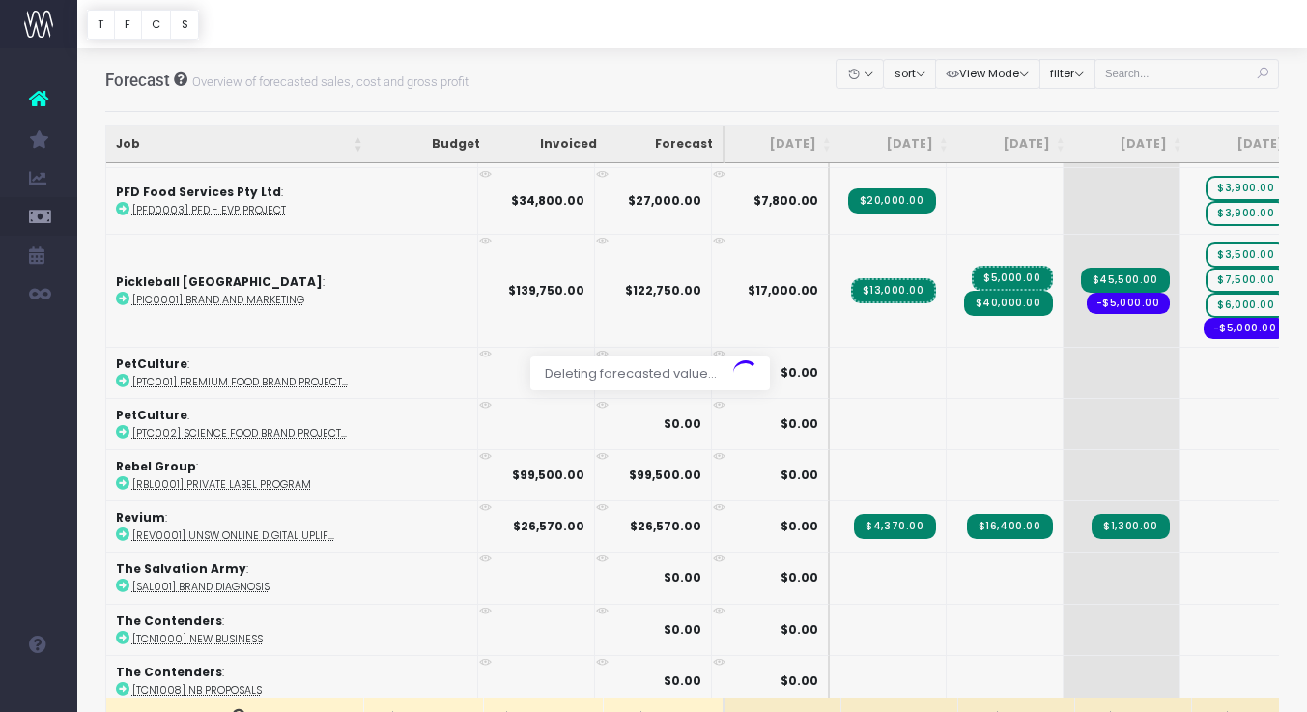
click at [1138, 102] on body "Oh my... this is bad. [PERSON_NAME] wasn't able to load this page. Please conta…" at bounding box center [653, 356] width 1307 height 712
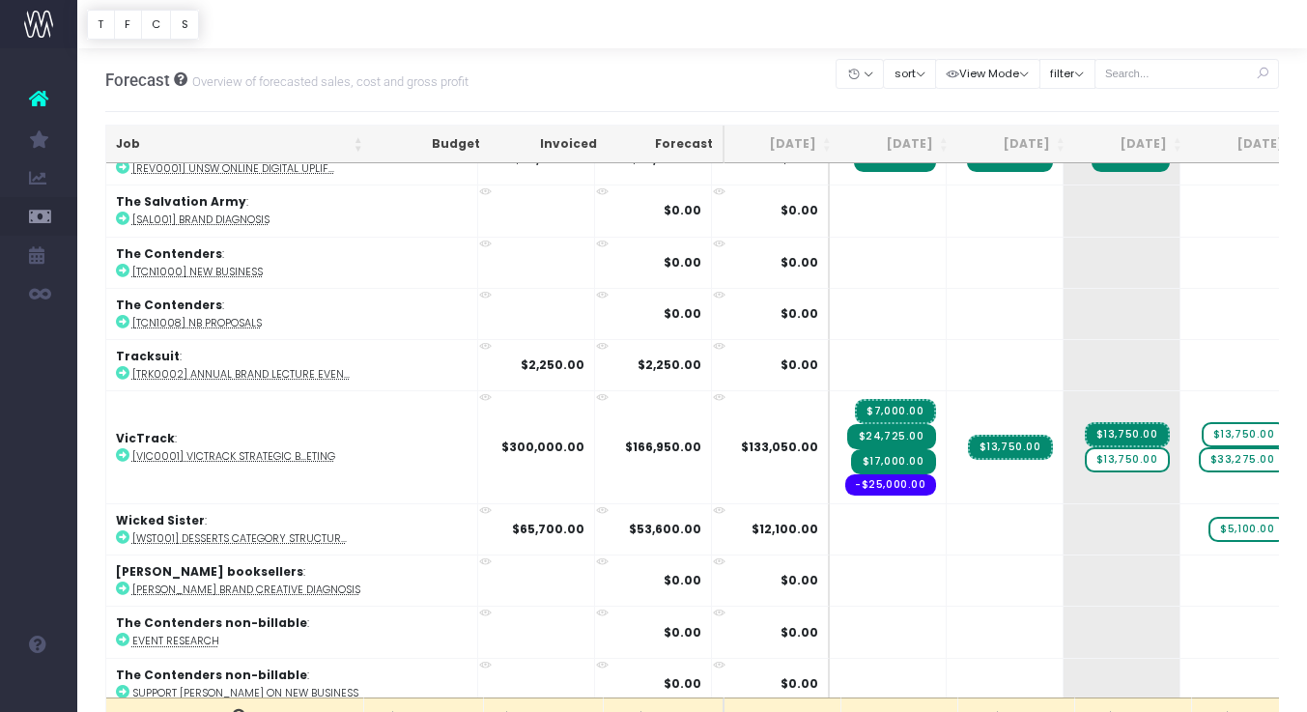
scroll to position [73, 0]
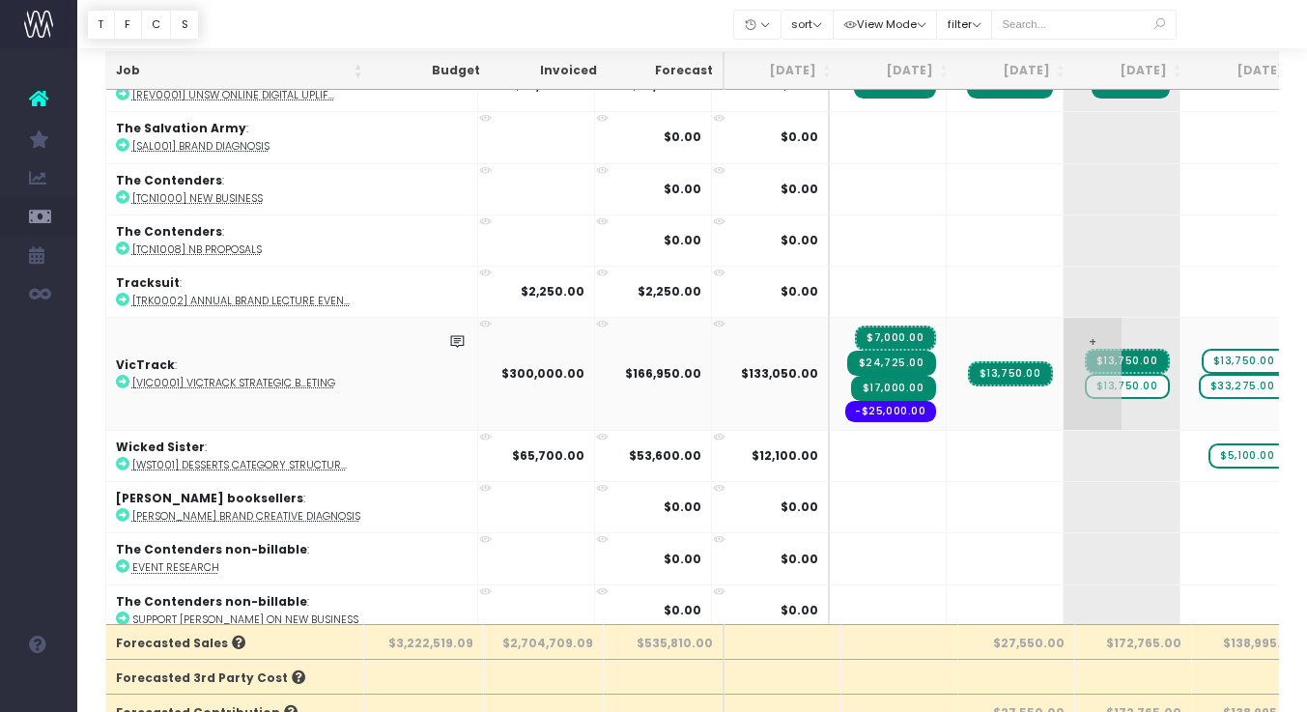
click at [1085, 378] on span "$13,750.00" at bounding box center [1127, 386] width 85 height 25
click at [1230, 35] on div at bounding box center [691, 24] width 1229 height 48
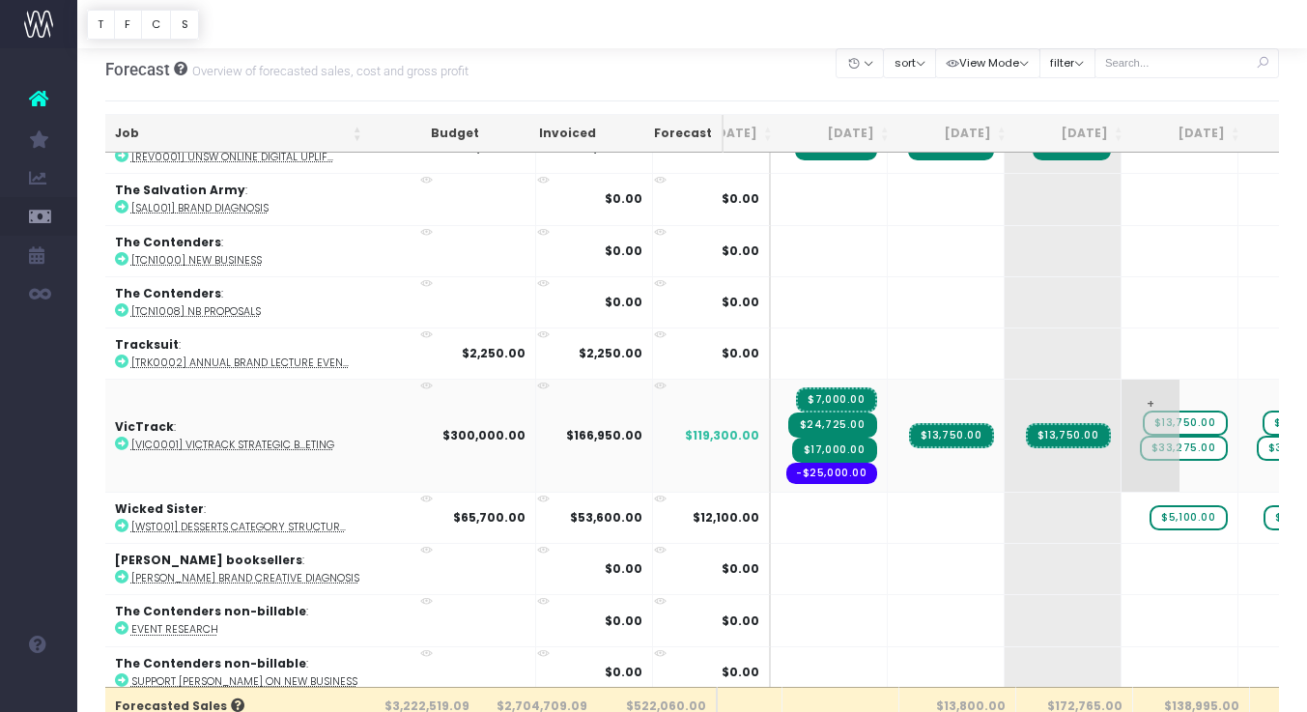
scroll to position [4149, 59]
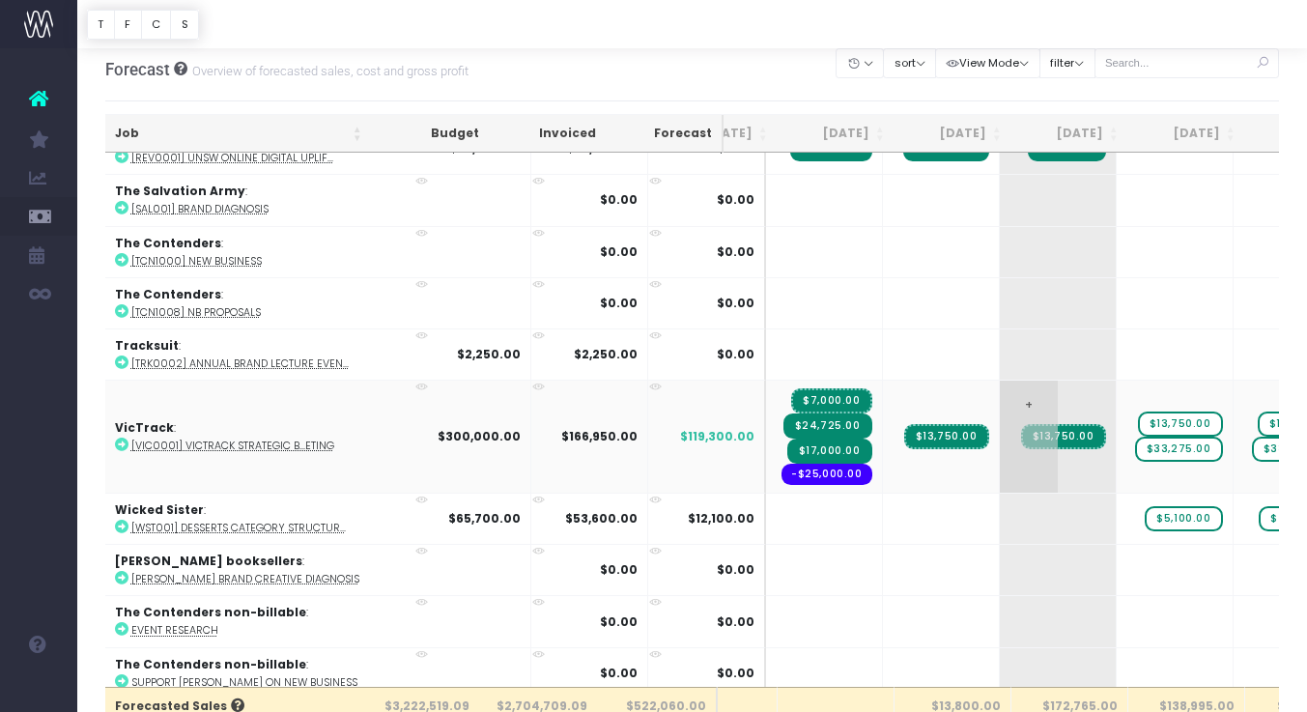
click at [1000, 388] on span "+" at bounding box center [1029, 437] width 58 height 112
click at [1000, 389] on span "+" at bounding box center [1029, 437] width 58 height 112
click at [1096, 100] on body "Oh my... this is bad. wayahead wasn't able to load this page. Please contact su…" at bounding box center [653, 345] width 1307 height 712
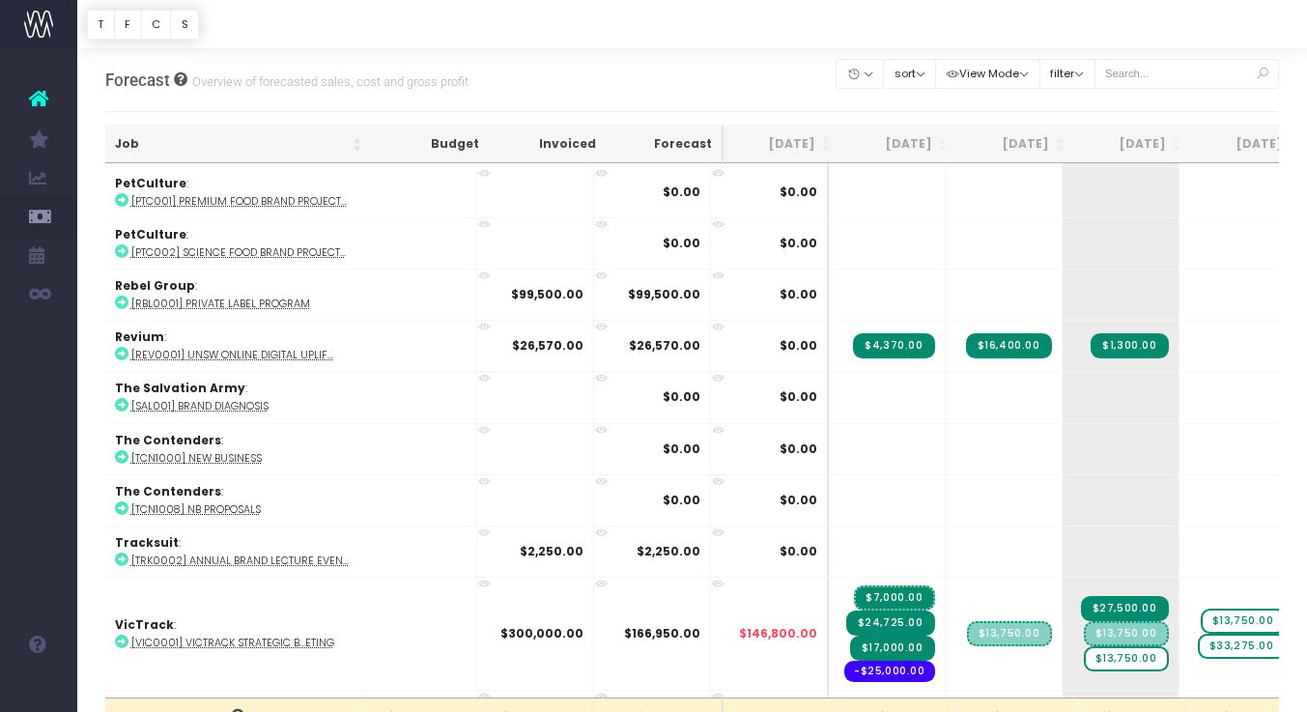
scroll to position [4030, 1]
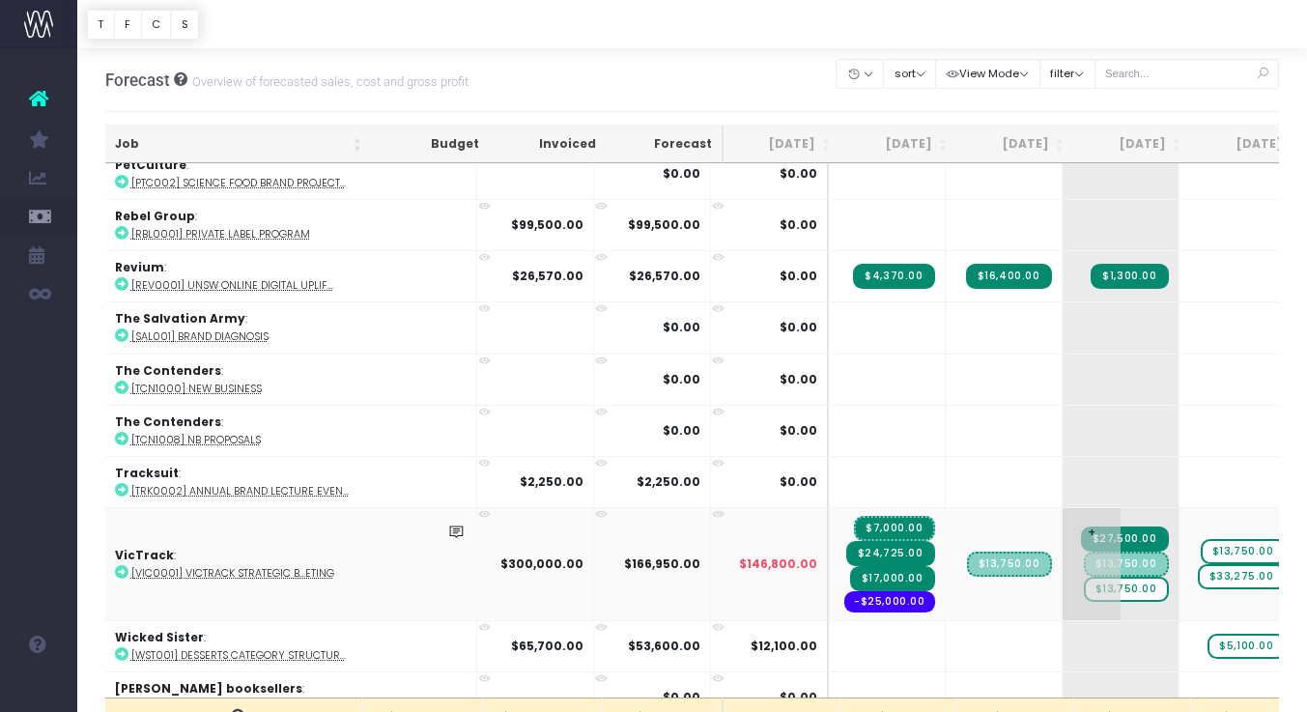
click at [1084, 582] on span "$13,750.00" at bounding box center [1126, 589] width 85 height 25
click at [1104, 111] on body "Oh my... this is bad. [PERSON_NAME] wasn't able to load this page. Please conta…" at bounding box center [653, 356] width 1307 height 712
click at [1084, 564] on span "$13,750.00" at bounding box center [1126, 576] width 85 height 25
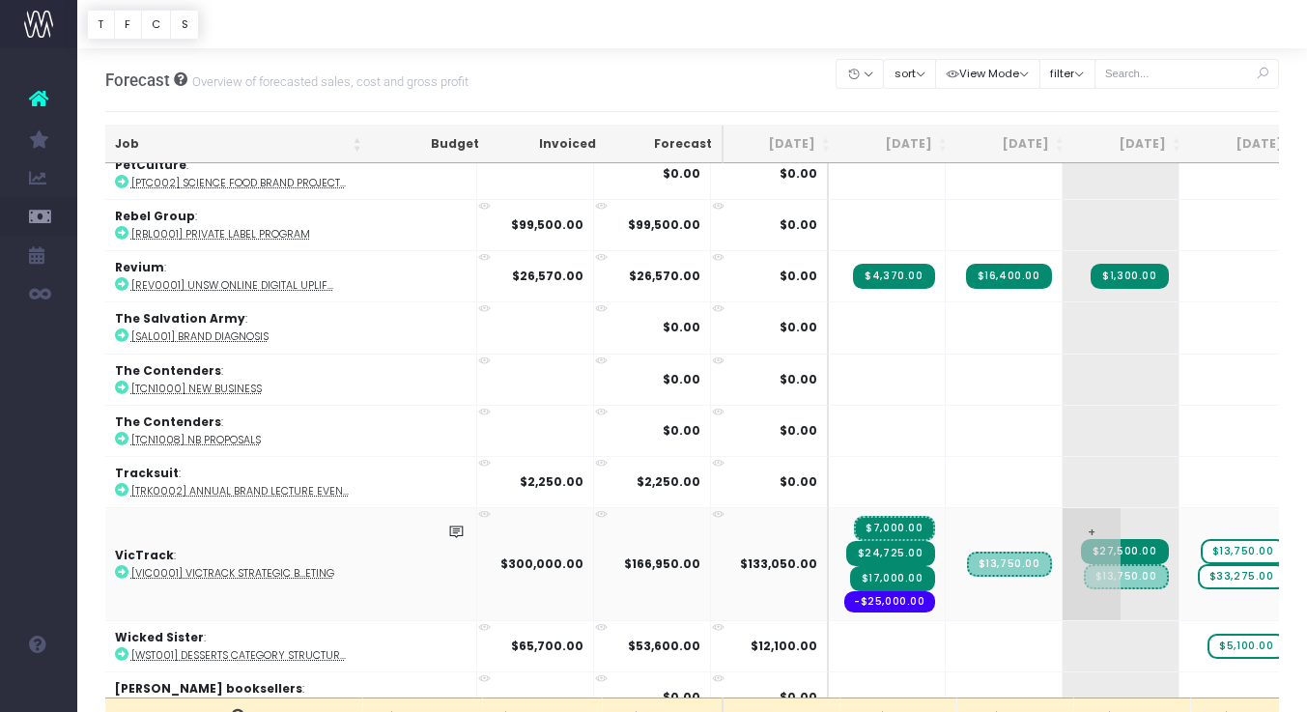
click at [1084, 564] on span "$13,750.00" at bounding box center [1126, 576] width 85 height 25
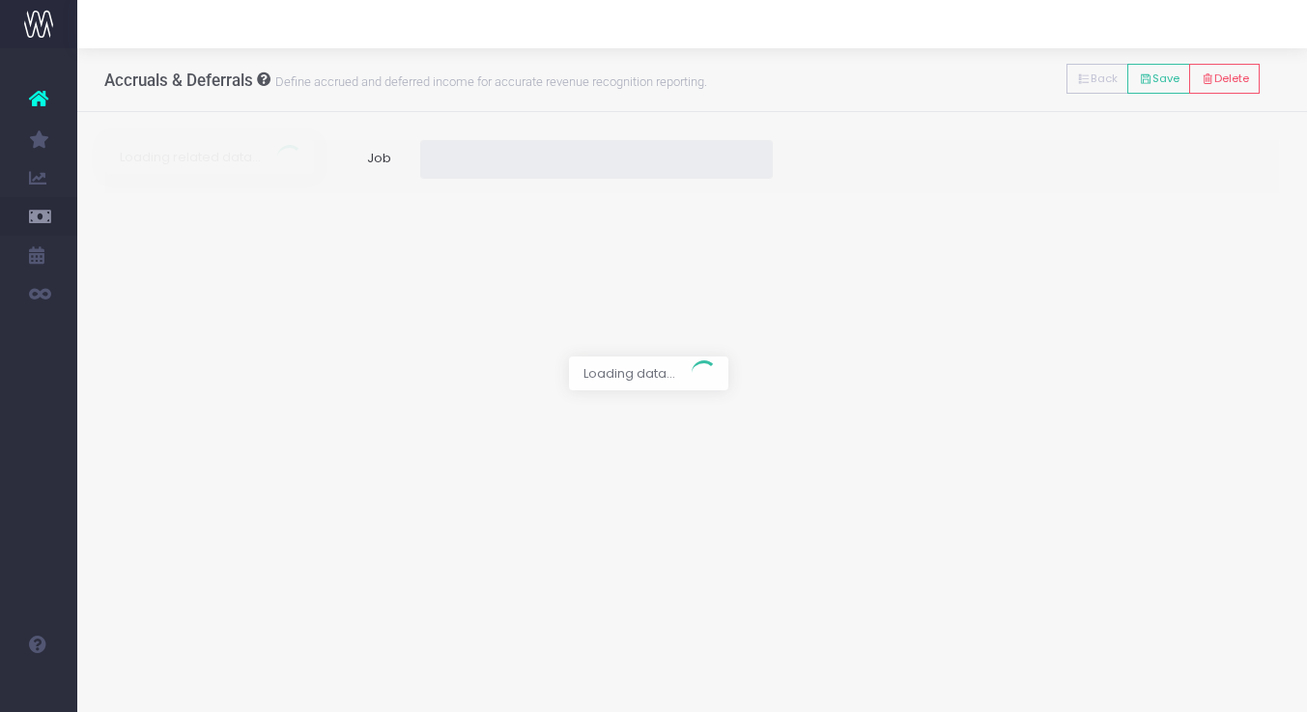
type input "[VIC0001] VicTrack Strategic brand and marketing"
type input "Invoice TCC2424 / [DATE] / $27,500.00"
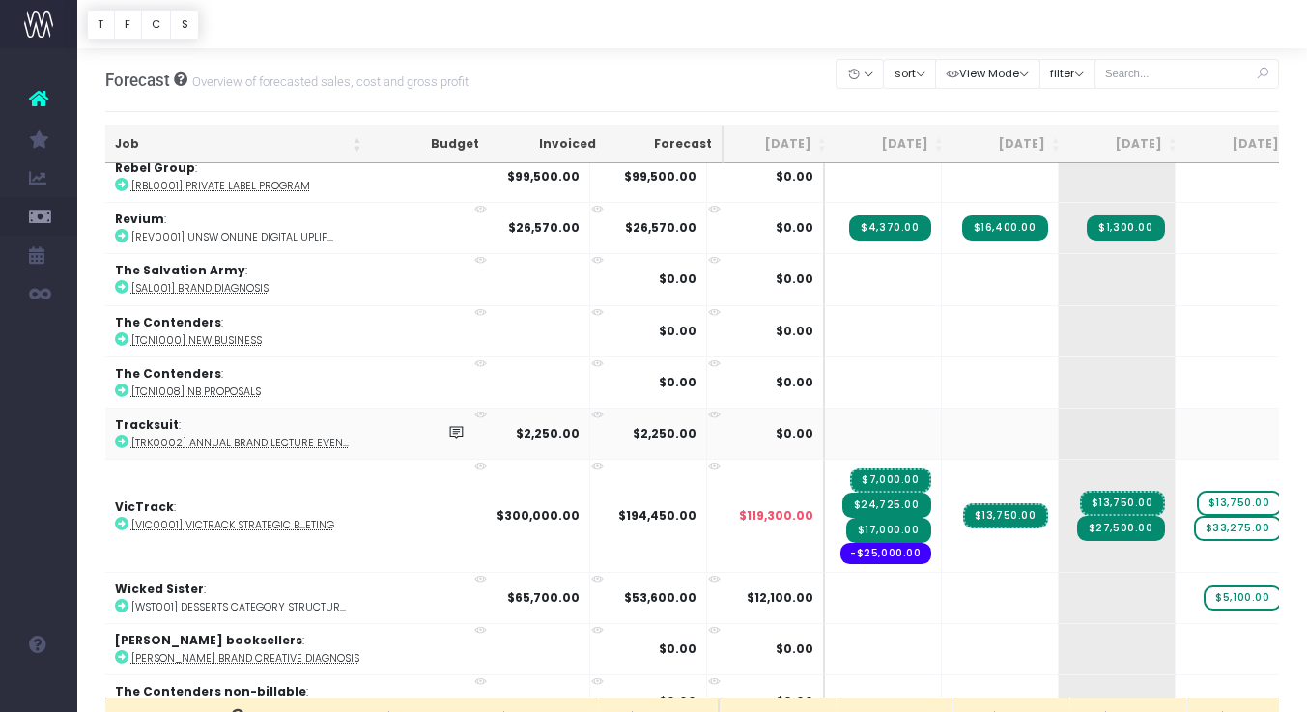
scroll to position [4077, 5]
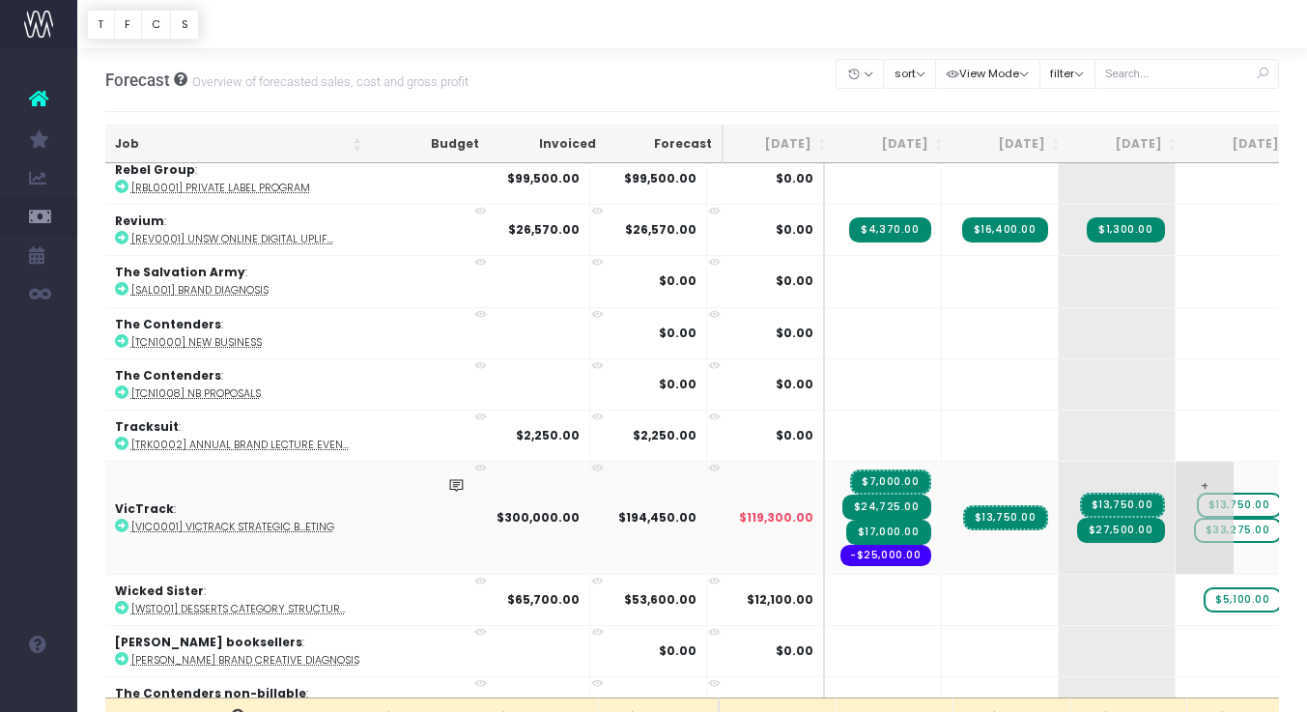
click at [1197, 496] on span "$13,750.00" at bounding box center [1239, 505] width 85 height 25
click at [1197, 495] on span "$13,750.00" at bounding box center [1239, 505] width 85 height 25
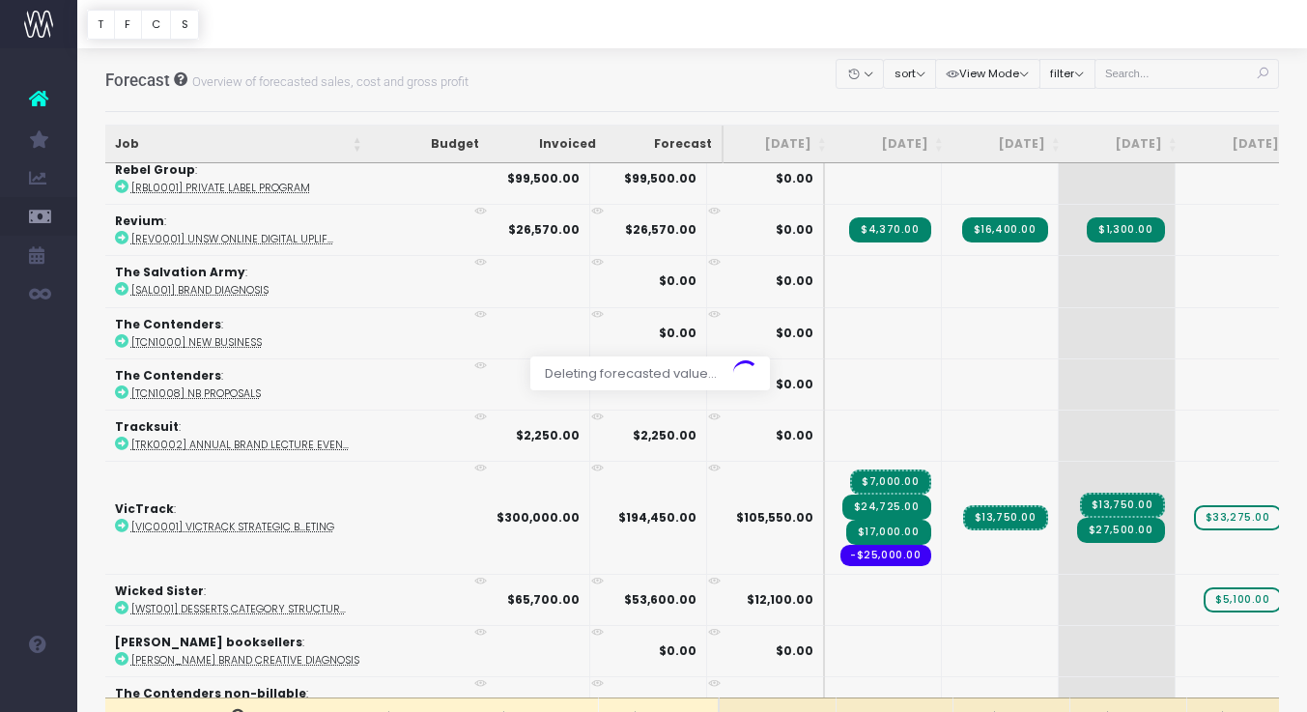
click at [1174, 105] on body "Oh my... this is bad. wayahead wasn't able to load this page. Please contact su…" at bounding box center [653, 356] width 1307 height 712
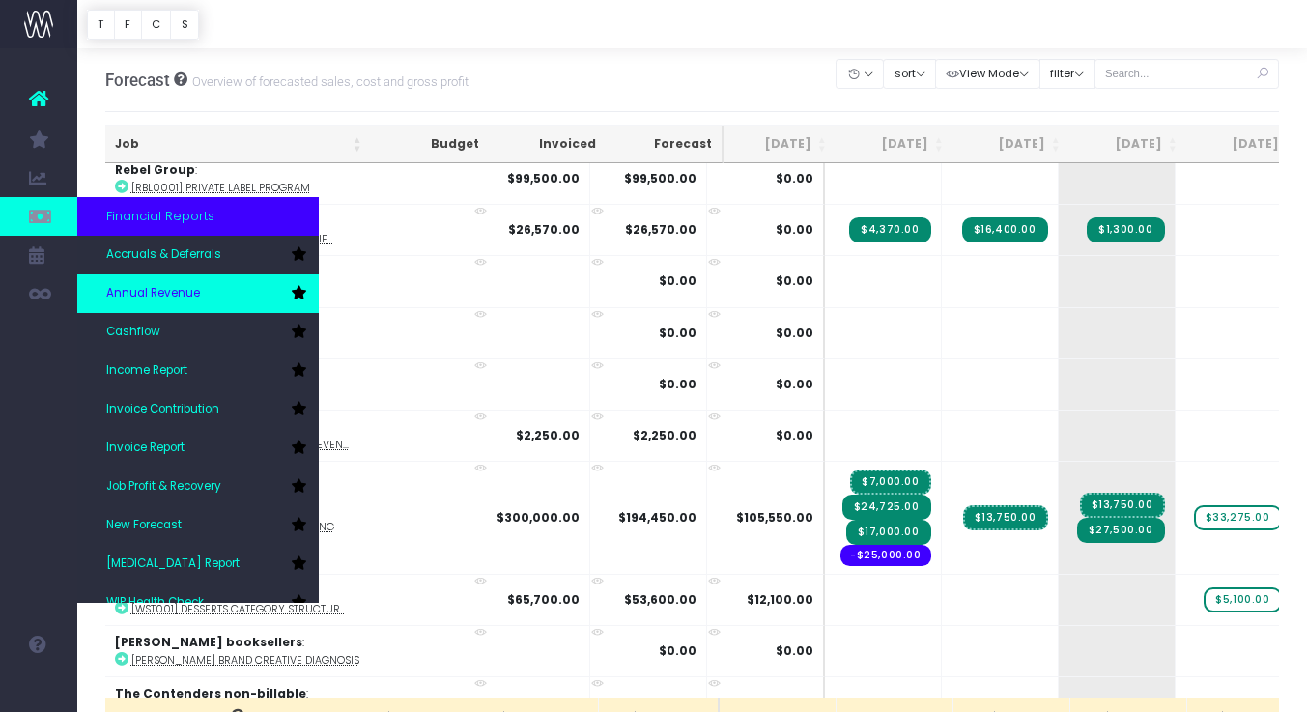
scroll to position [0, 0]
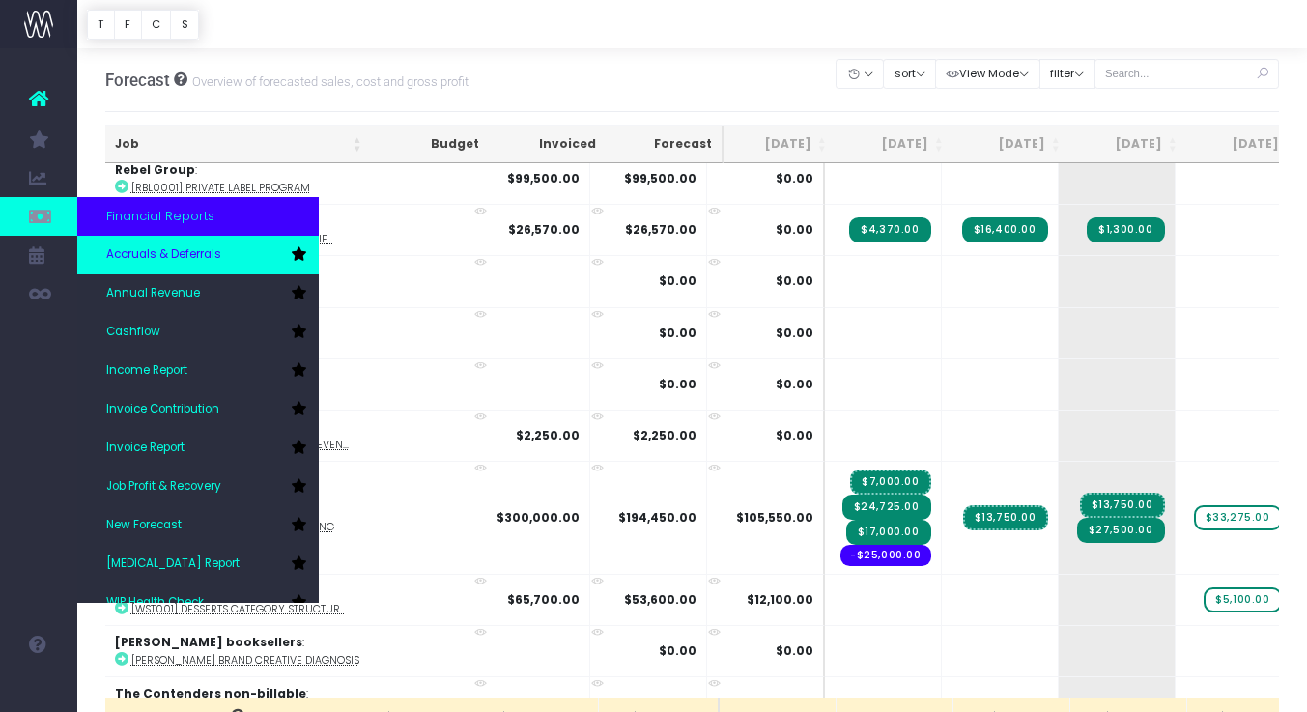
click at [200, 262] on span "Accruals & Deferrals" at bounding box center [163, 254] width 115 height 17
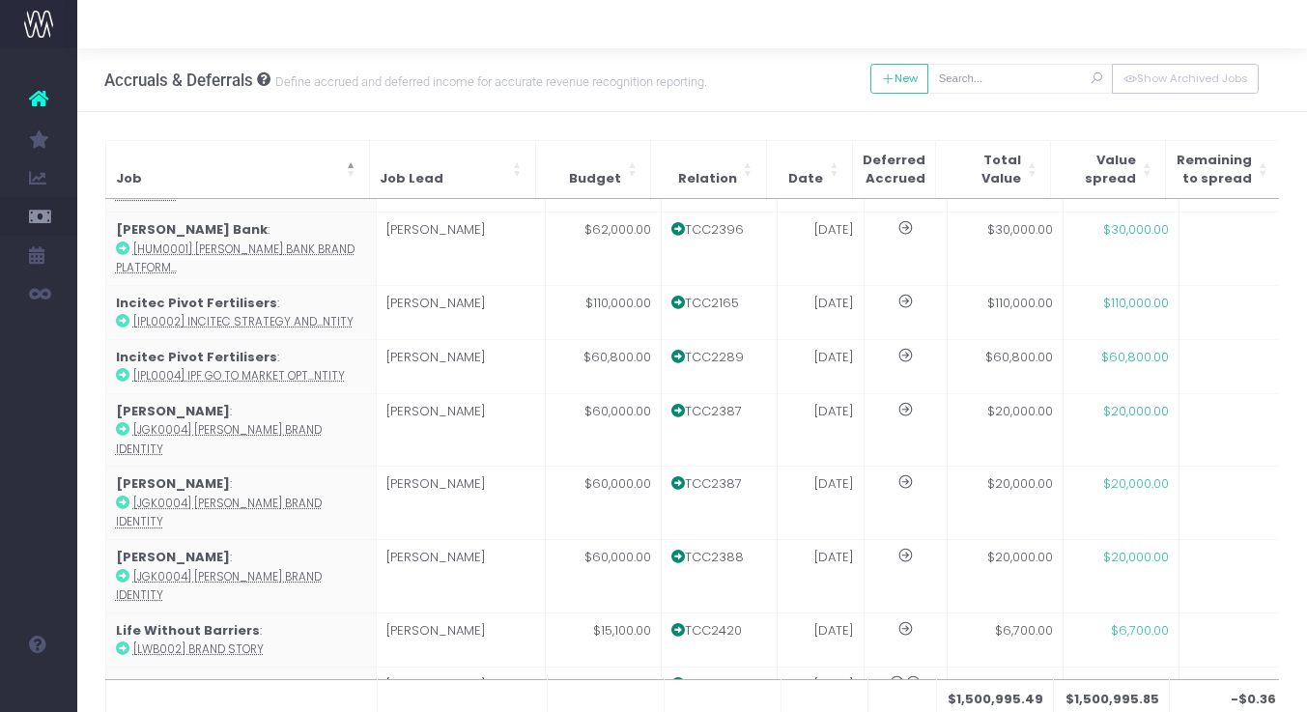
scroll to position [974, 0]
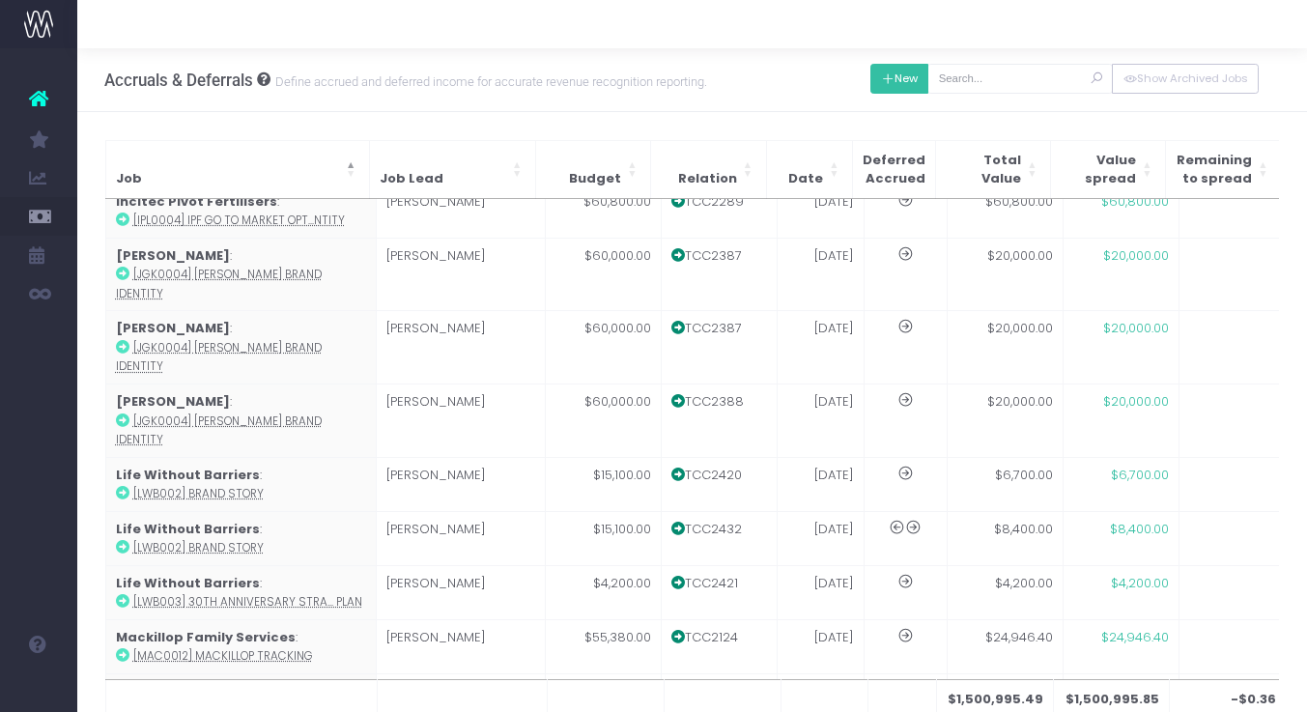
click at [923, 79] on button "New" at bounding box center [899, 79] width 59 height 30
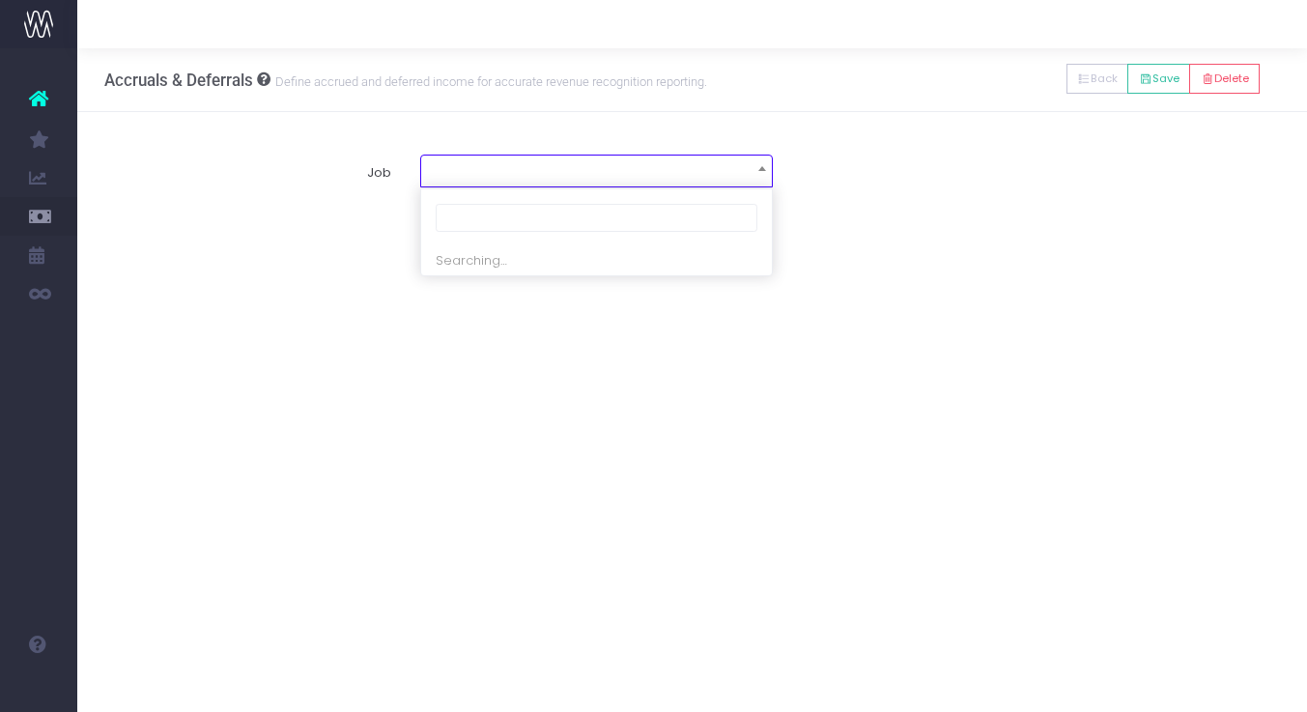
click at [603, 172] on span at bounding box center [596, 168] width 351 height 27
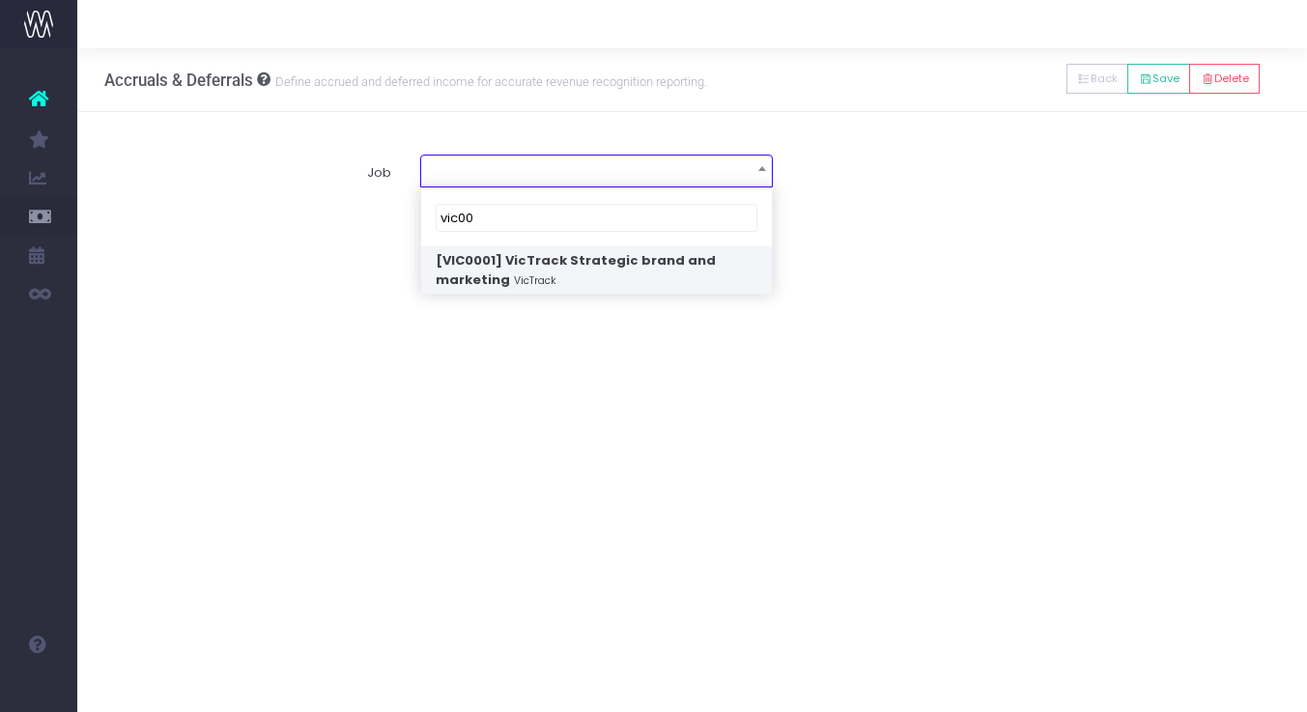
type input "vic00"
select select "1821509"
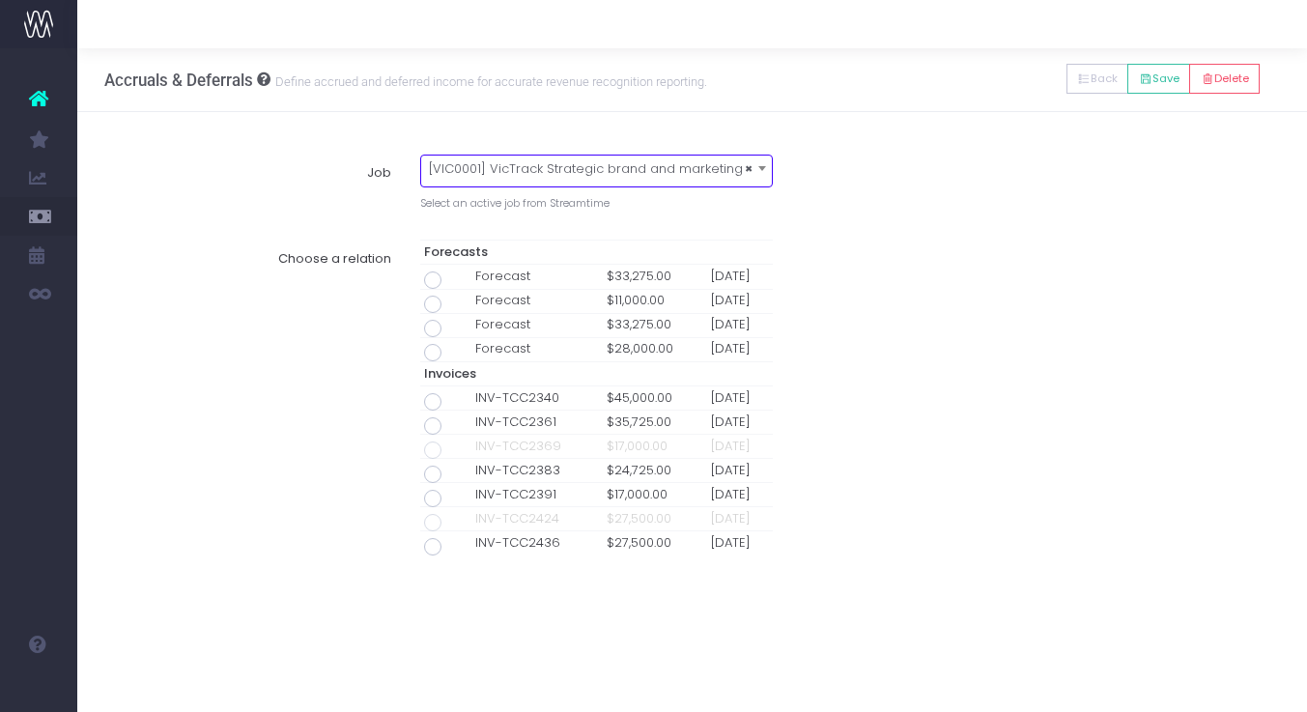
click at [430, 539] on span at bounding box center [432, 546] width 17 height 17
click at [453, 539] on input "radio" at bounding box center [459, 543] width 13 height 13
type input "Invoice INV-TCC2436 / [DATE] / $27,500.00"
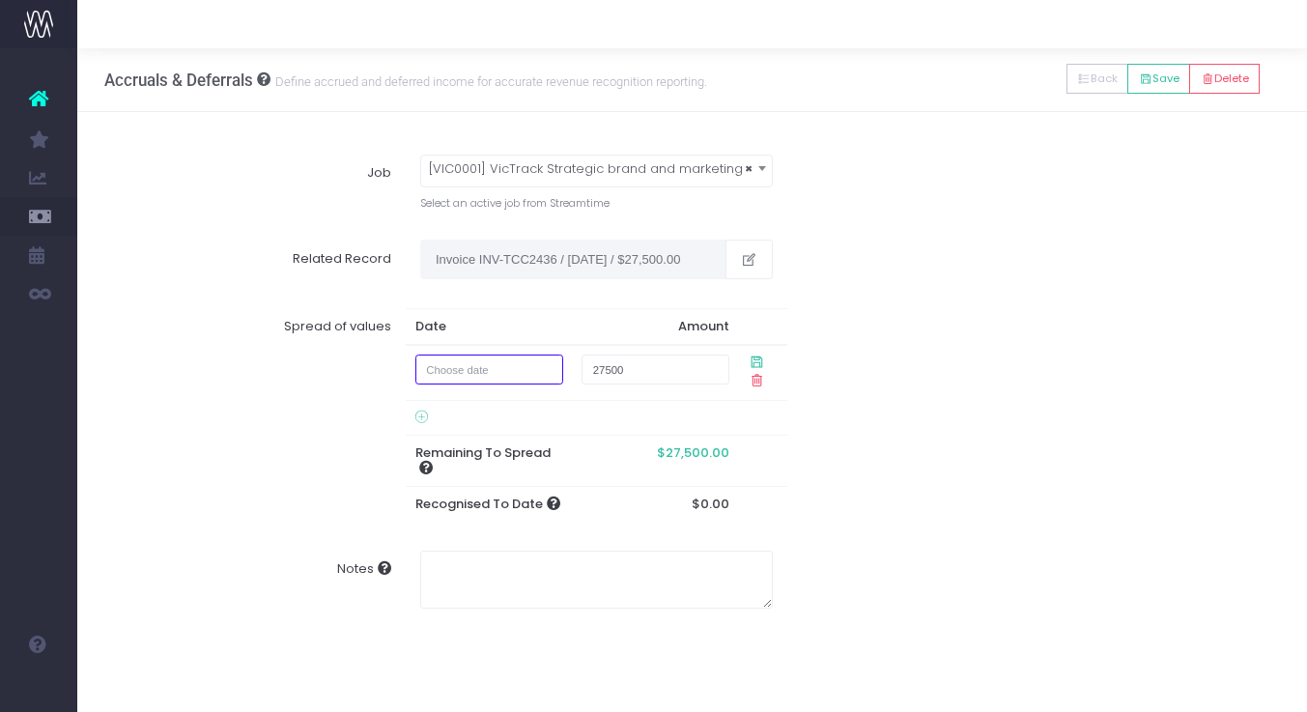
click at [500, 374] on input "text" at bounding box center [489, 369] width 148 height 30
drag, startPoint x: 645, startPoint y: 374, endPoint x: 542, endPoint y: 364, distance: 103.8
click at [542, 364] on tr "27500" at bounding box center [596, 373] width 381 height 56
type input "13750"
click at [900, 412] on div "Spread of values Date Amount 13750 Remaining To Spread $27,500.00 Recognised To…" at bounding box center [692, 415] width 1203 height 242
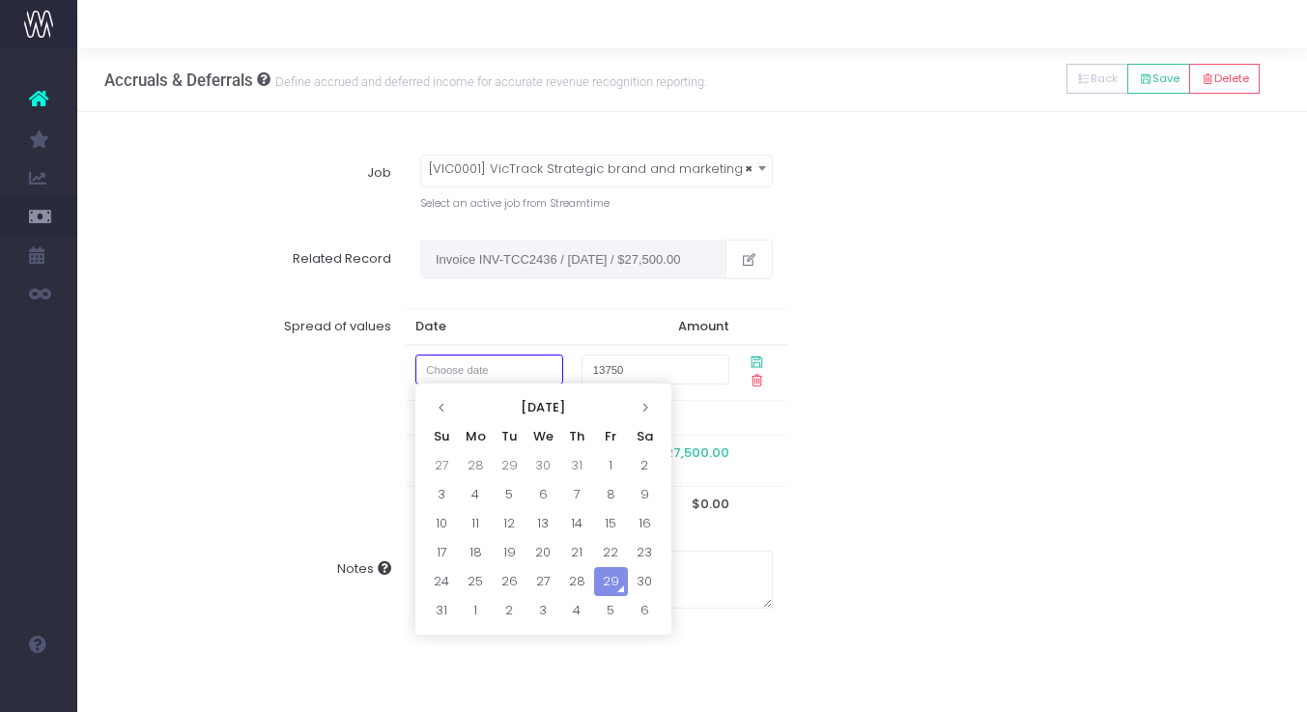
click at [510, 369] on input "text" at bounding box center [489, 369] width 148 height 30
click at [605, 580] on td "29" at bounding box center [611, 581] width 34 height 29
type input "[DATE]"
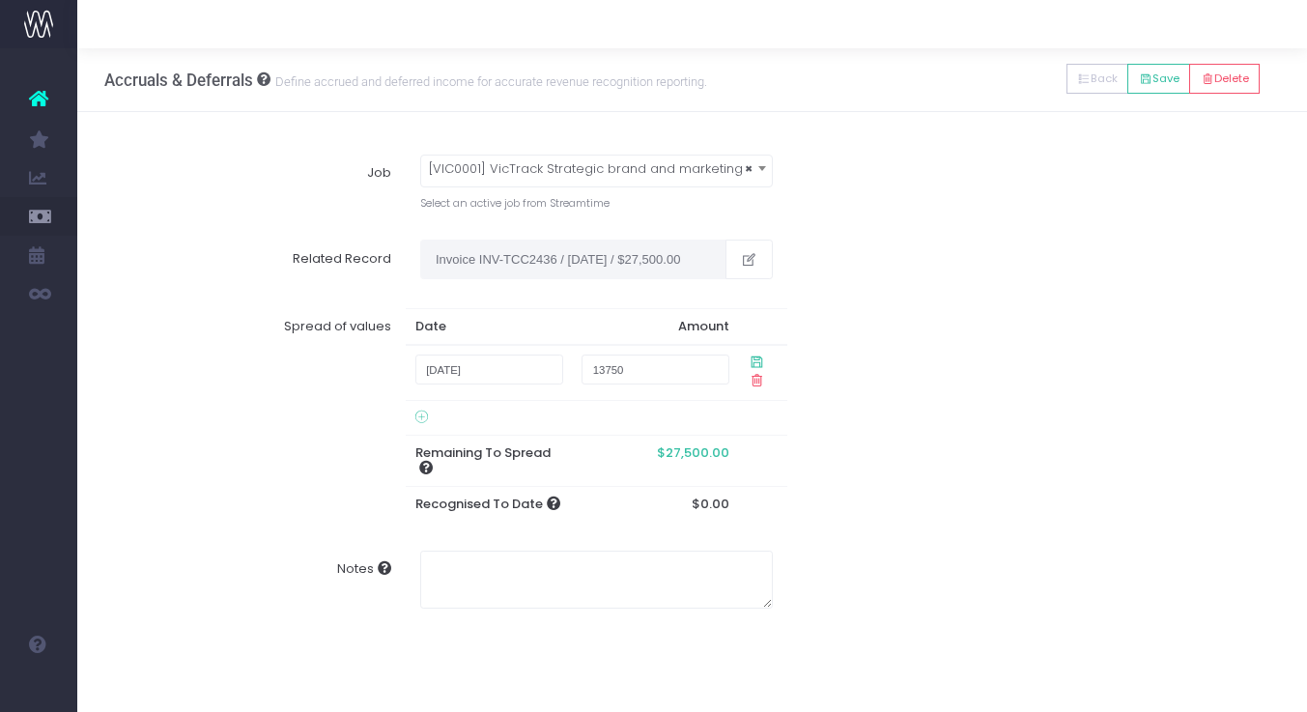
click at [789, 396] on div "Spread of values Date Amount [DATE] 13750 Remaining To Spread $27,500.00 Recogn…" at bounding box center [692, 415] width 1203 height 242
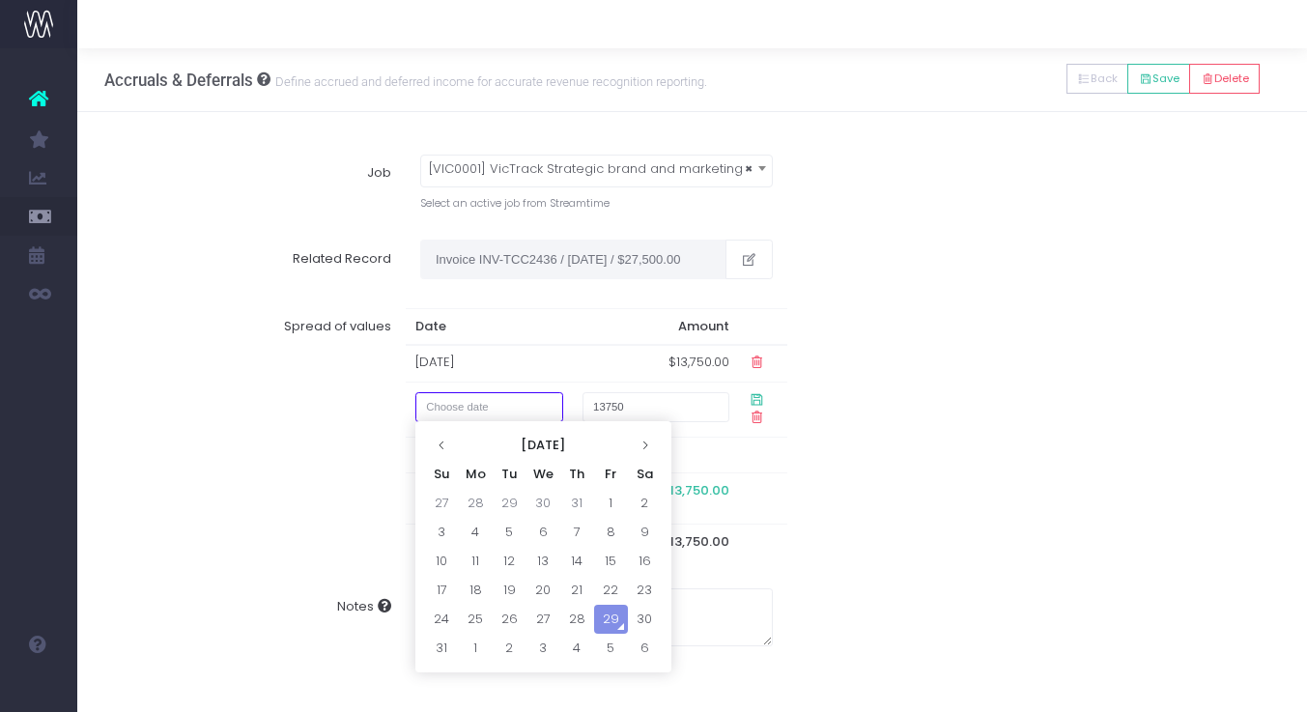
click at [500, 402] on input "text" at bounding box center [489, 407] width 148 height 30
click at [582, 612] on td "28" at bounding box center [577, 619] width 34 height 29
type input "28 August 2025"
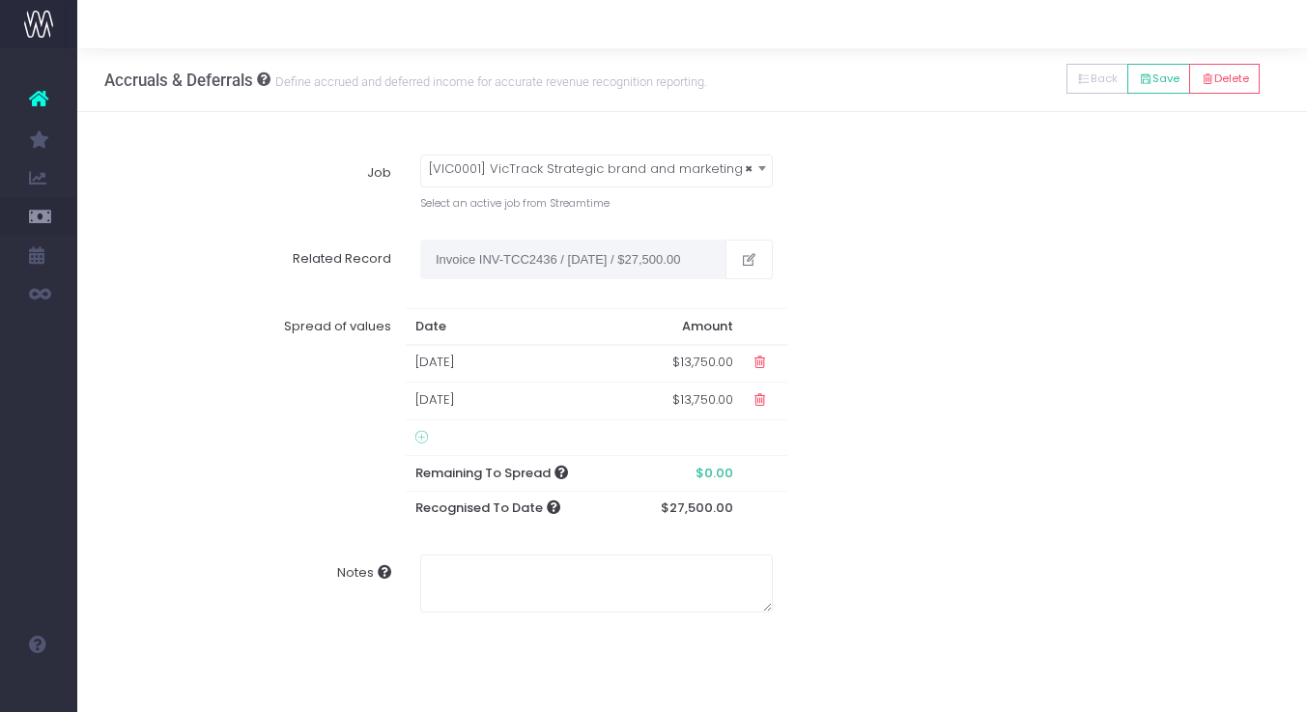
click at [520, 410] on td "29 Aug 2025" at bounding box center [515, 401] width 219 height 38
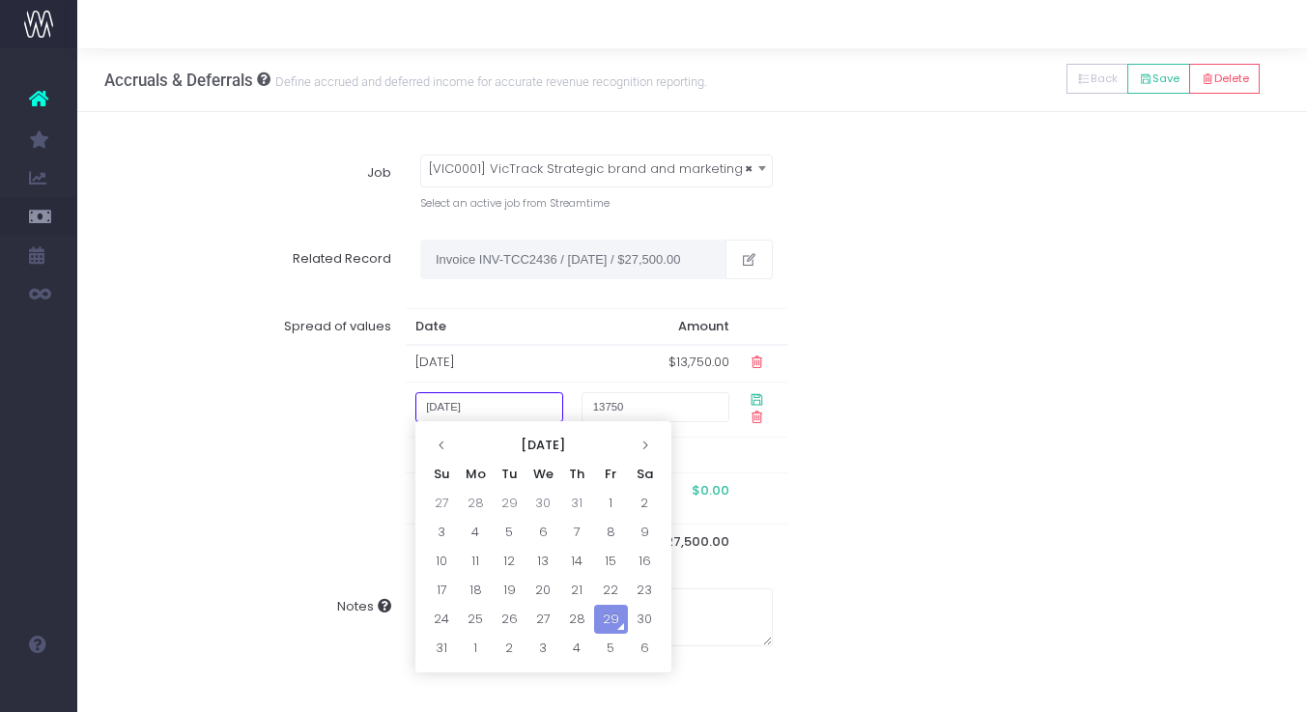
drag, startPoint x: 520, startPoint y: 409, endPoint x: 353, endPoint y: 393, distance: 166.8
click at [353, 393] on div "Spread of values Date Amount 28 Aug 2025 $13,750.00 29 August 2025 13750 Remain…" at bounding box center [692, 434] width 1203 height 280
click at [645, 447] on icon at bounding box center [644, 444] width 11 height 11
click at [546, 523] on td "10" at bounding box center [543, 532] width 34 height 29
type input "10 September 2025"
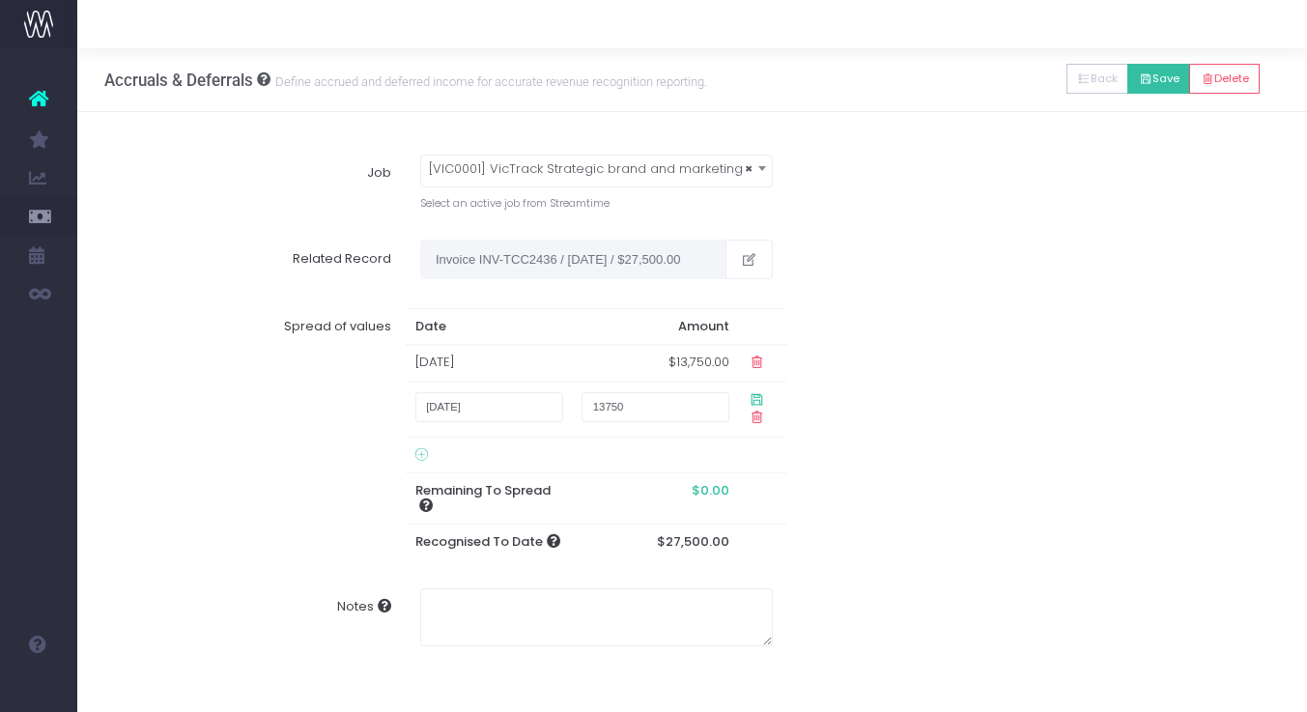
click at [1163, 85] on button "Save" at bounding box center [1158, 79] width 63 height 30
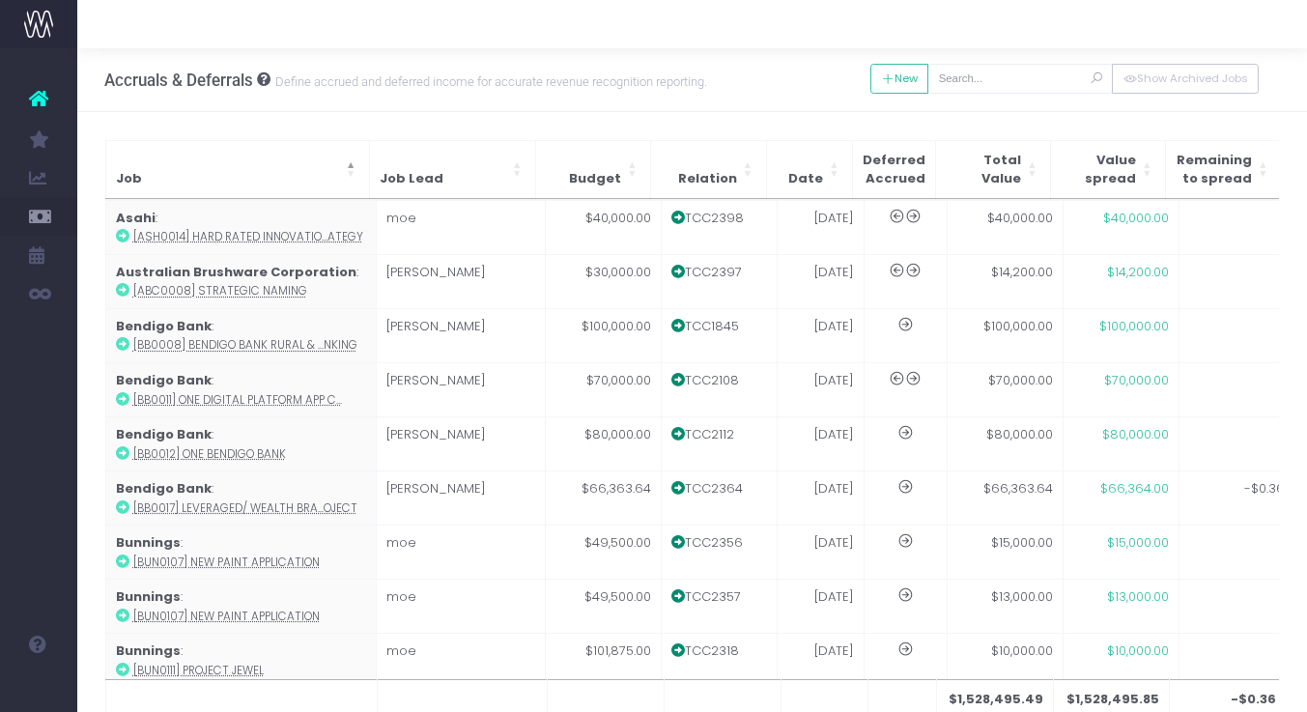
click at [1059, 0] on div at bounding box center [691, 24] width 1229 height 48
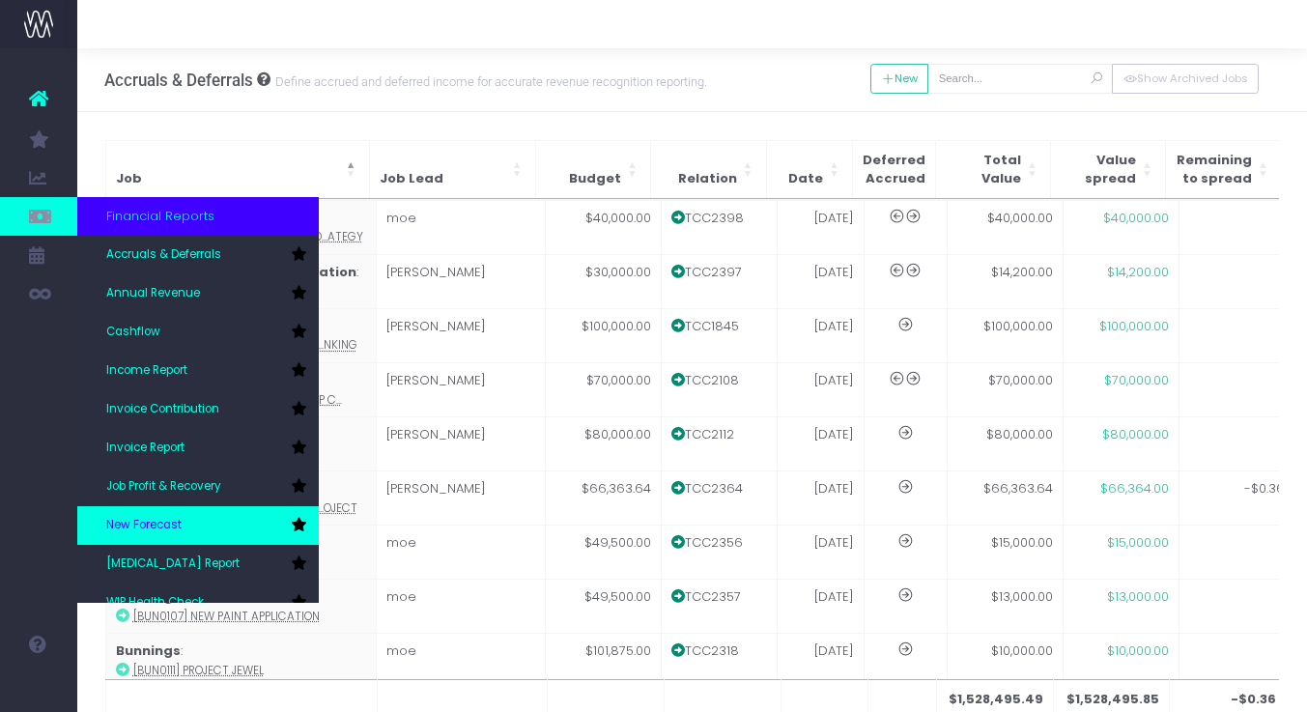
click at [177, 527] on span "New Forecast" at bounding box center [143, 525] width 75 height 17
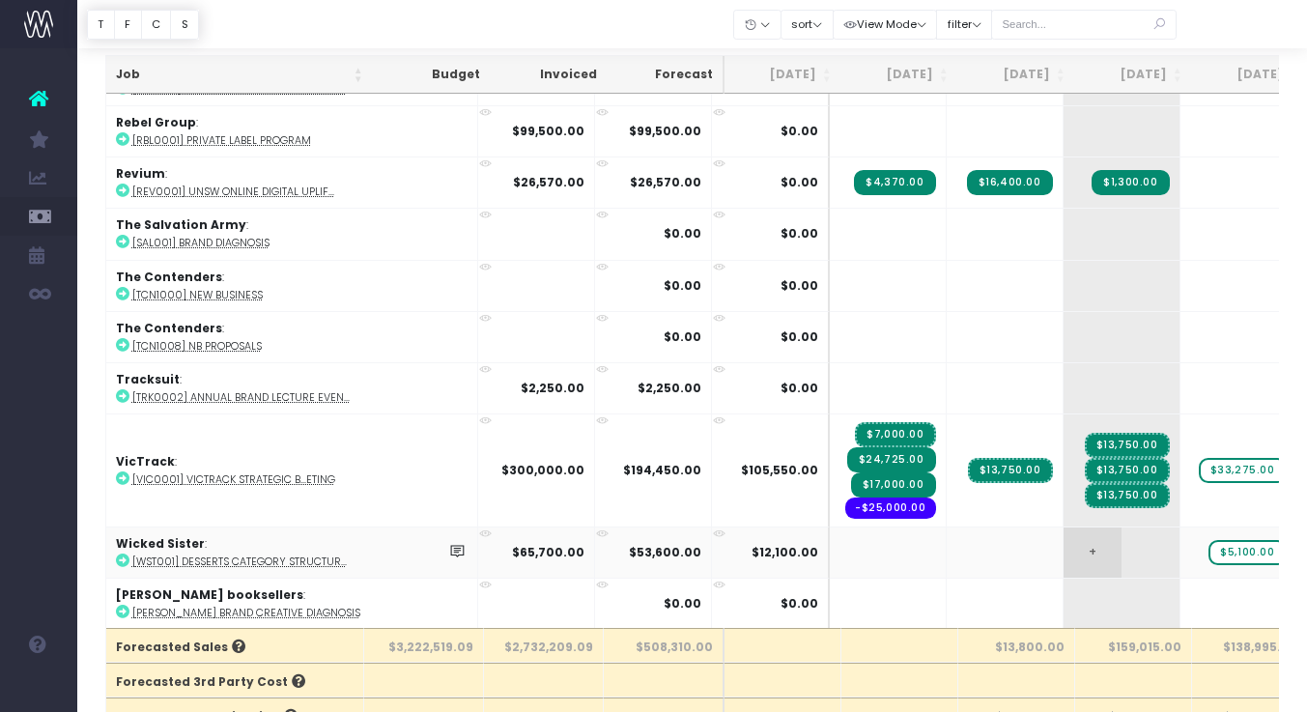
scroll to position [4062, 0]
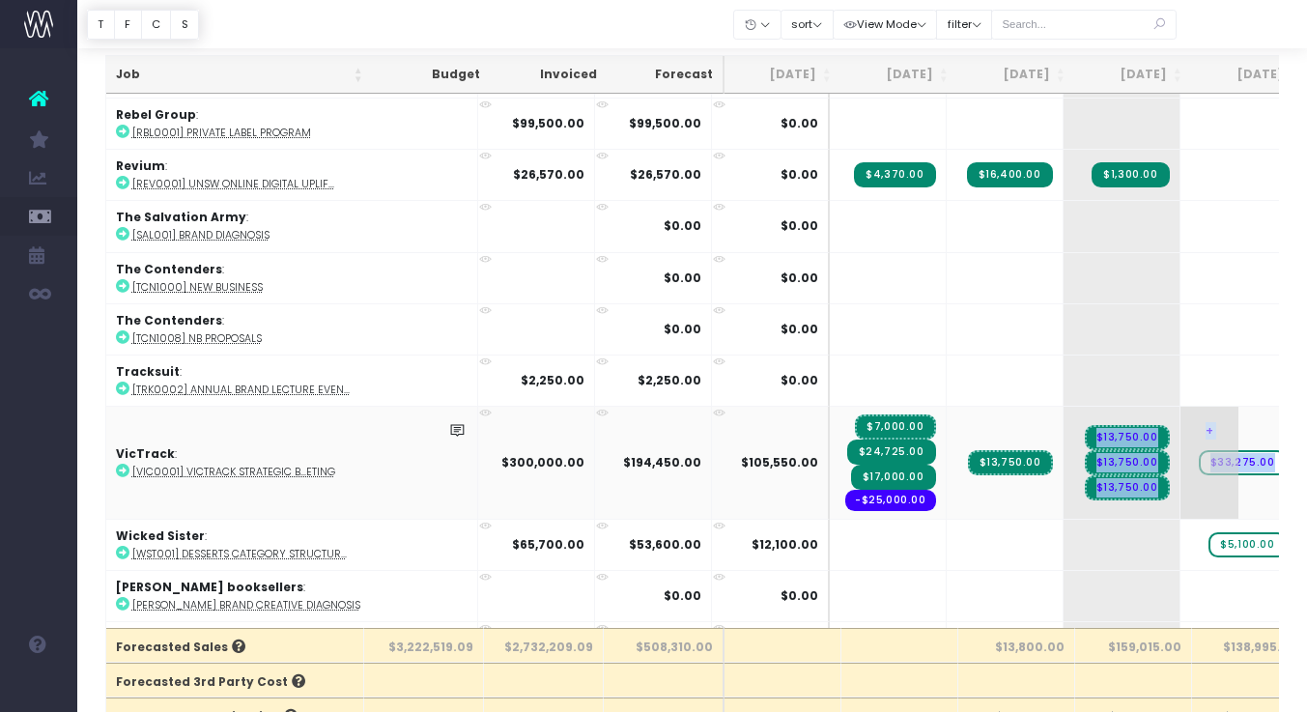
drag, startPoint x: 1008, startPoint y: 474, endPoint x: 1135, endPoint y: 479, distance: 126.6
click at [1135, 480] on tr "VicTrack : [VIC0001] VicTrack Strategic b...eting $300,000.00 $194,450.00 $105,…" at bounding box center [1285, 462] width 2359 height 113
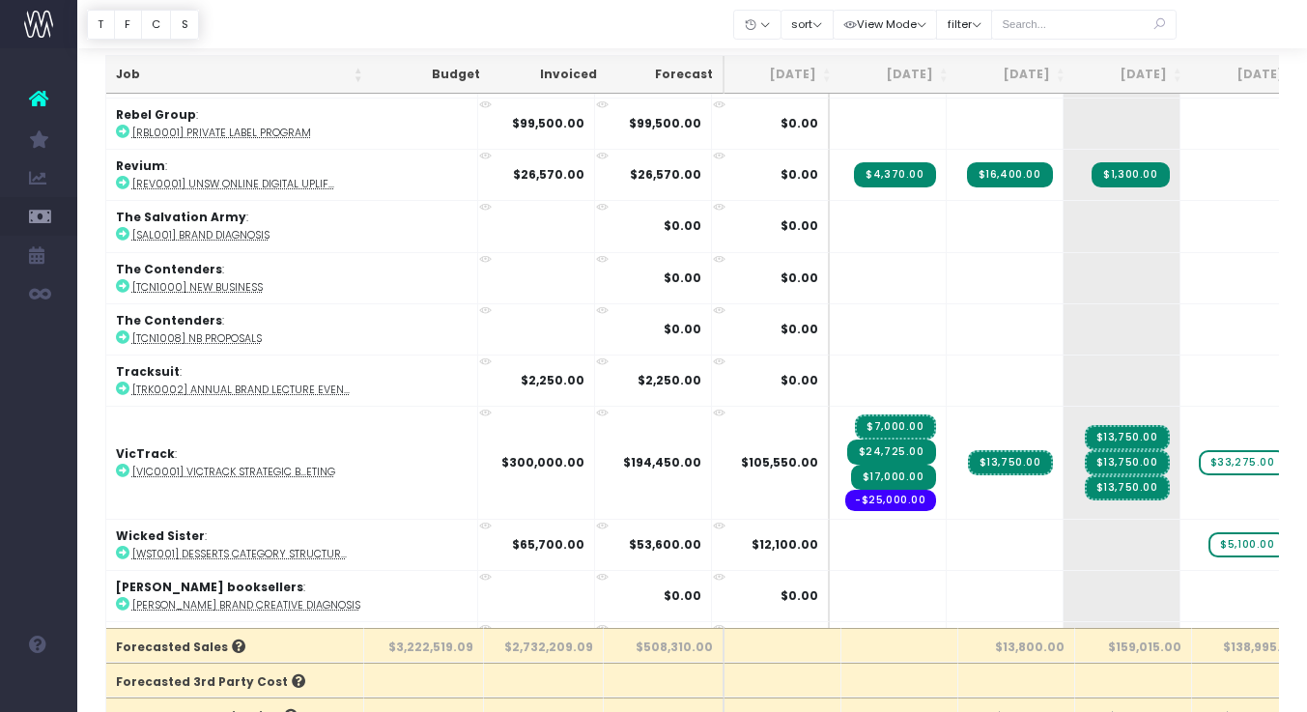
click at [1234, 26] on div at bounding box center [691, 24] width 1229 height 48
drag, startPoint x: 1029, startPoint y: 482, endPoint x: 1120, endPoint y: 484, distance: 91.8
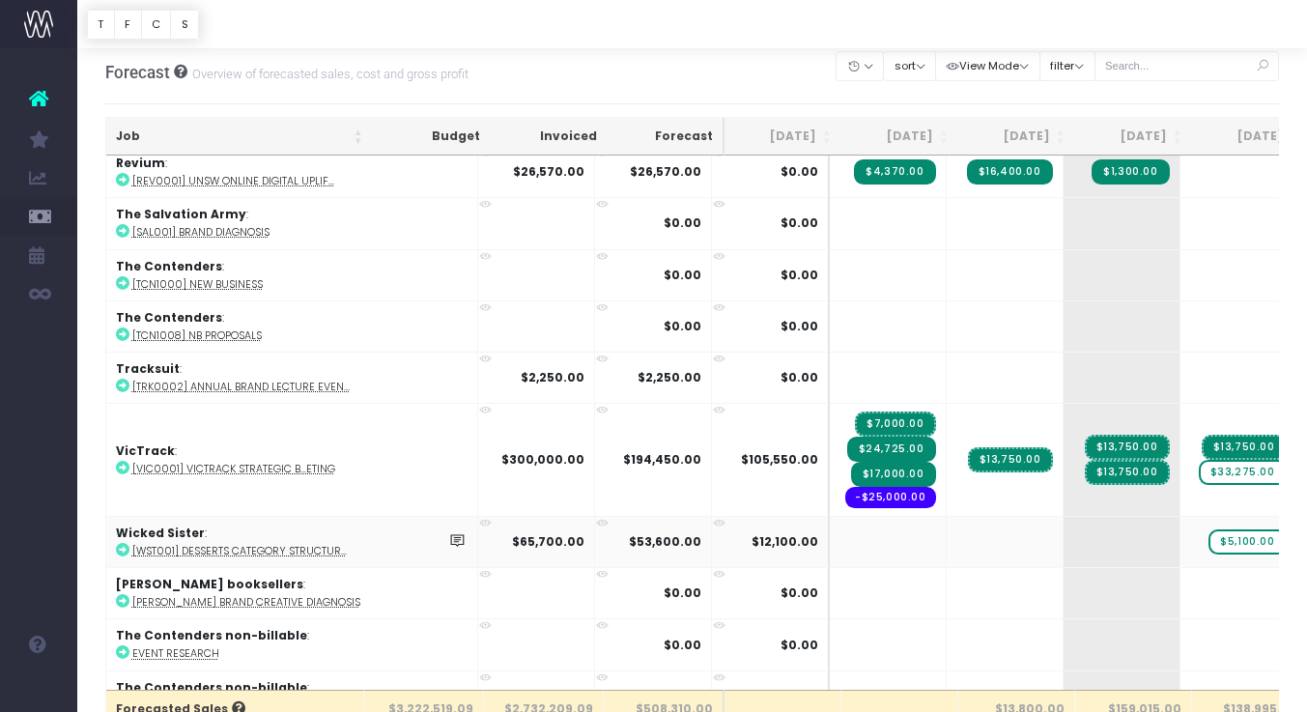
scroll to position [4142, 0]
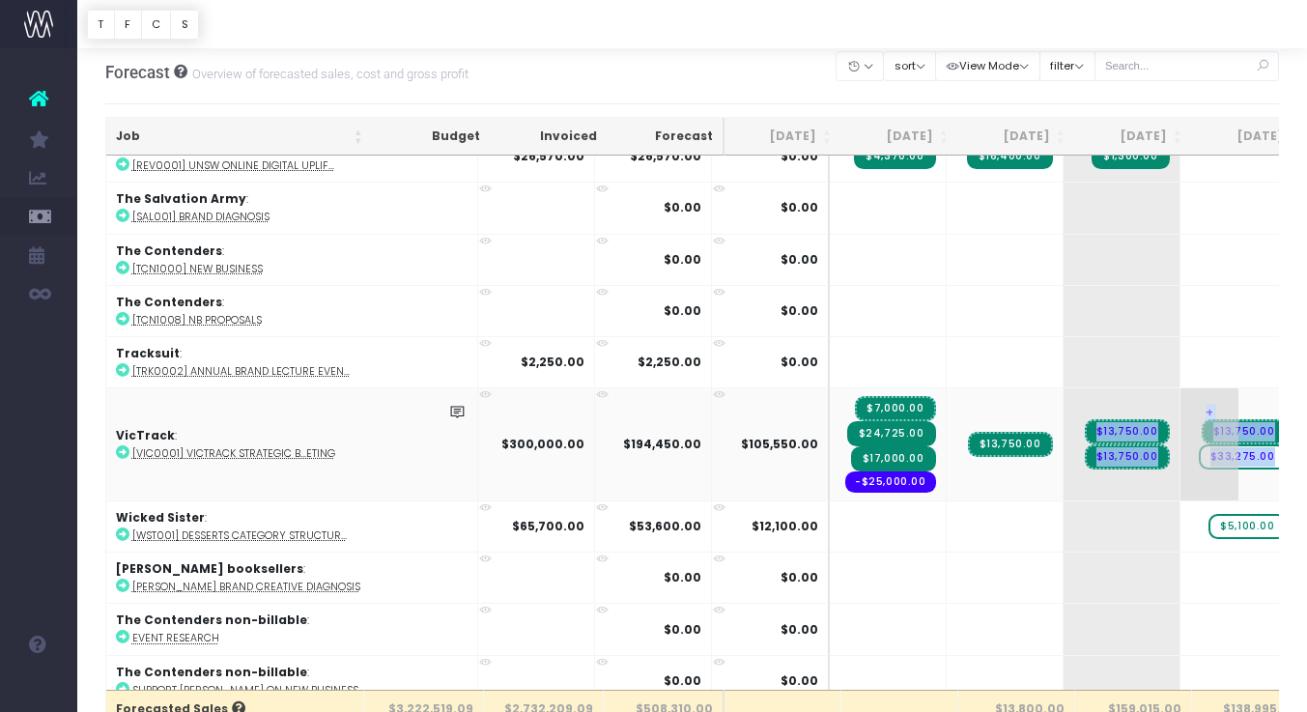
drag, startPoint x: 1015, startPoint y: 449, endPoint x: 1094, endPoint y: 470, distance: 82.0
click at [1095, 470] on tr "VicTrack : [VIC0001] VicTrack Strategic b...eting $300,000.00 $194,450.00 $105,…" at bounding box center [1285, 443] width 2359 height 113
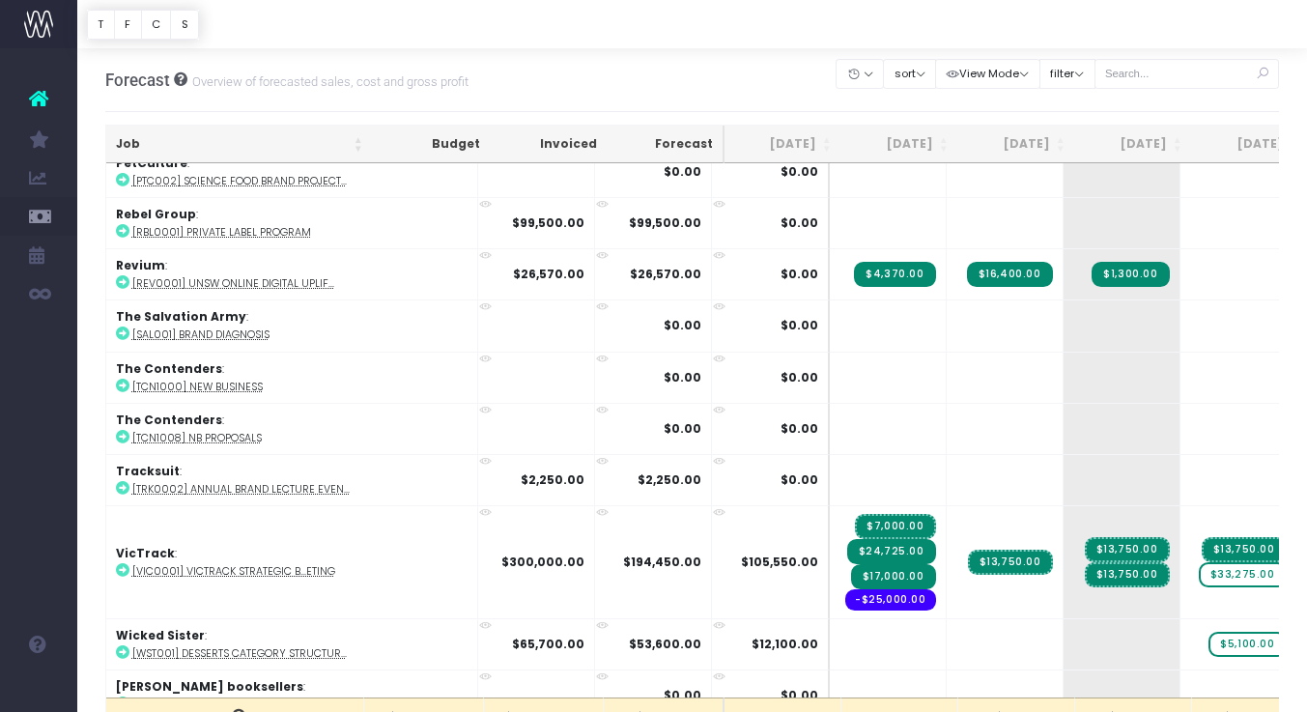
scroll to position [4147, 0]
